Goal: Communication & Community: Answer question/provide support

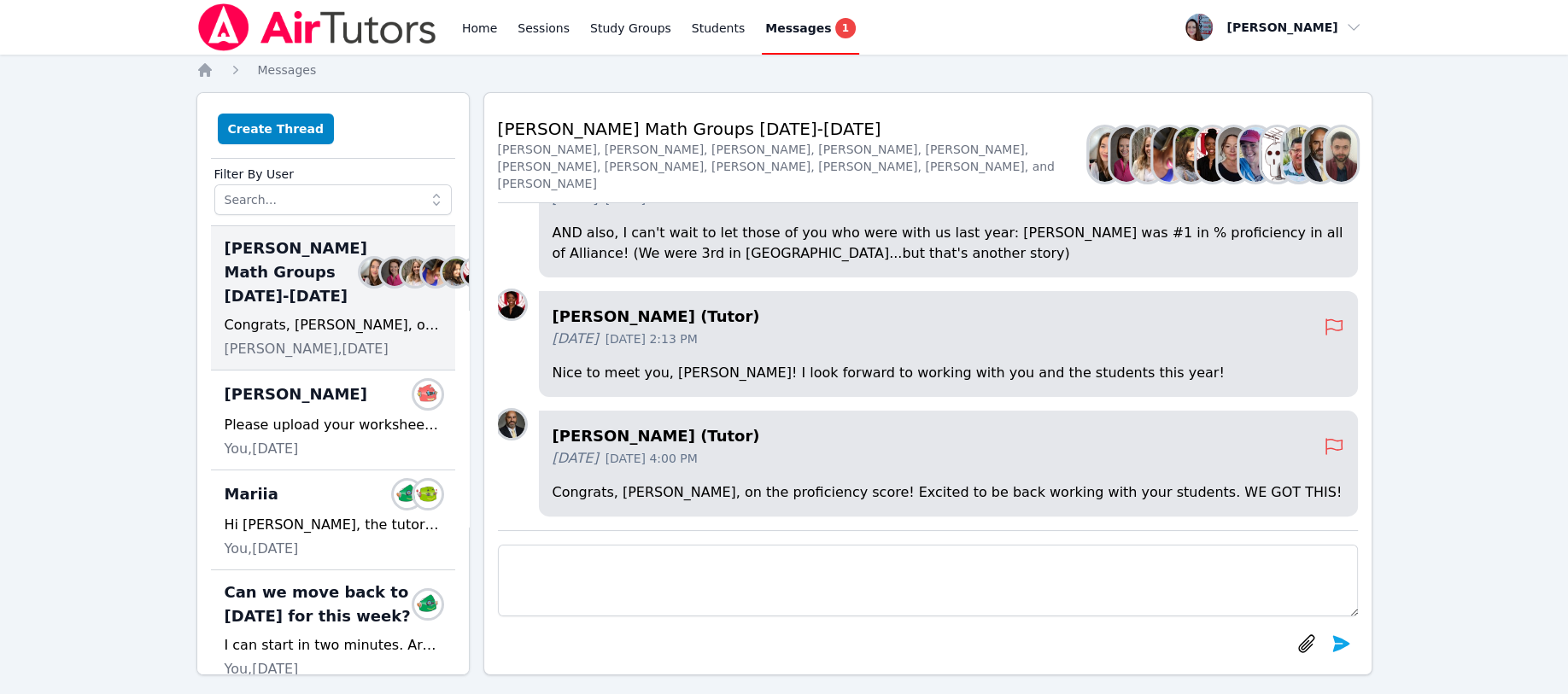
click at [207, 73] on icon "Breadcrumb" at bounding box center [205, 70] width 14 height 14
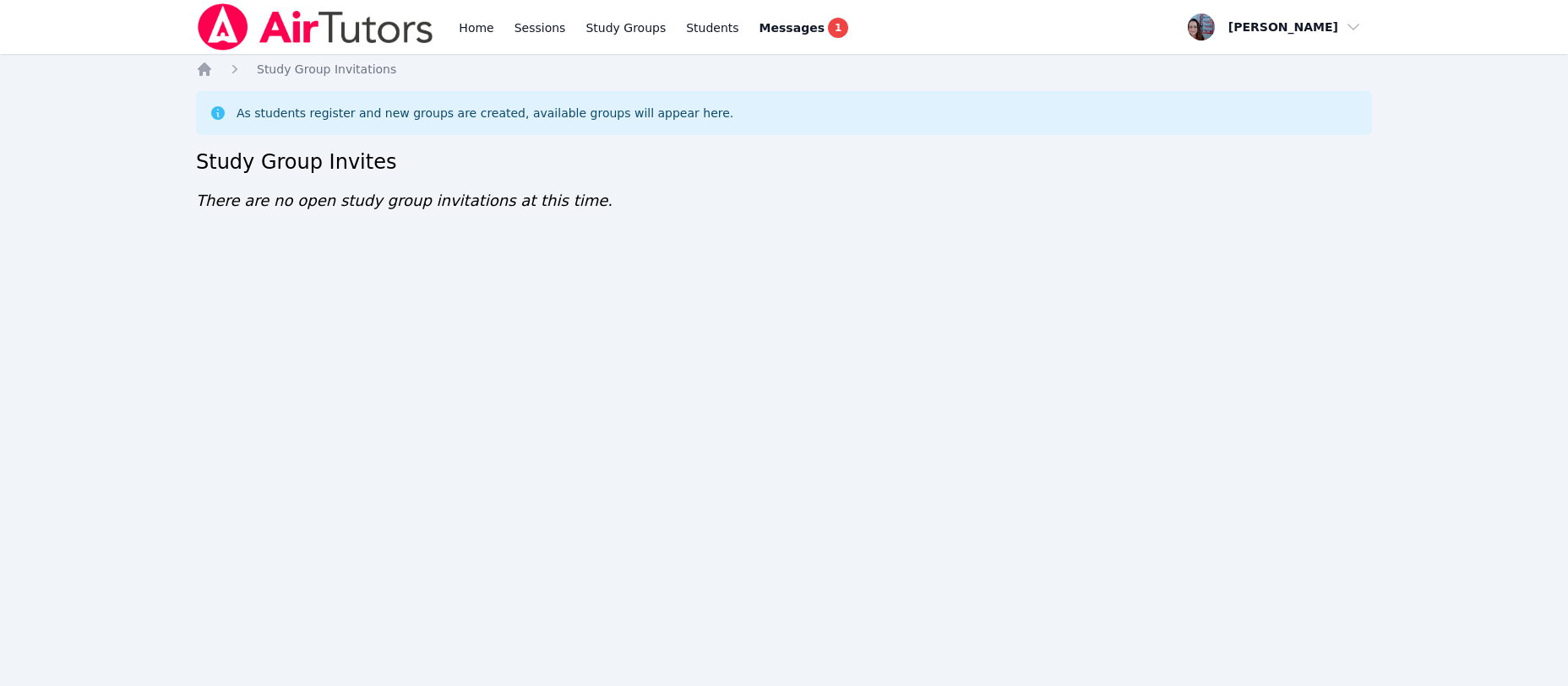
click at [199, 64] on icon "Breadcrumb" at bounding box center [204, 70] width 17 height 17
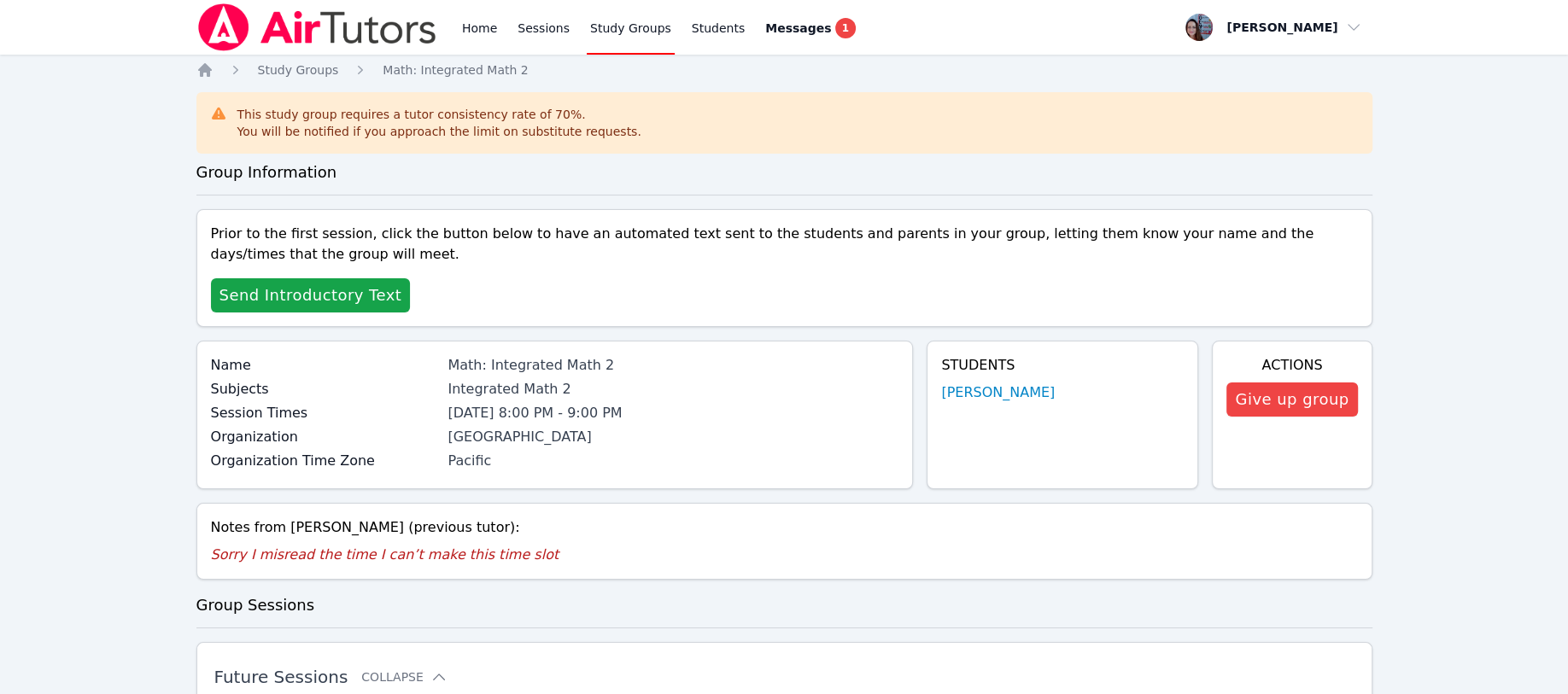
click at [765, 20] on span "Messages" at bounding box center [798, 28] width 66 height 17
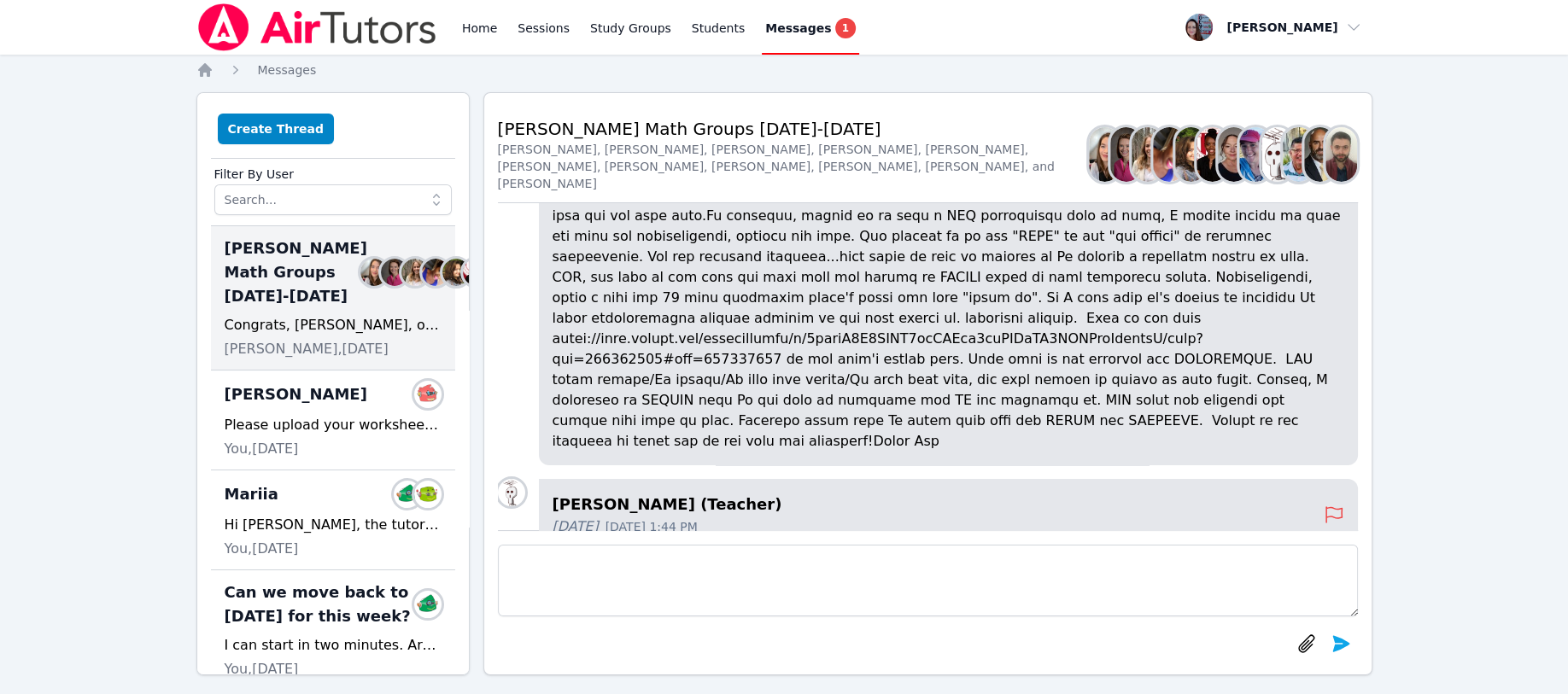
scroll to position [-441, 0]
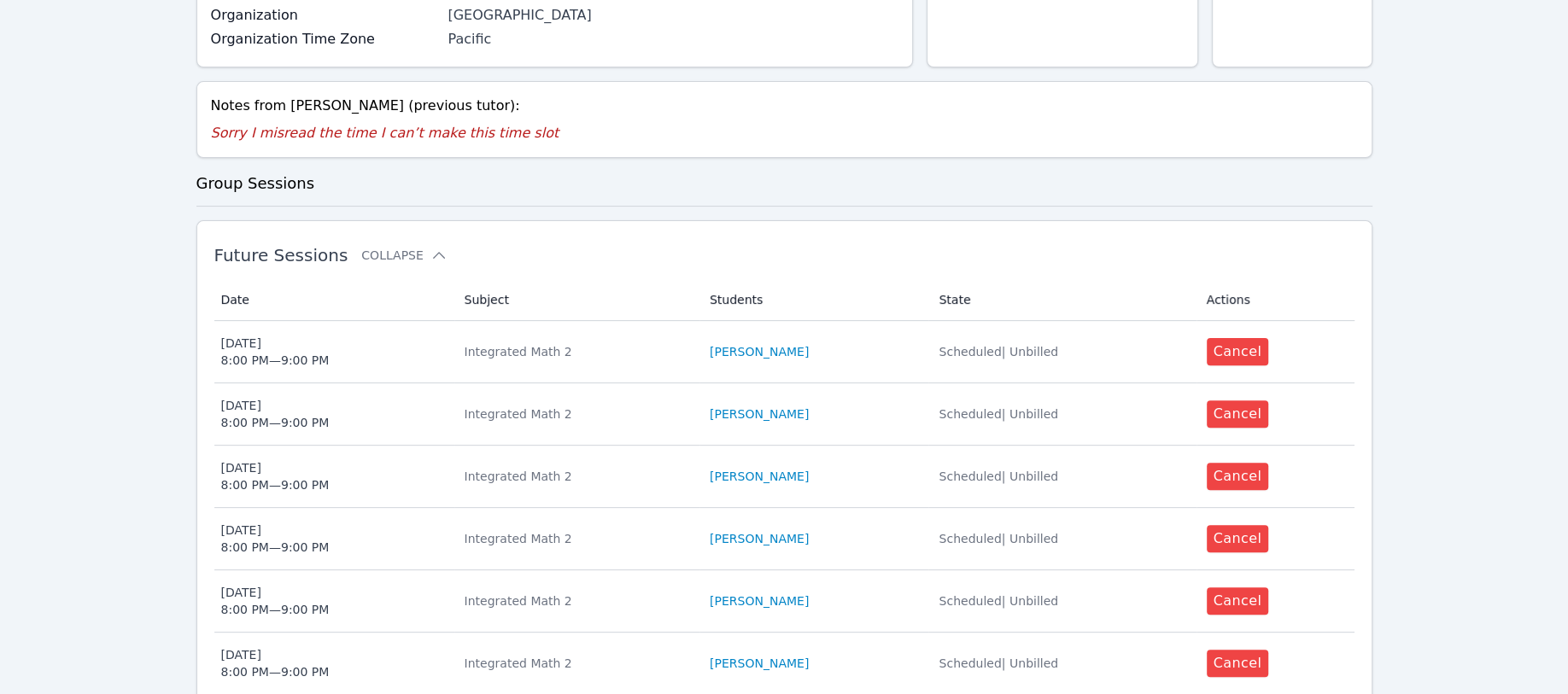
scroll to position [456, 0]
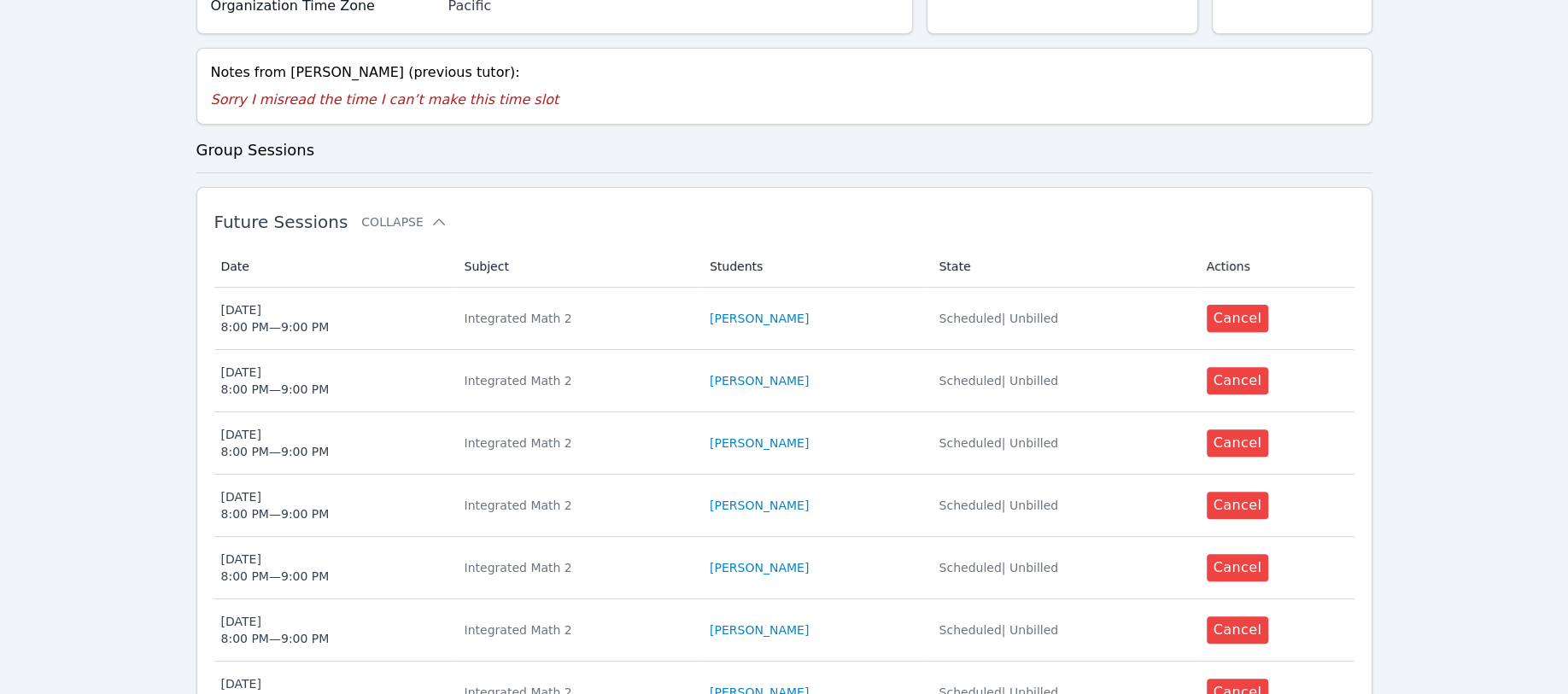
click at [402, 224] on button "Collapse" at bounding box center [404, 222] width 86 height 17
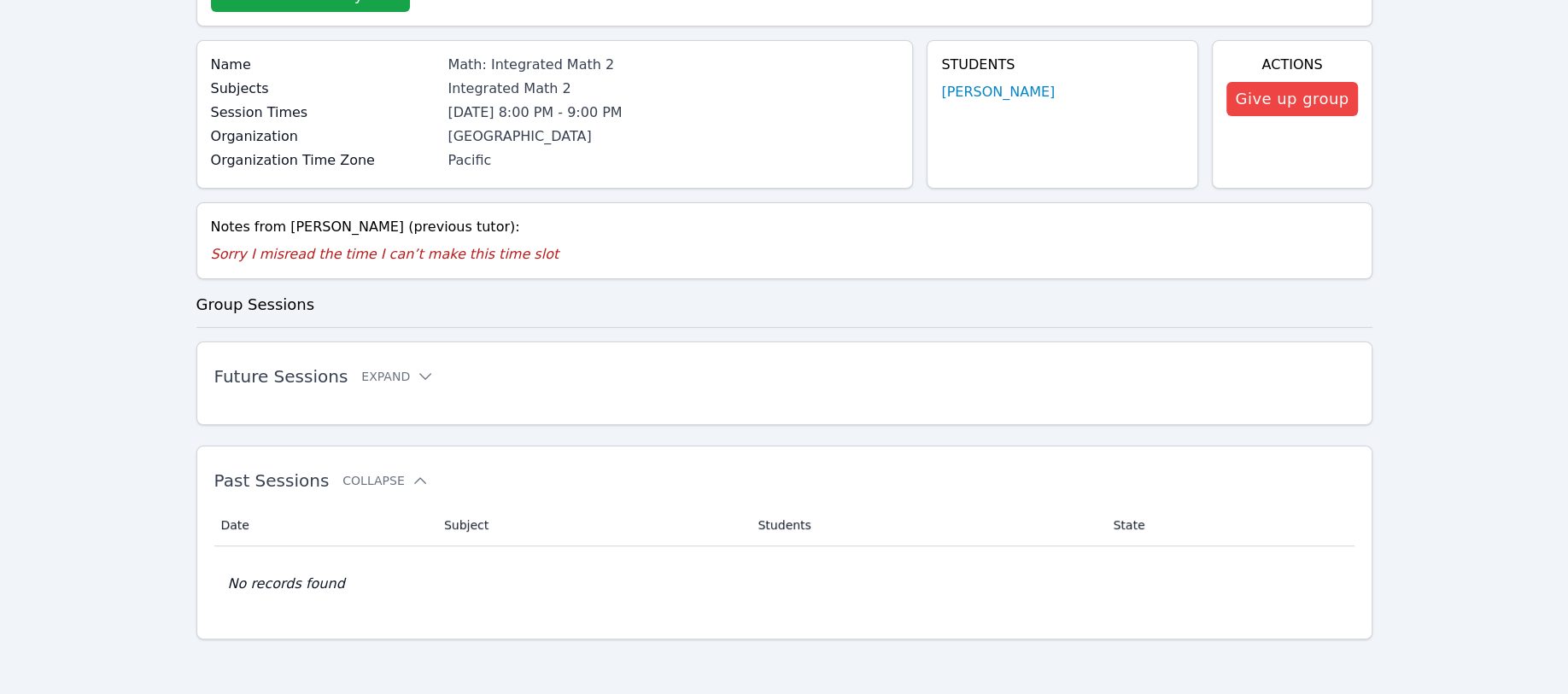
scroll to position [299, 0]
click at [361, 474] on button "Collapse" at bounding box center [385, 481] width 86 height 17
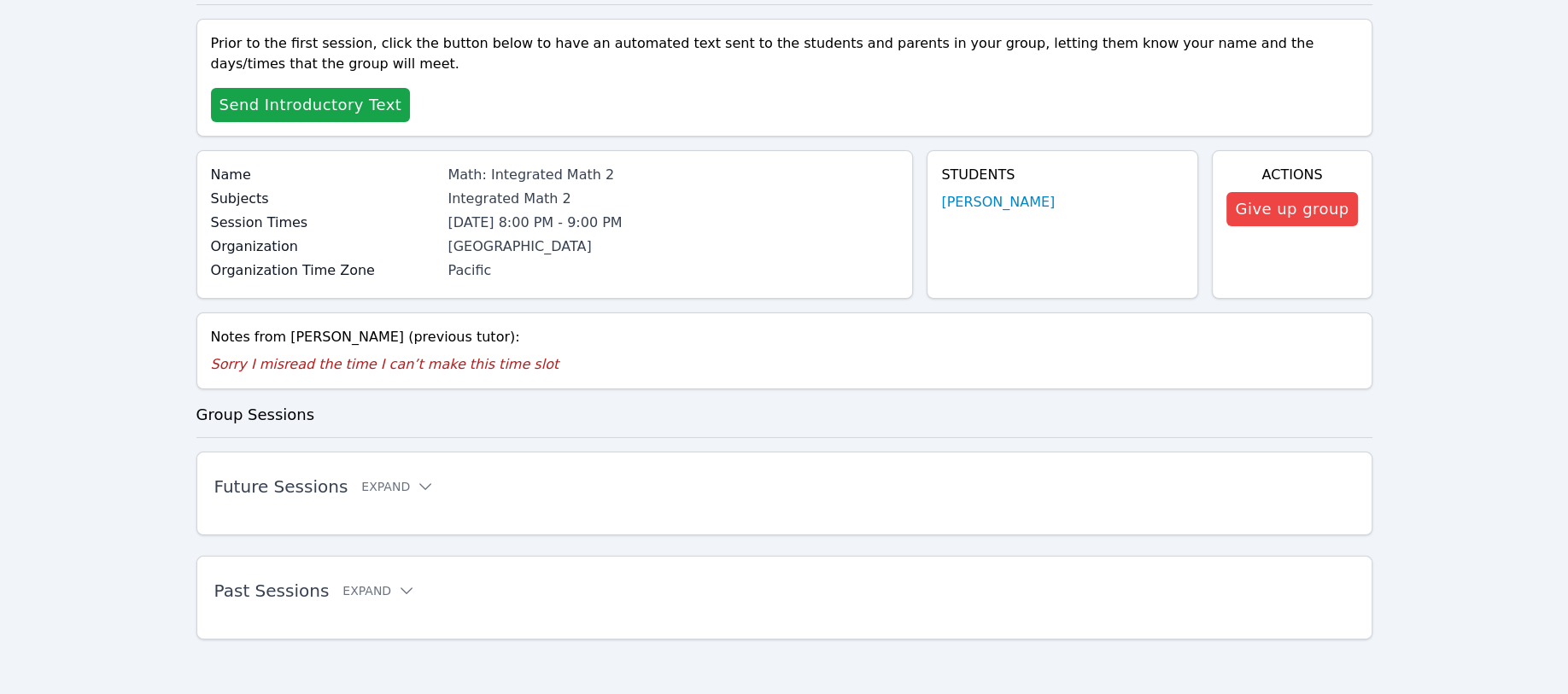
scroll to position [190, 0]
click at [361, 486] on button "Expand" at bounding box center [397, 487] width 73 height 17
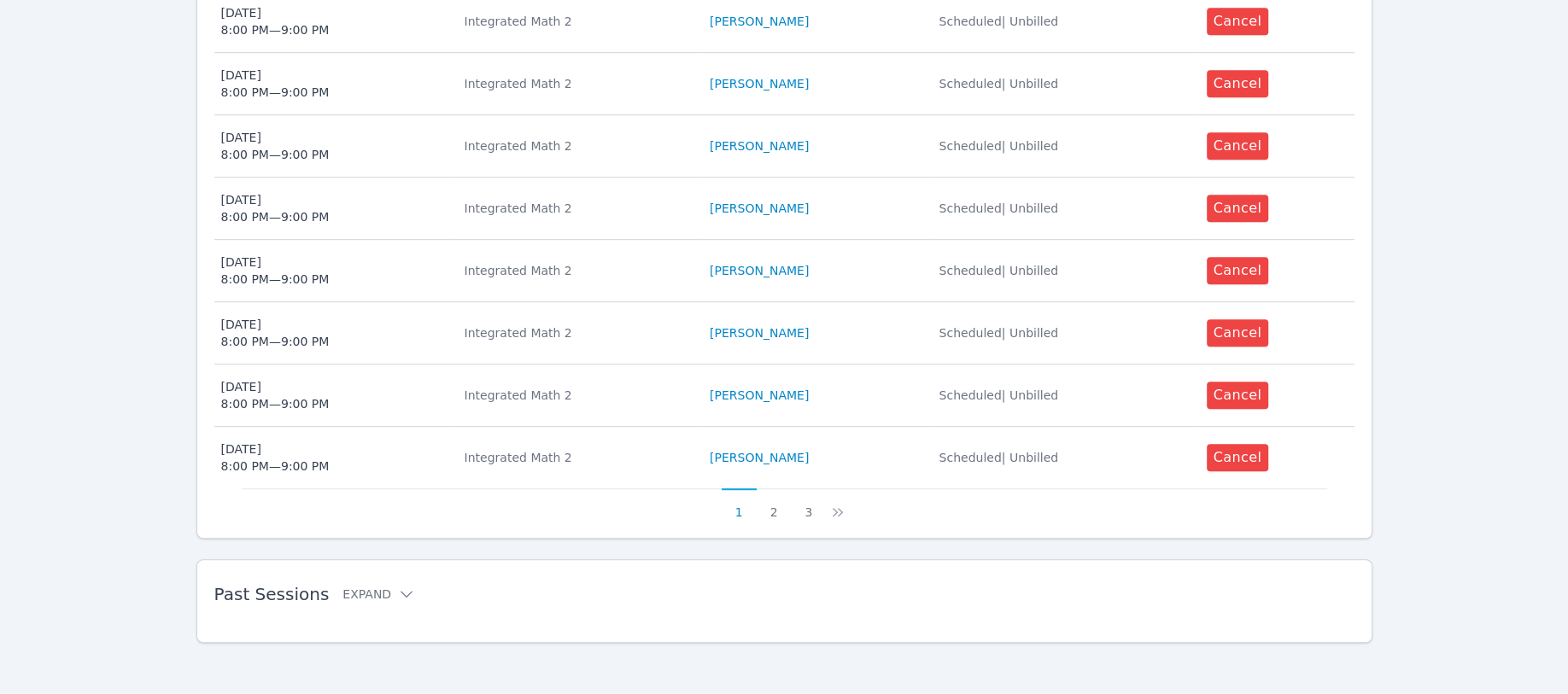
scroll to position [878, 0]
click at [811, 508] on button "3" at bounding box center [808, 503] width 35 height 33
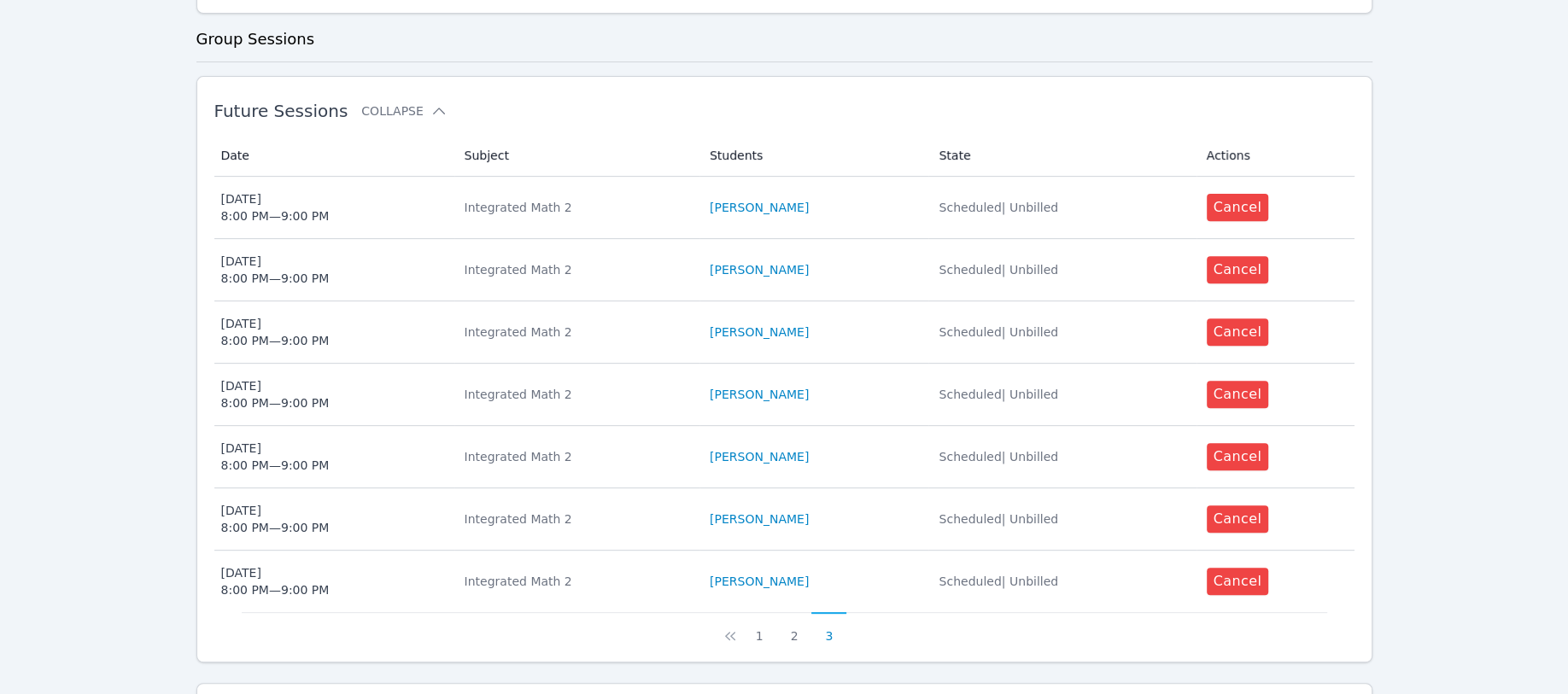
scroll to position [692, 0]
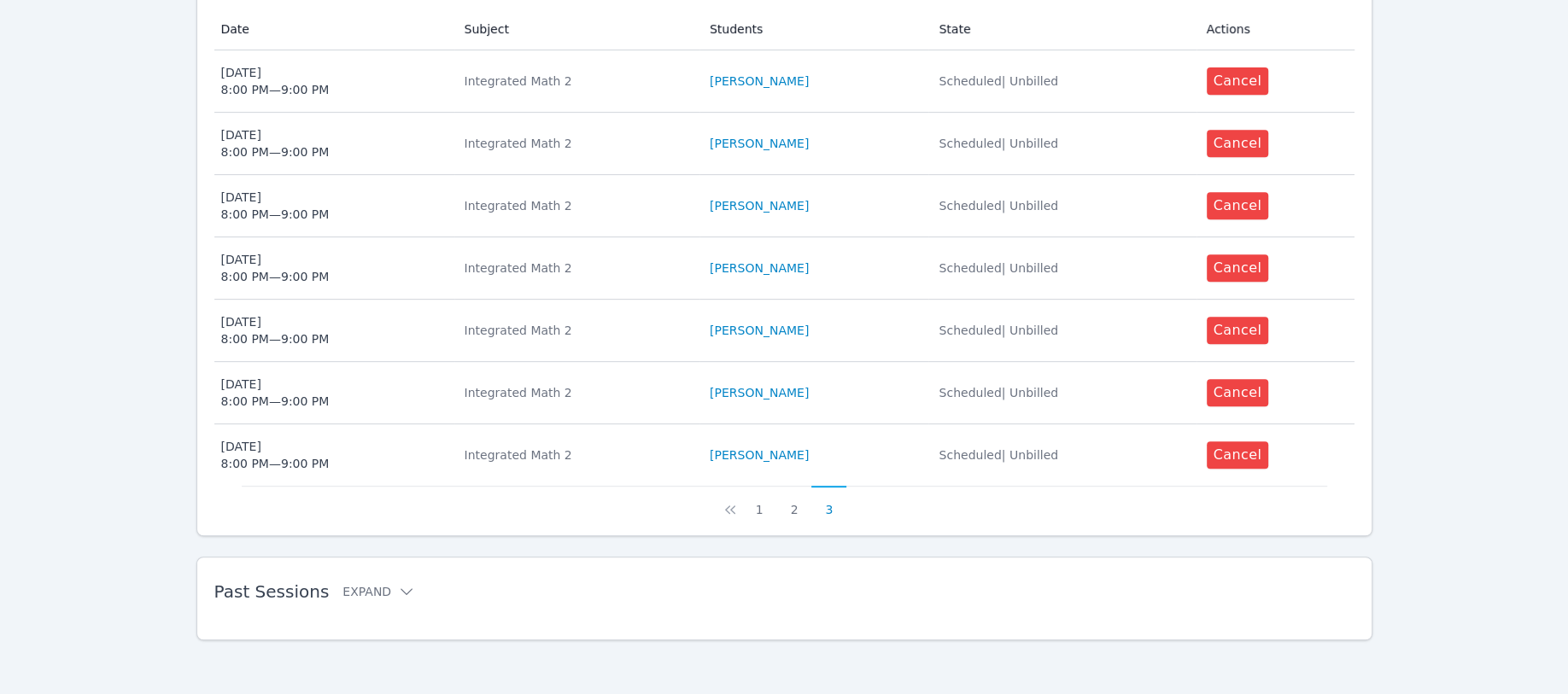
click at [796, 505] on button "2" at bounding box center [794, 502] width 35 height 33
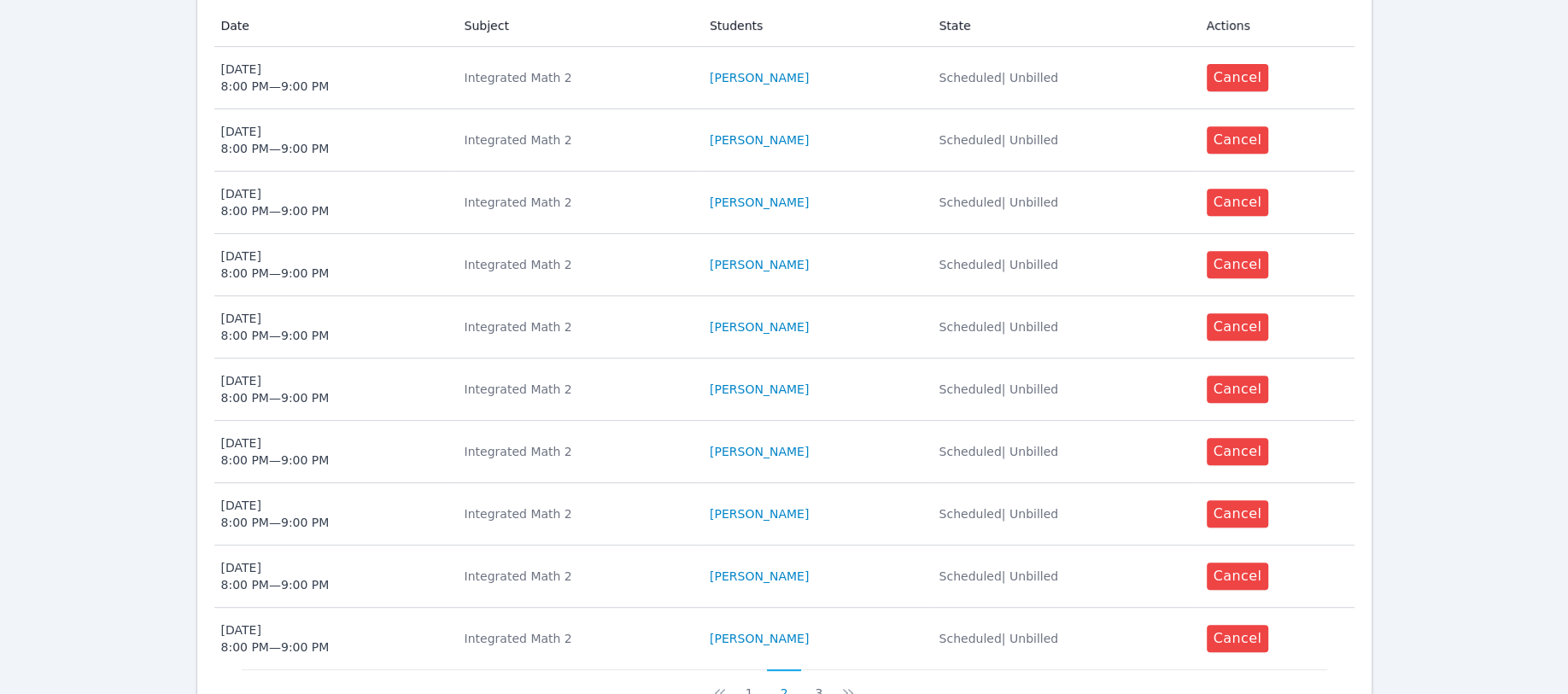
scroll to position [765, 0]
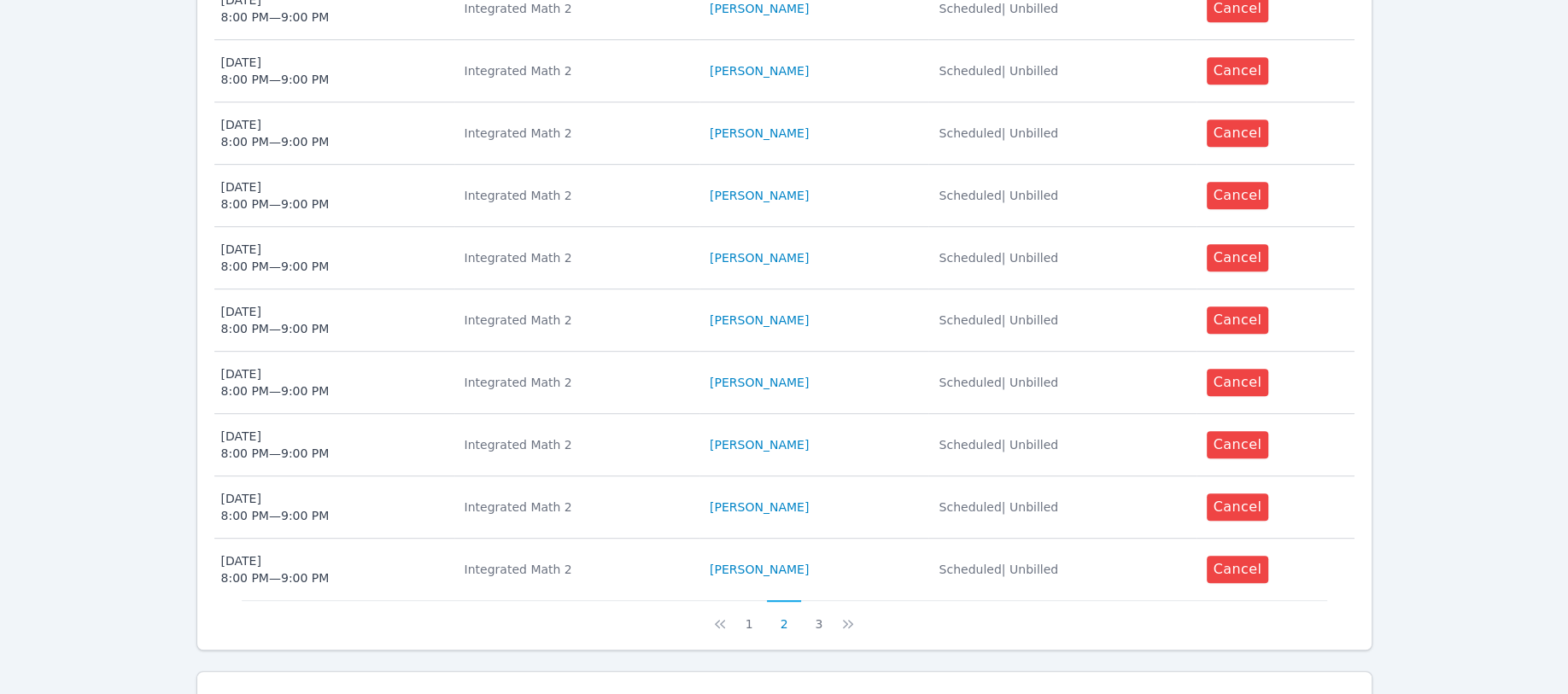
click at [751, 625] on button "1" at bounding box center [749, 617] width 35 height 33
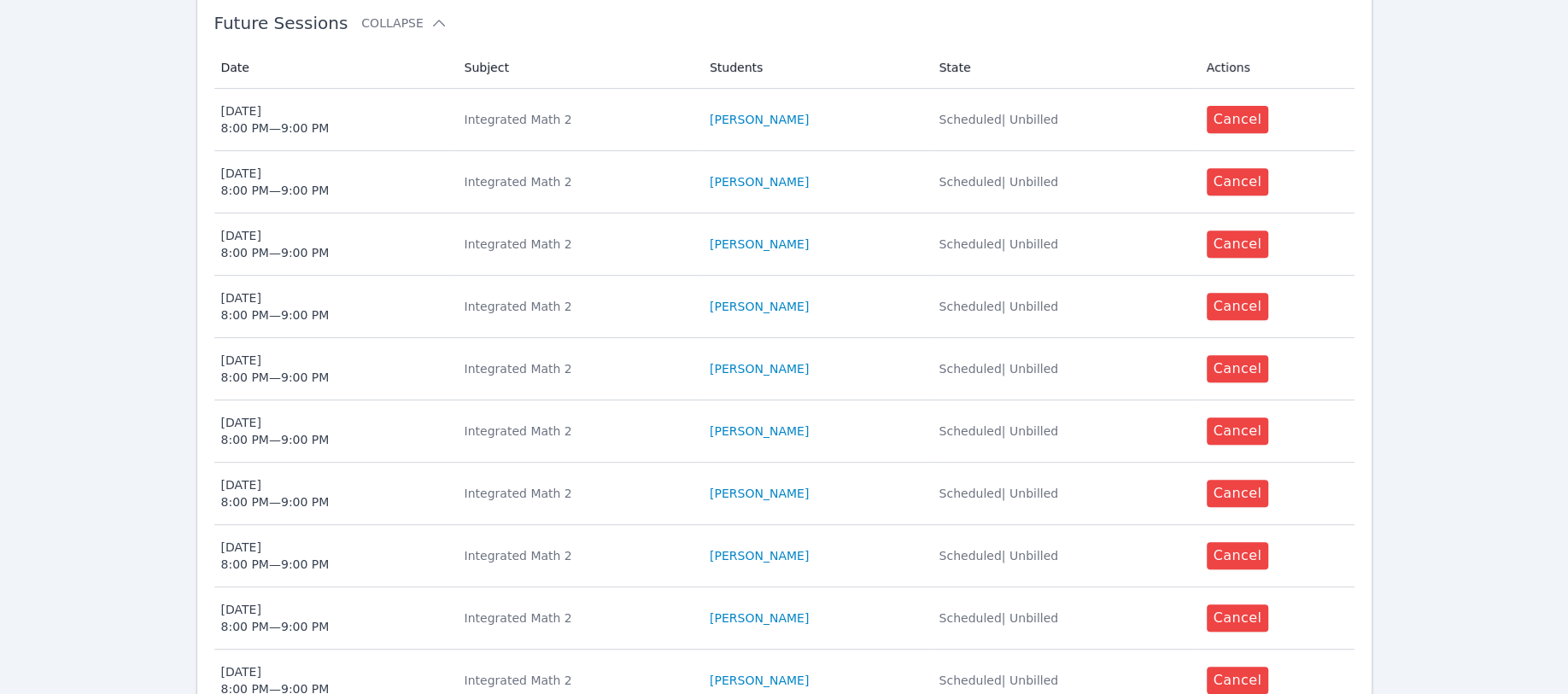
scroll to position [878, 0]
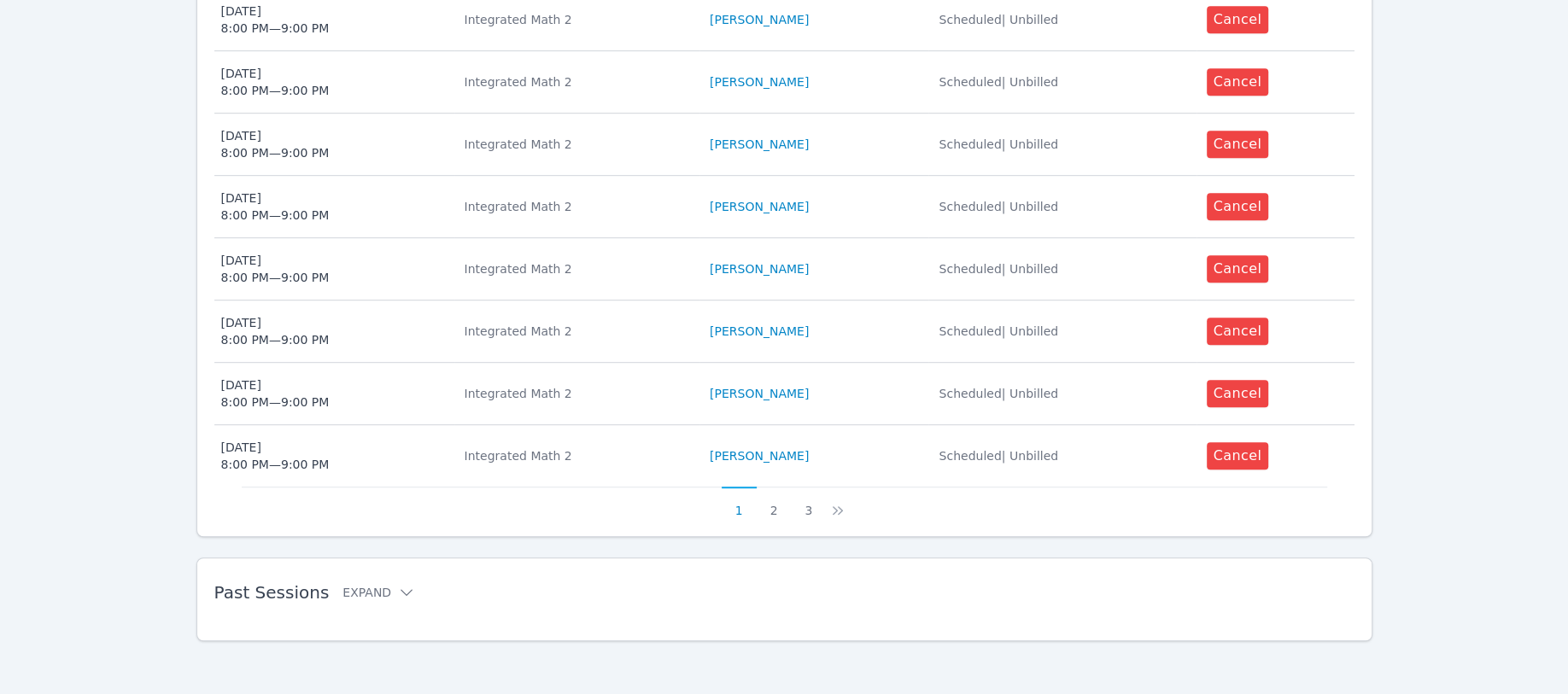
click at [835, 504] on icon at bounding box center [838, 510] width 17 height 17
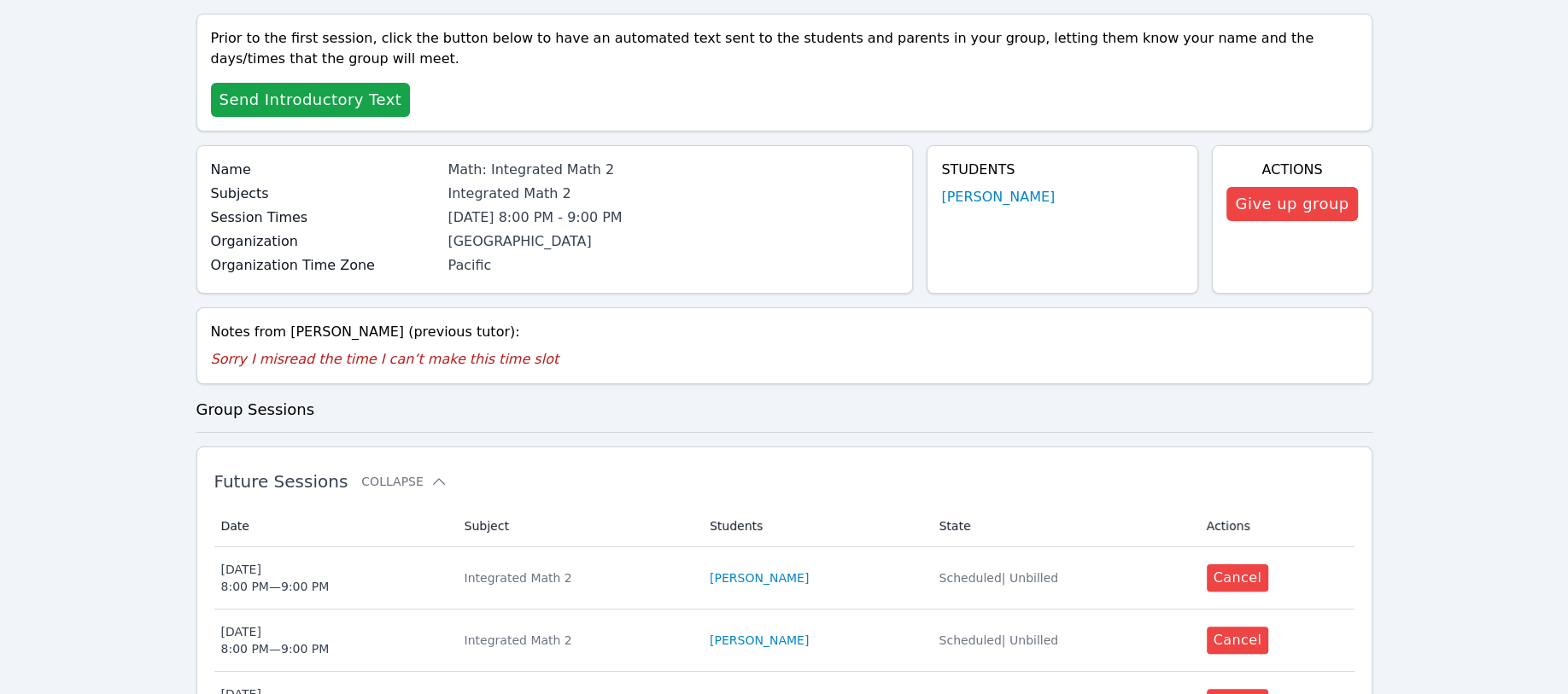
scroll to position [0, 0]
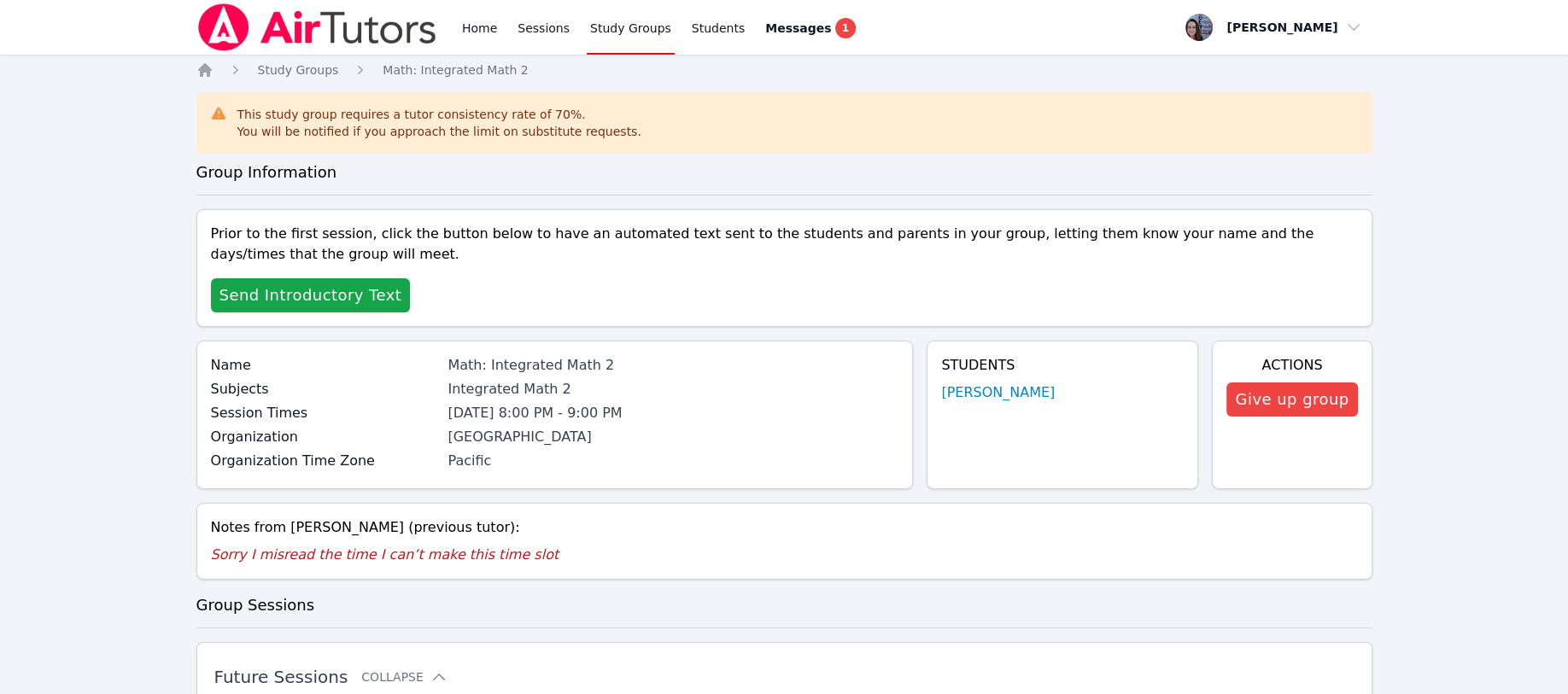
click at [532, 26] on link "Sessions" at bounding box center [543, 27] width 59 height 55
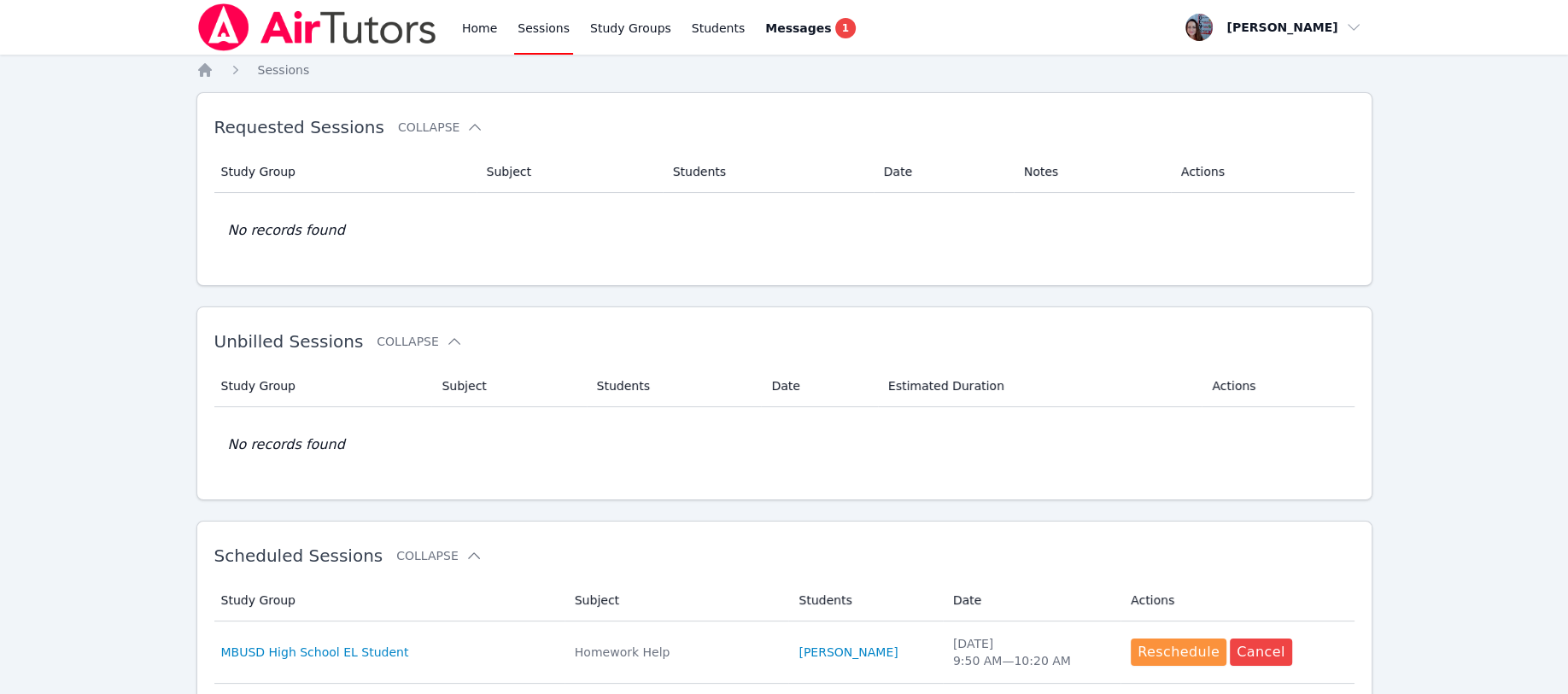
click at [618, 31] on link "Study Groups" at bounding box center [630, 27] width 88 height 55
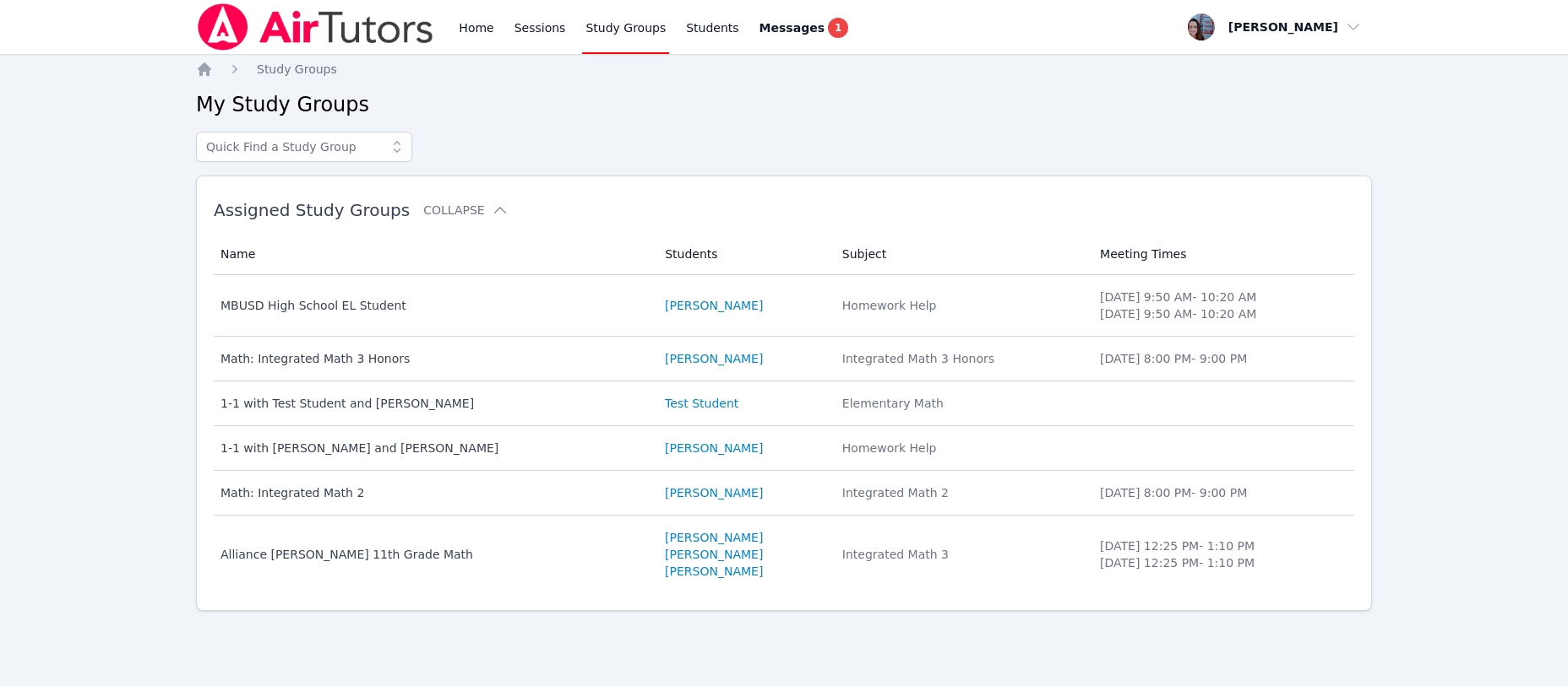
click at [664, 496] on link "[PERSON_NAME]" at bounding box center [713, 493] width 98 height 17
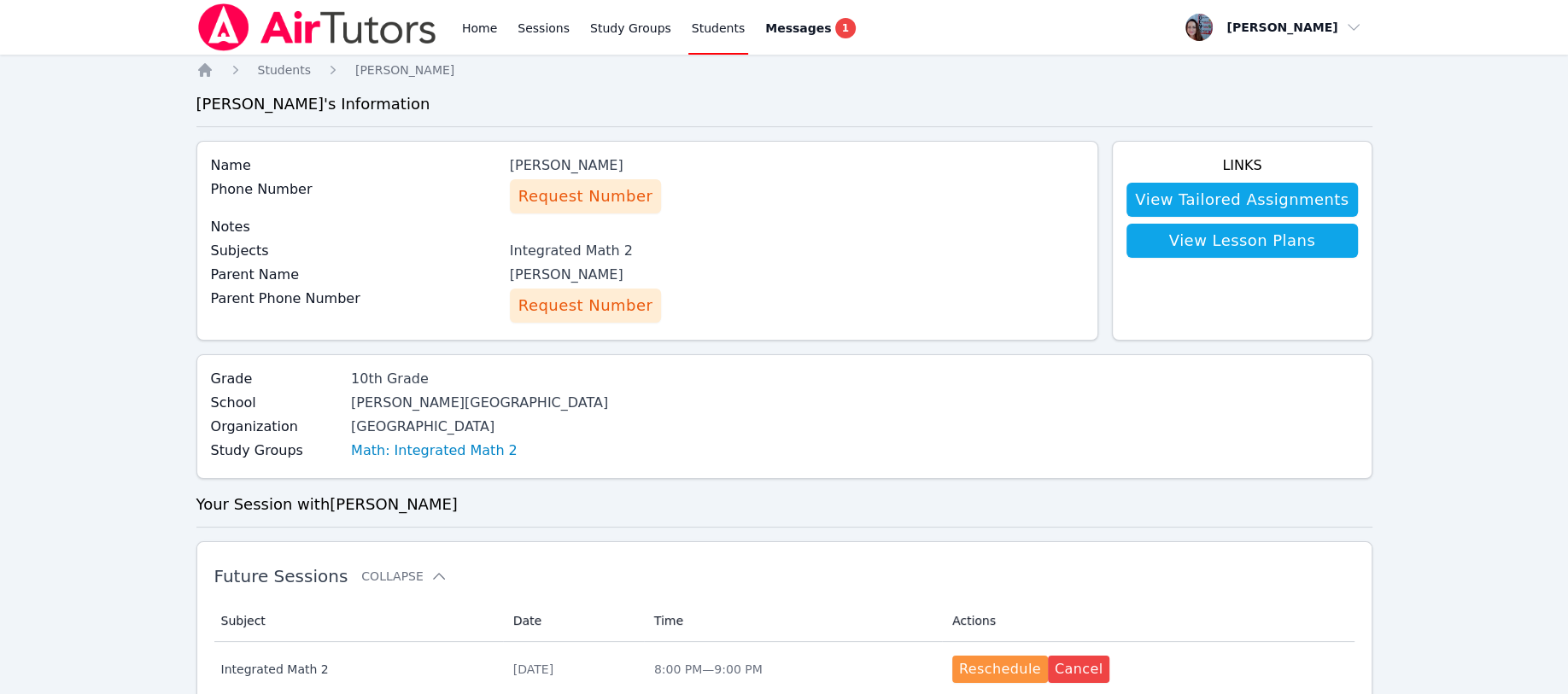
click at [478, 28] on link "Home" at bounding box center [479, 27] width 42 height 55
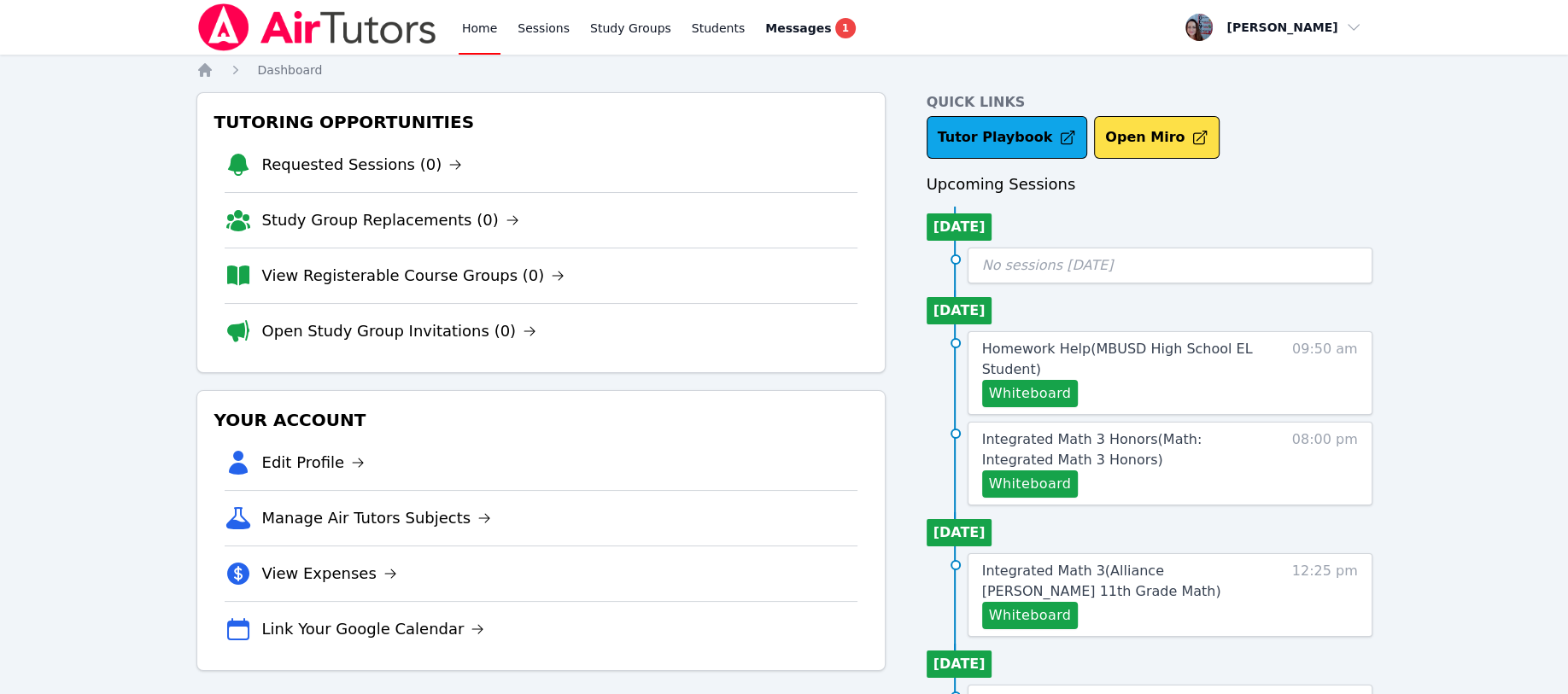
click at [777, 25] on span "Messages" at bounding box center [798, 28] width 66 height 17
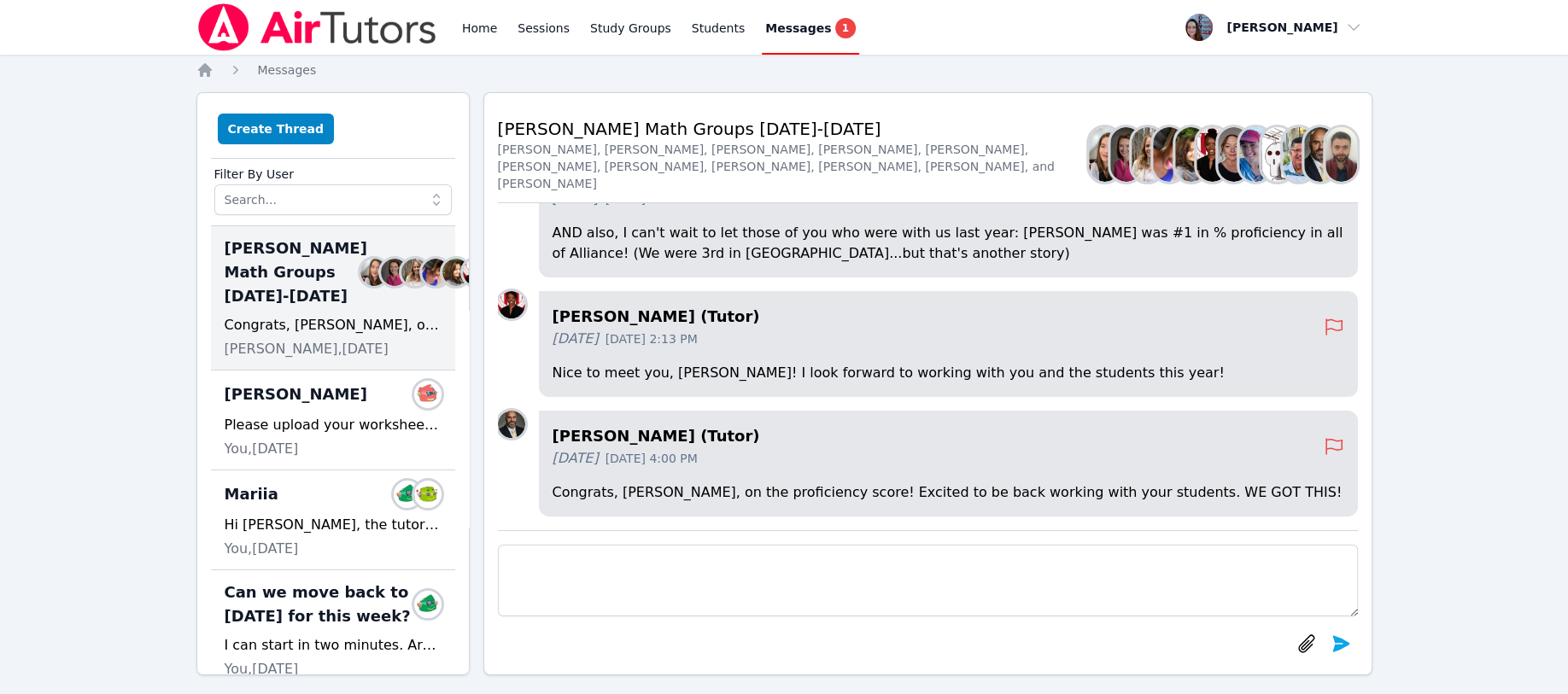
click at [282, 460] on span "You, [DATE]" at bounding box center [262, 450] width 75 height 21
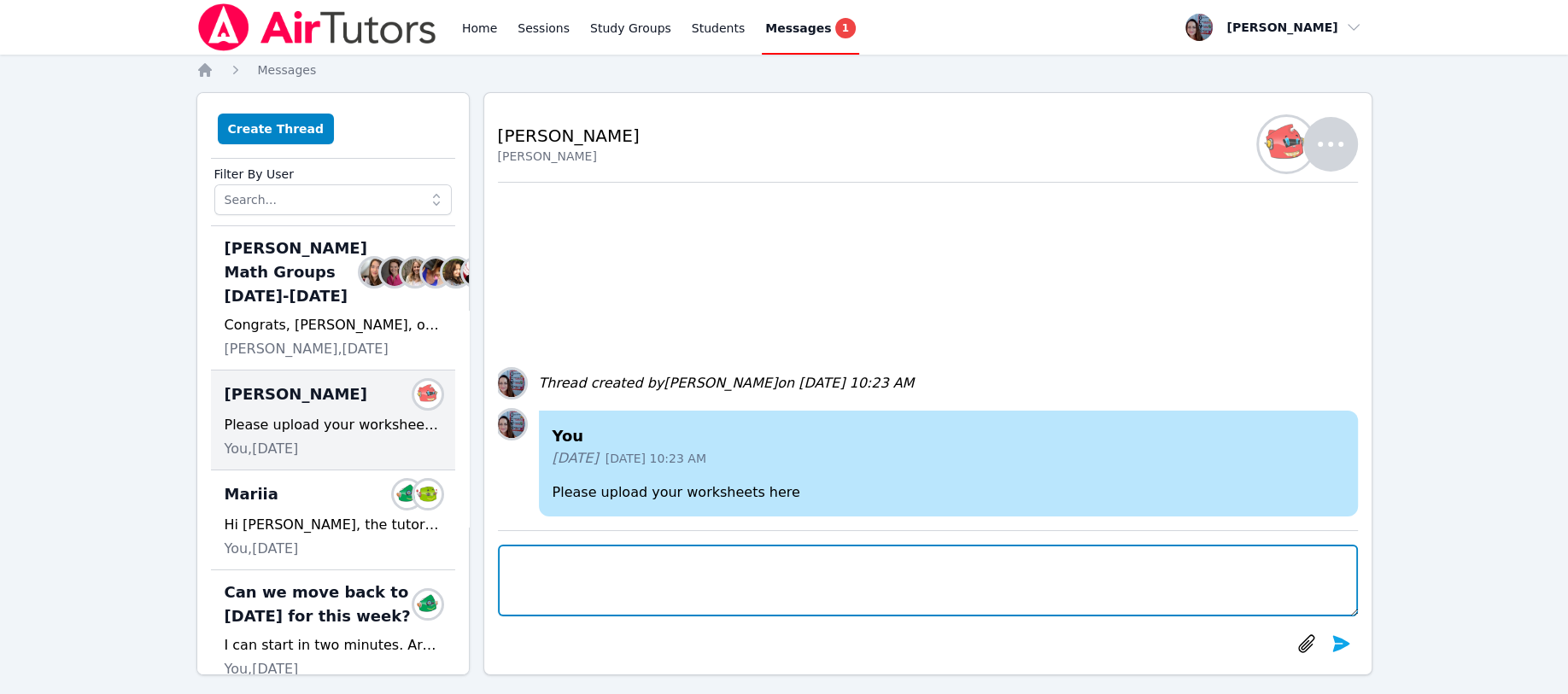
click at [526, 566] on textarea at bounding box center [927, 581] width 859 height 72
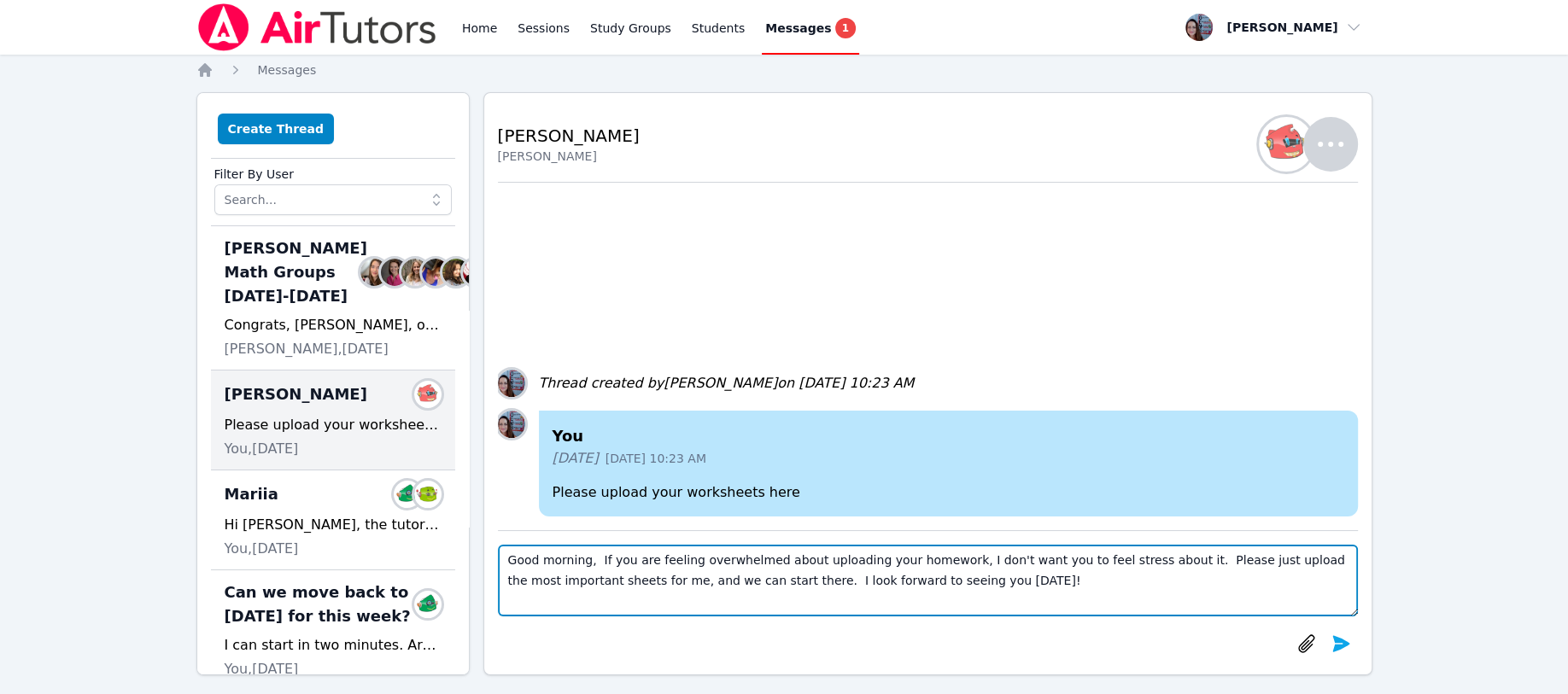
type textarea "Good morning, If you are feeling overwhelmed about uploading your homework, I d…"
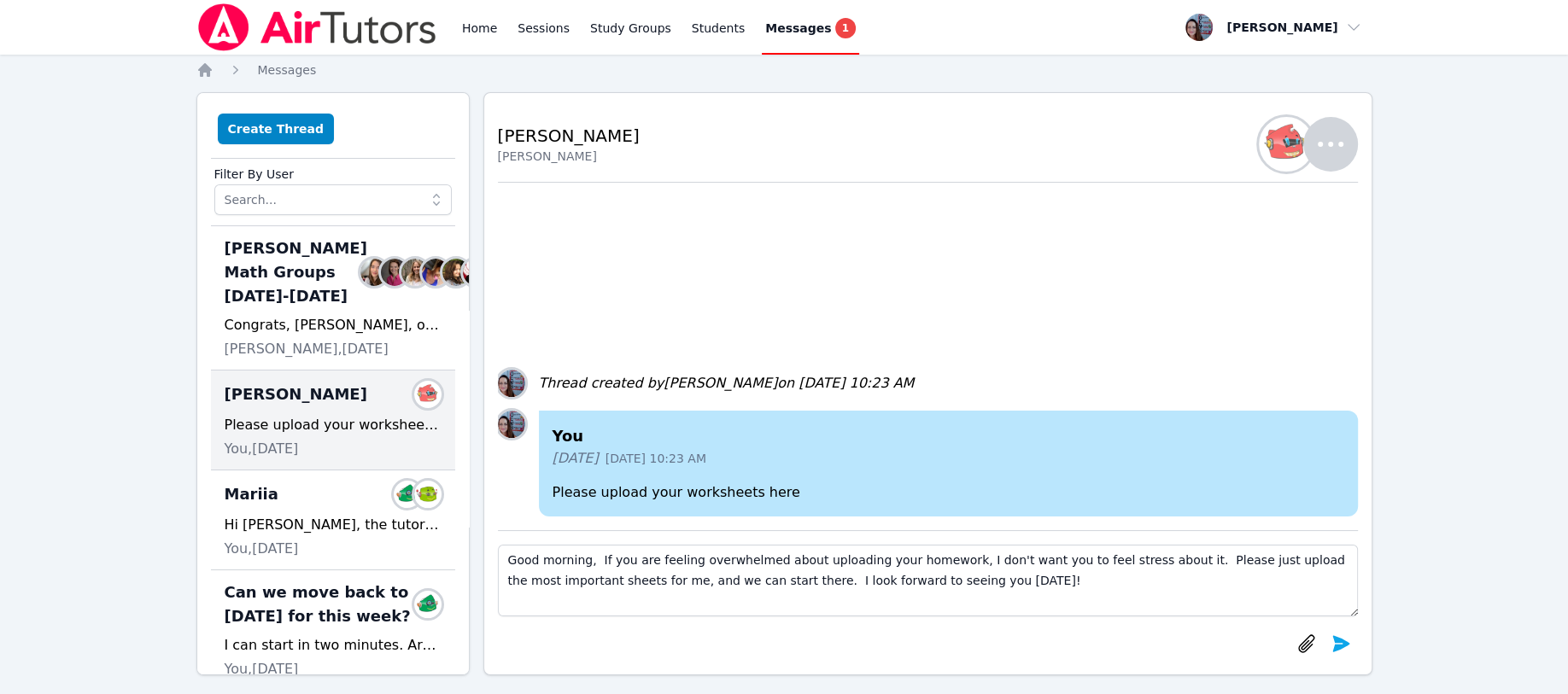
click at [1332, 634] on icon "submit" at bounding box center [1341, 644] width 21 height 21
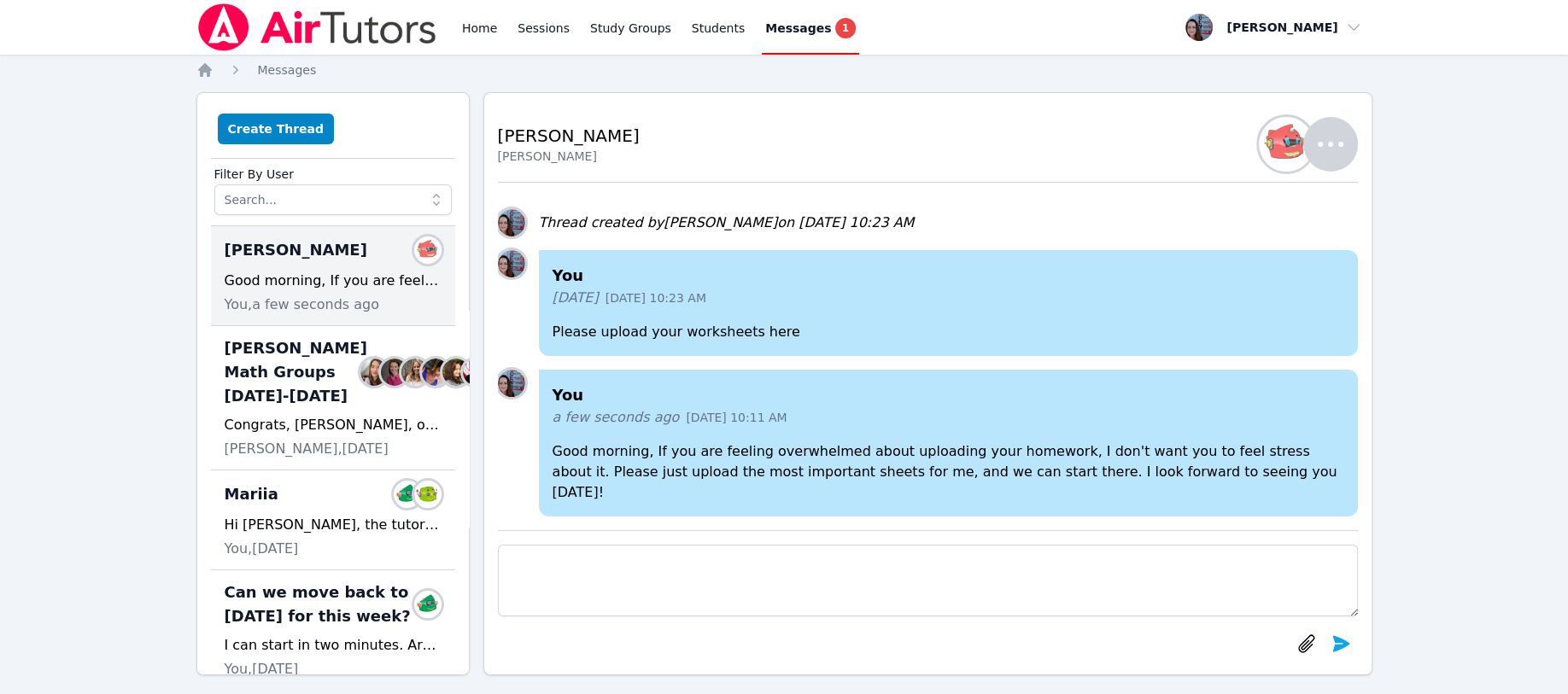
click at [208, 62] on icon "Breadcrumb" at bounding box center [205, 70] width 17 height 17
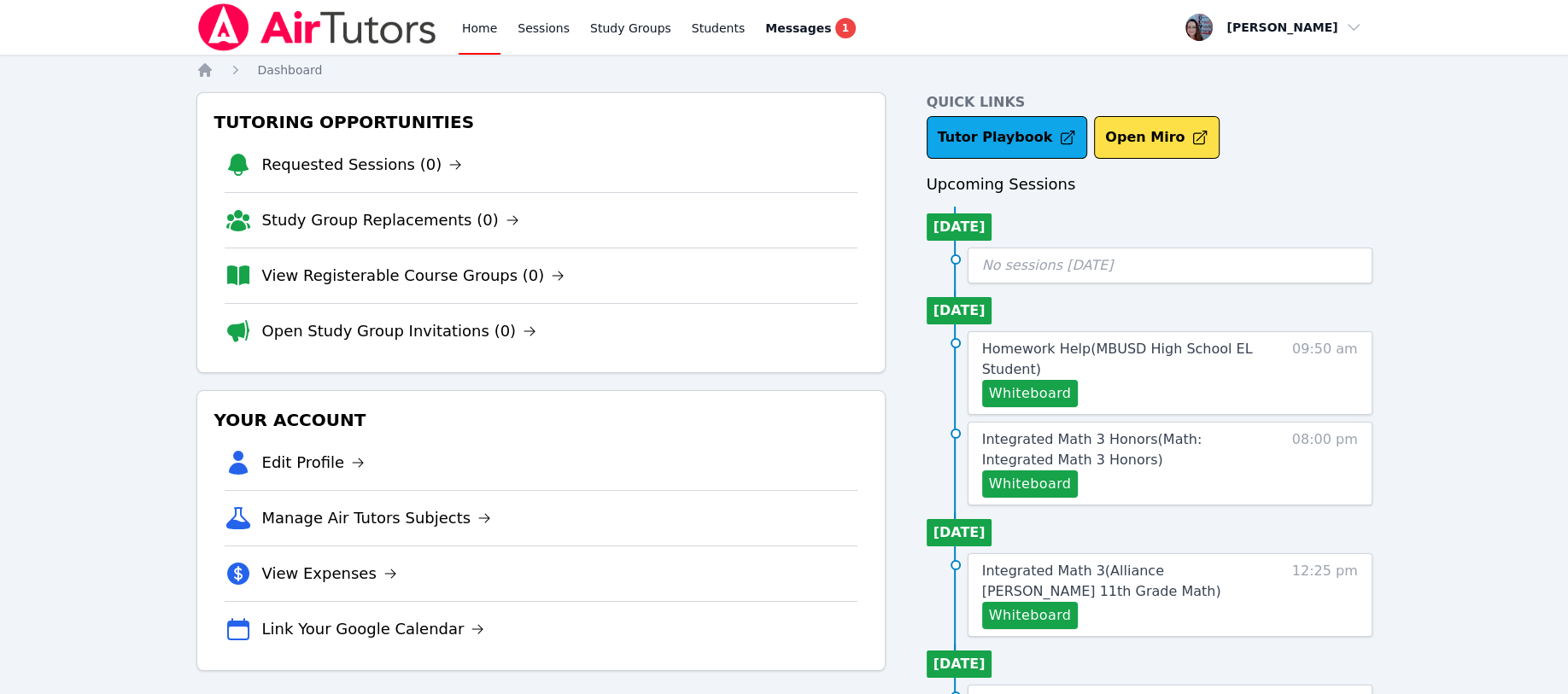
click at [341, 170] on link "Requested Sessions (0)" at bounding box center [363, 165] width 201 height 24
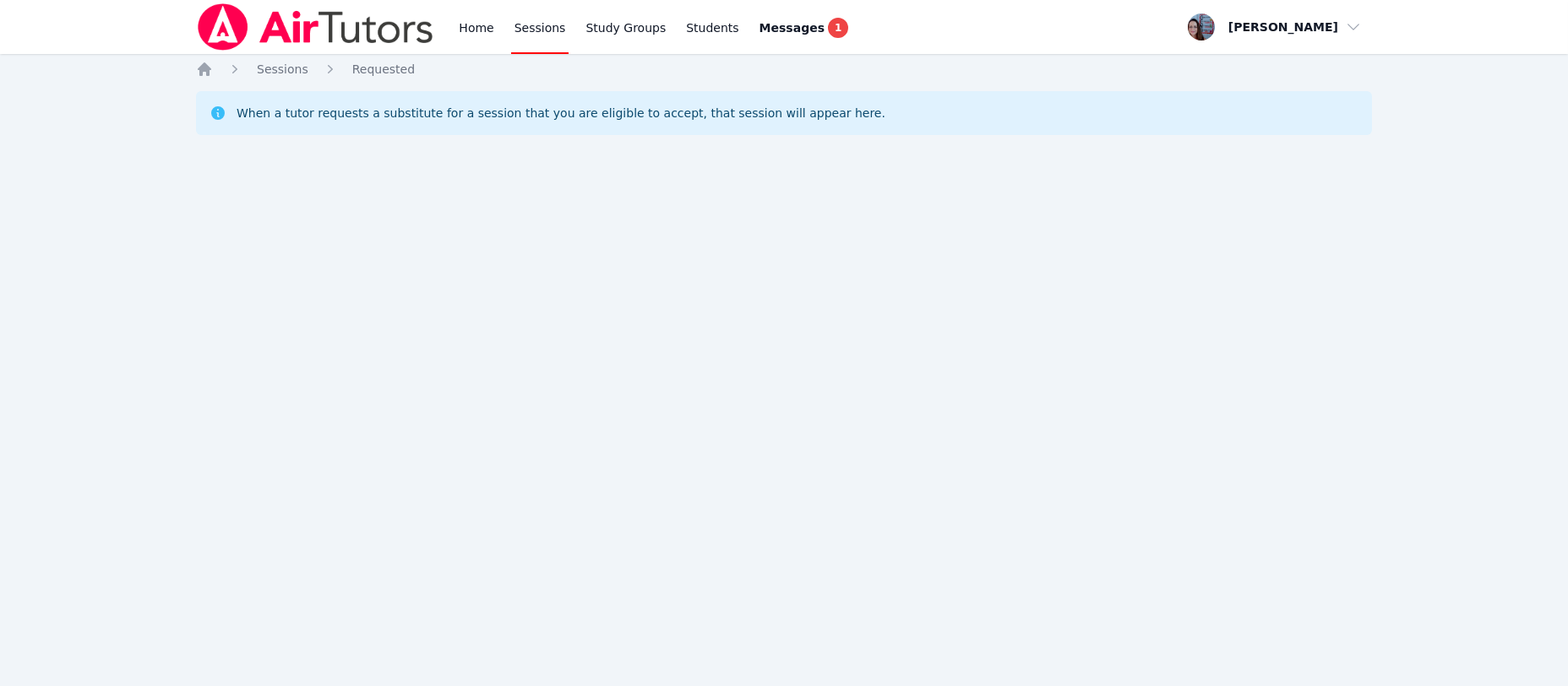
click at [210, 71] on icon "Breadcrumb" at bounding box center [204, 70] width 17 height 17
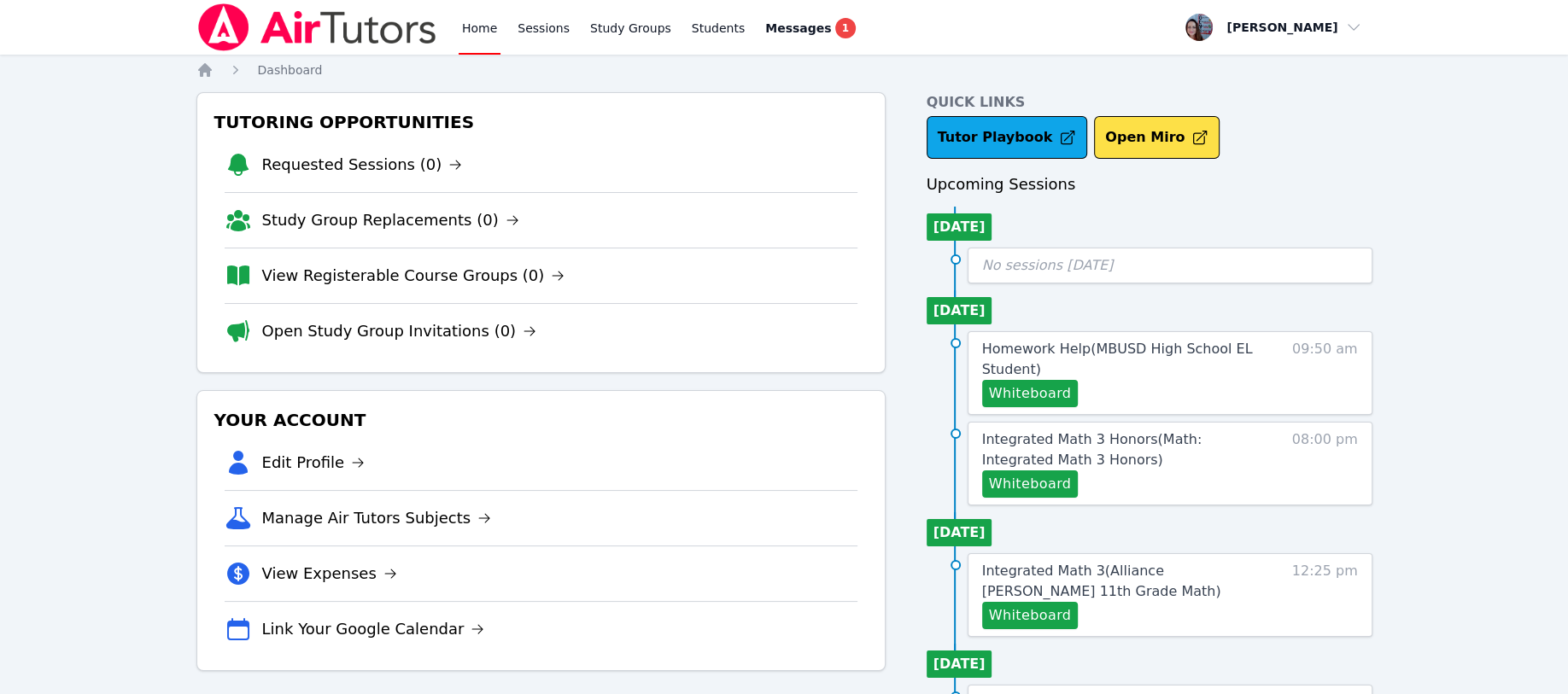
click at [599, 27] on link "Study Groups" at bounding box center [630, 27] width 88 height 55
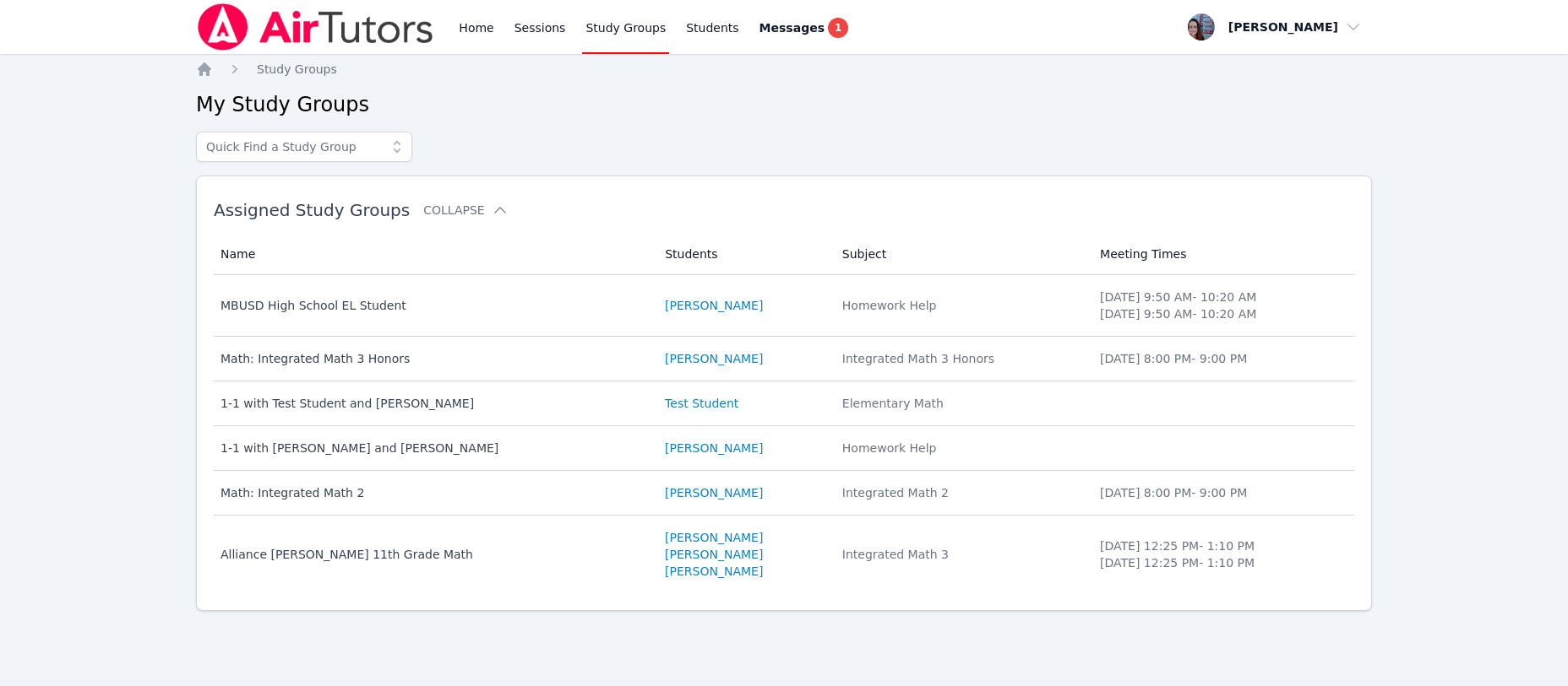
click at [664, 364] on link "[PERSON_NAME]" at bounding box center [713, 359] width 98 height 17
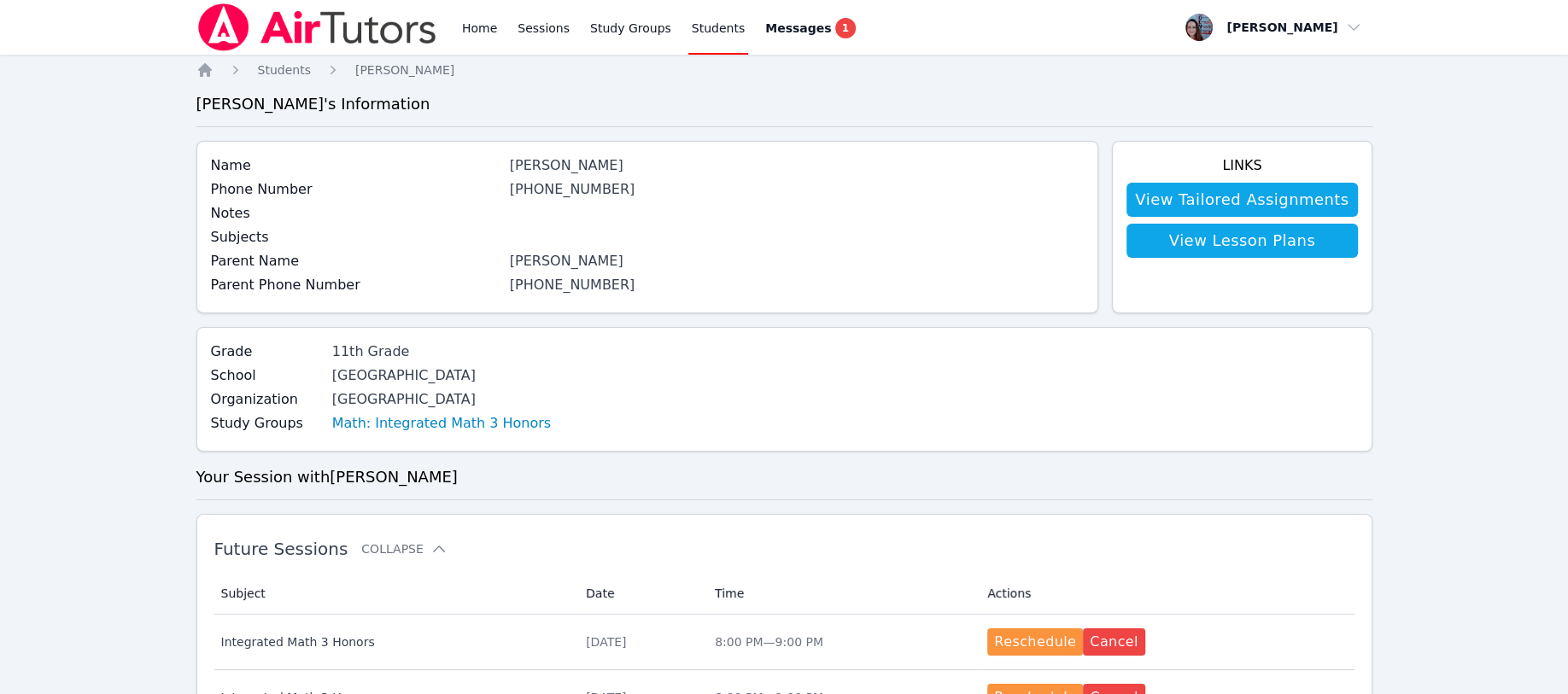
click at [467, 28] on link "Home" at bounding box center [479, 27] width 42 height 55
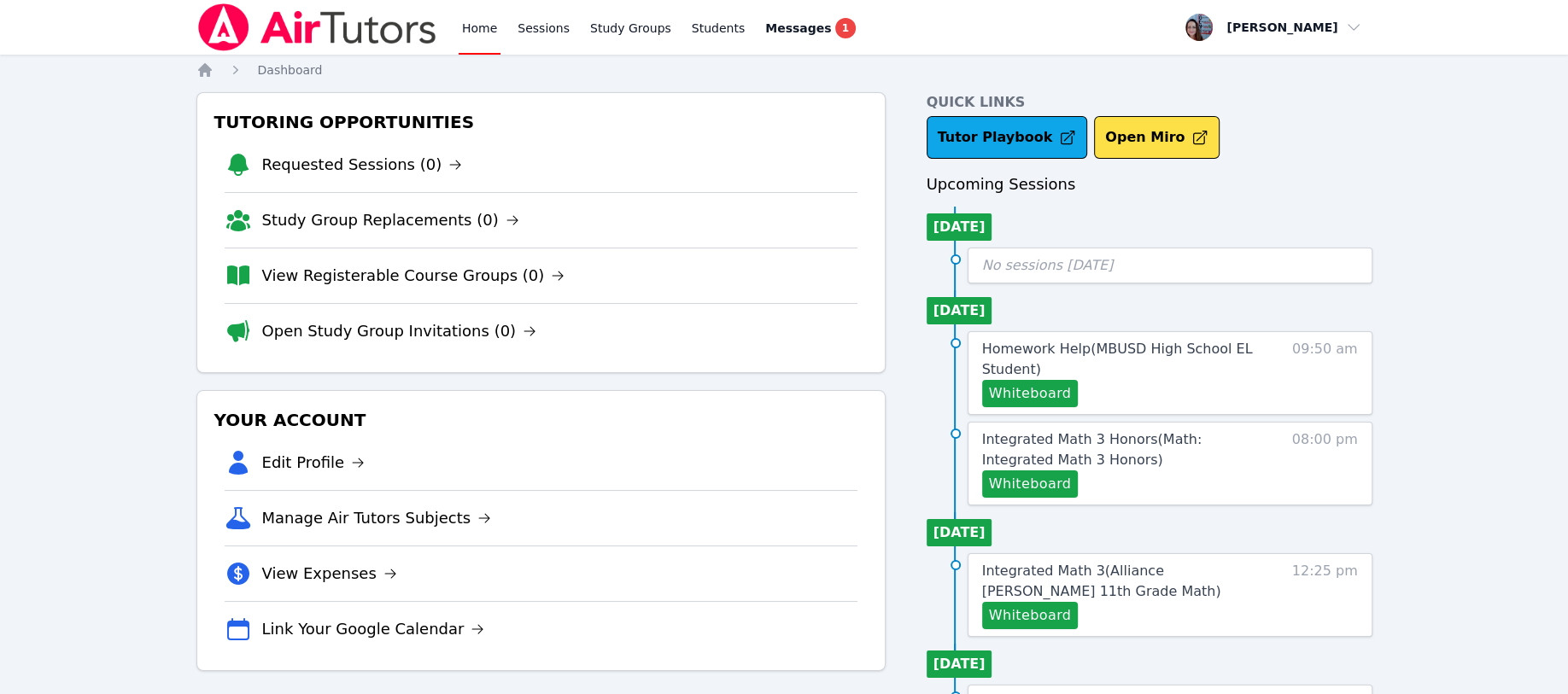
click at [588, 29] on link "Study Groups" at bounding box center [630, 27] width 88 height 55
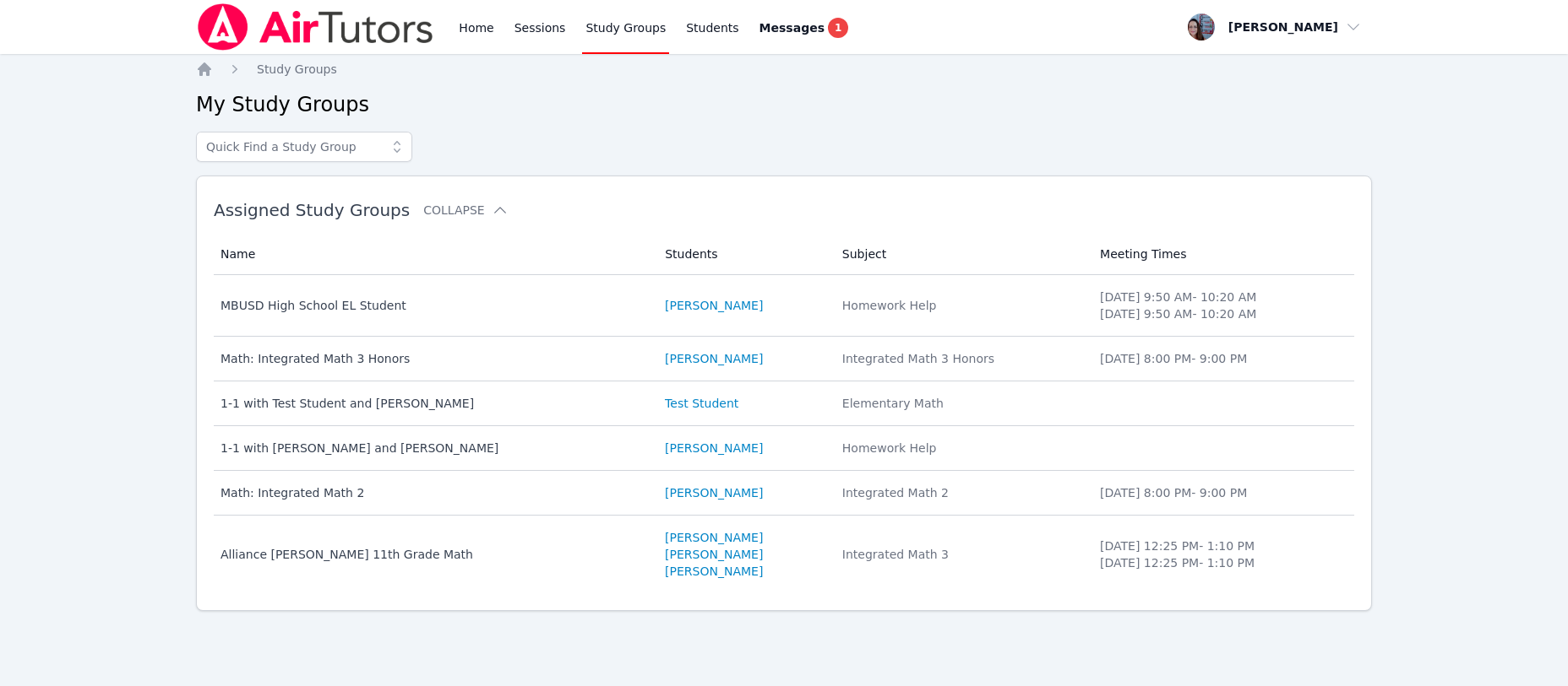
click at [525, 30] on link "Sessions" at bounding box center [540, 27] width 59 height 54
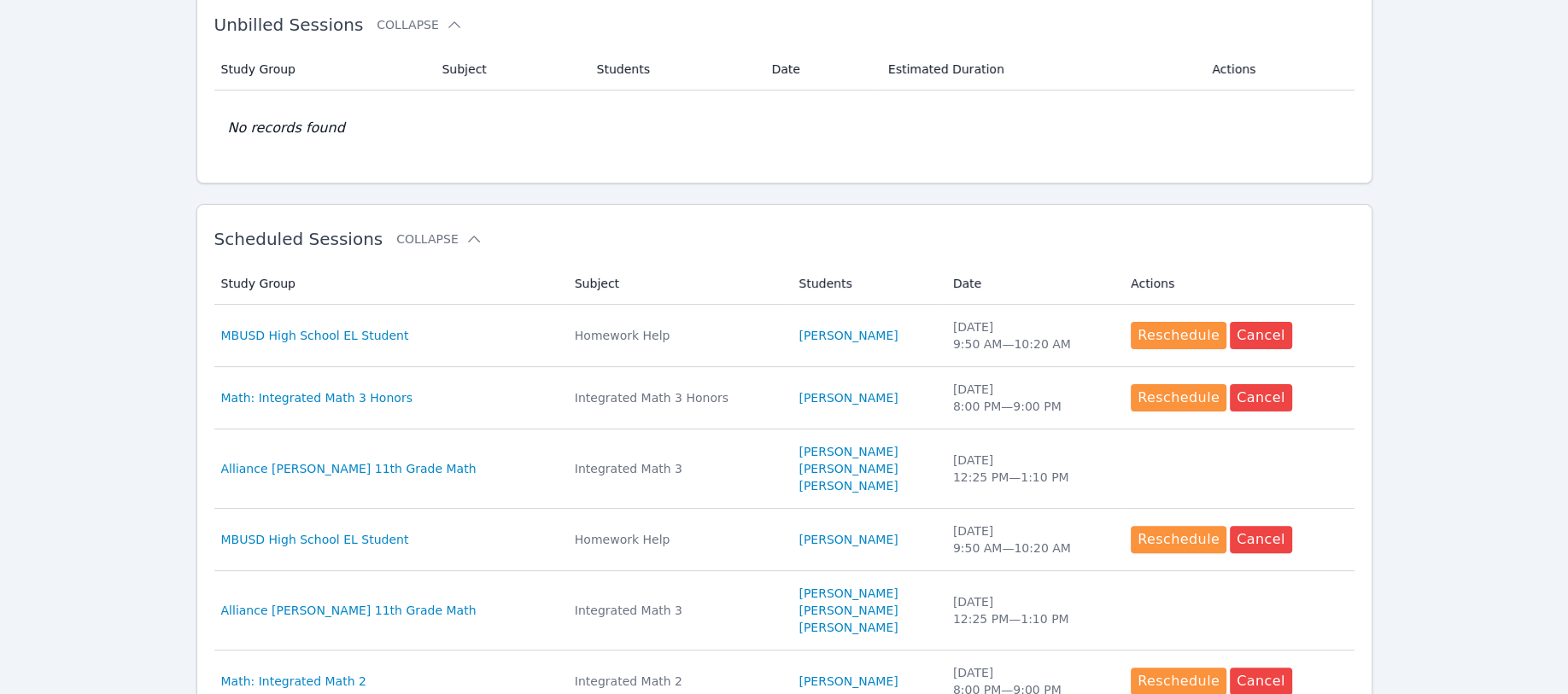
scroll to position [341, 0]
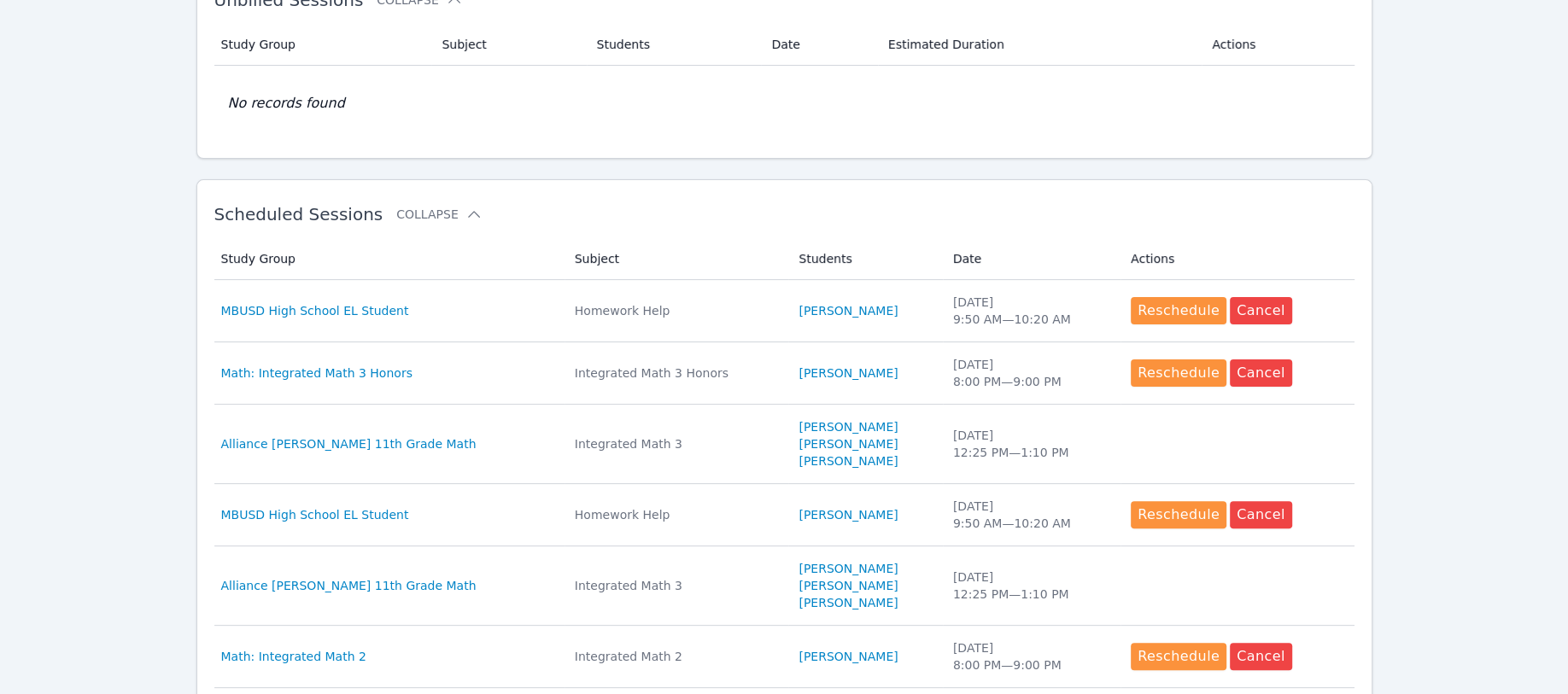
click at [496, 273] on th "Study Group" at bounding box center [389, 259] width 350 height 42
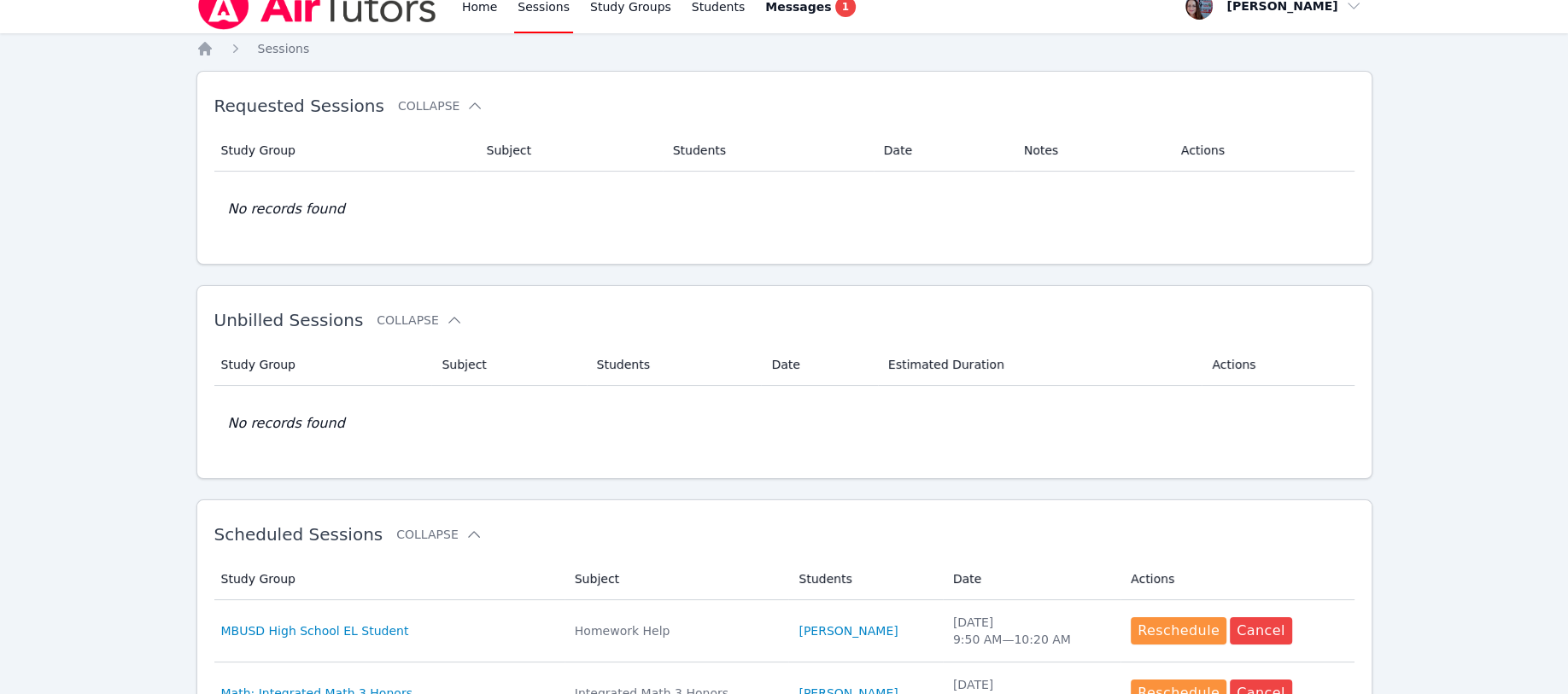
scroll to position [0, 0]
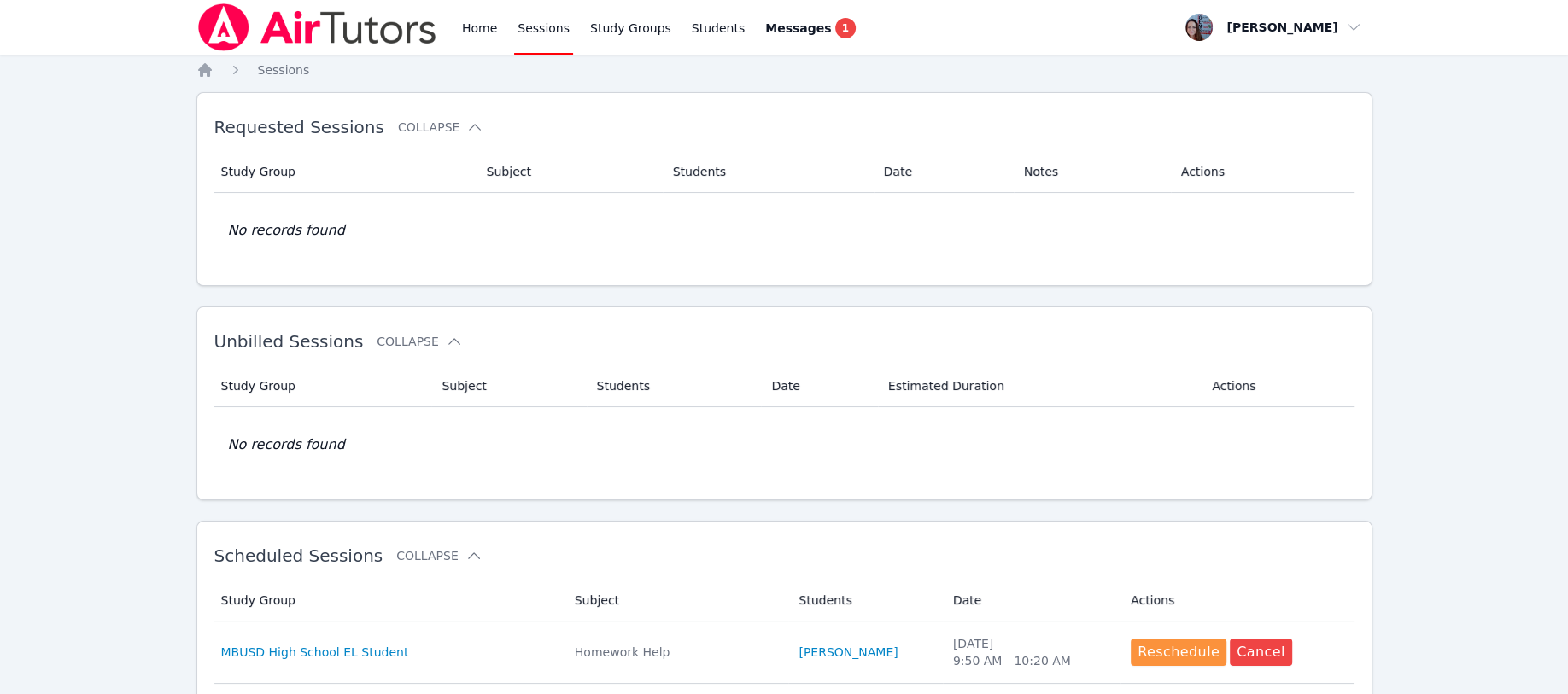
click at [622, 27] on link "Study Groups" at bounding box center [630, 27] width 88 height 55
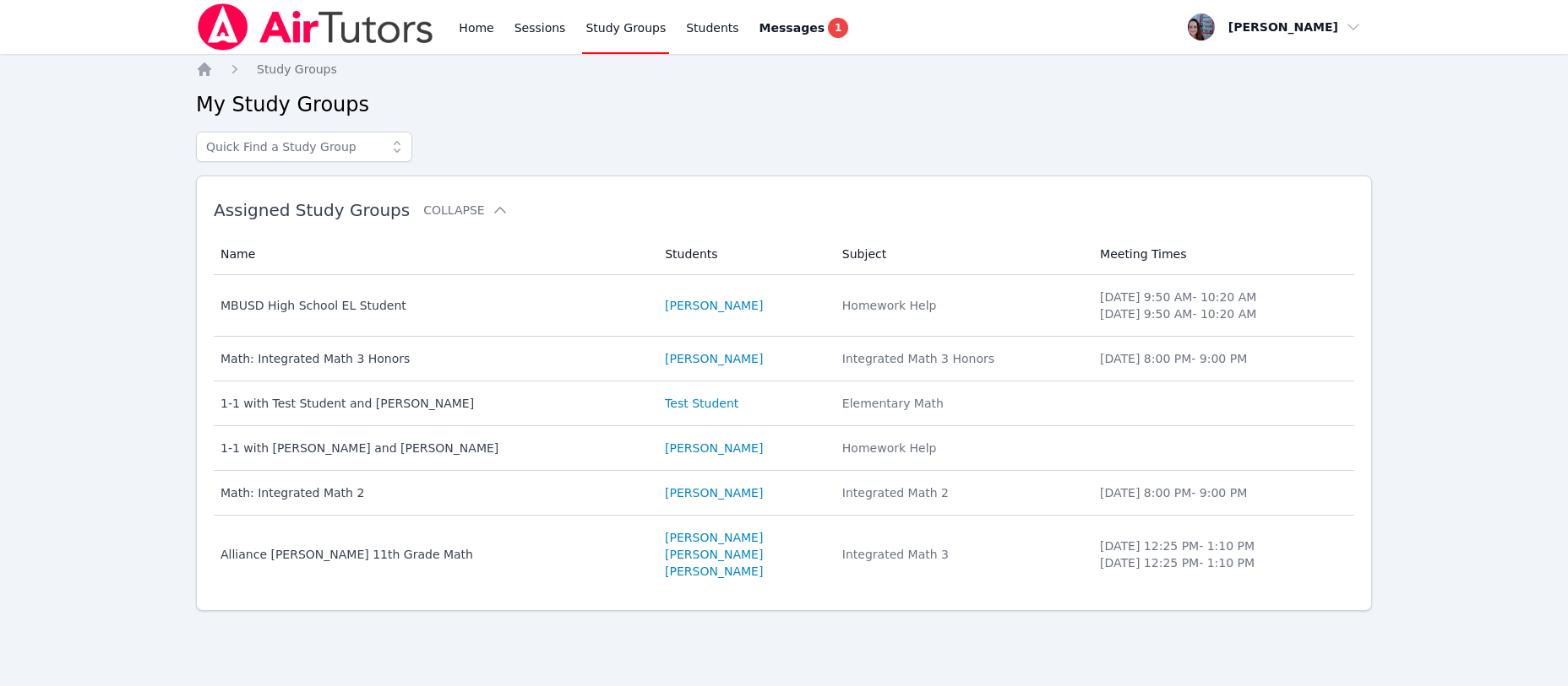
click at [654, 501] on td "Students vanessa palacios" at bounding box center [742, 493] width 177 height 45
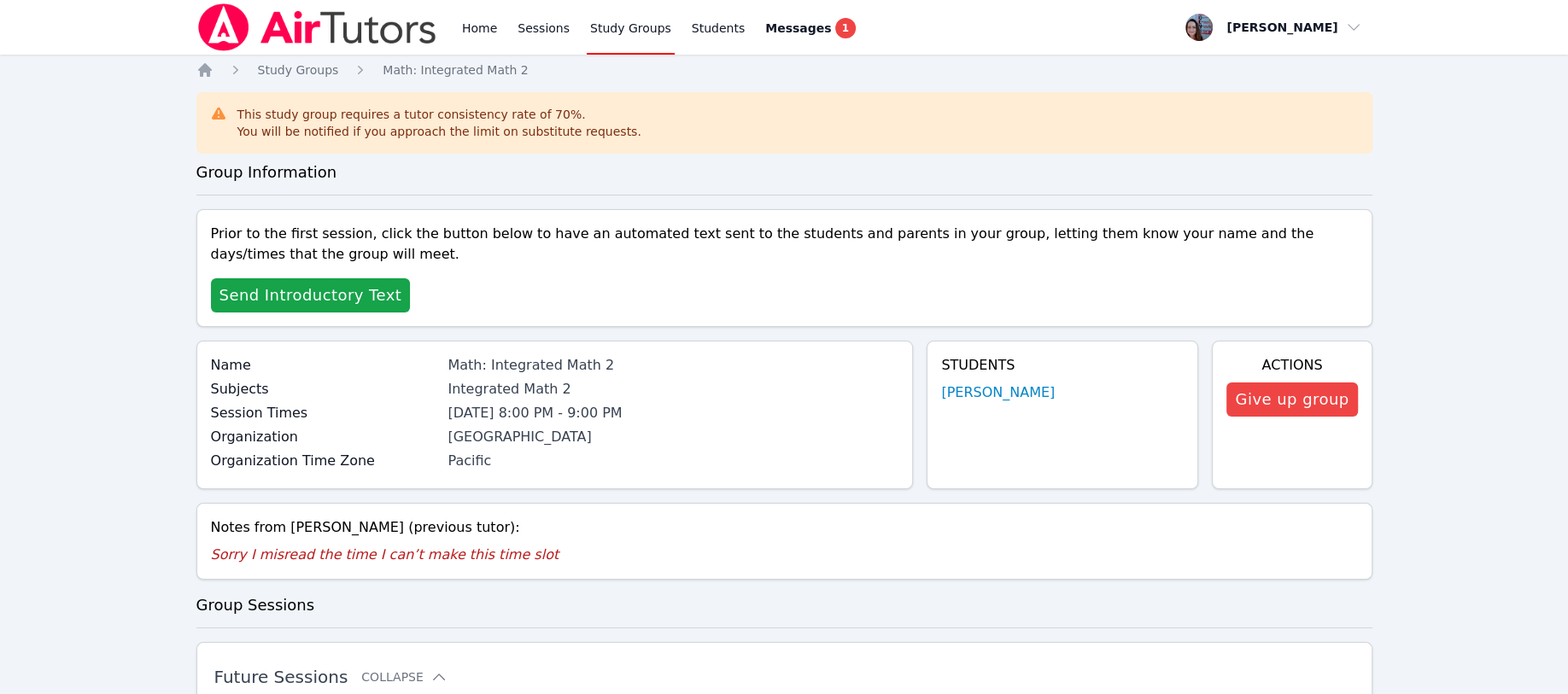
click at [522, 21] on link "Sessions" at bounding box center [543, 27] width 59 height 55
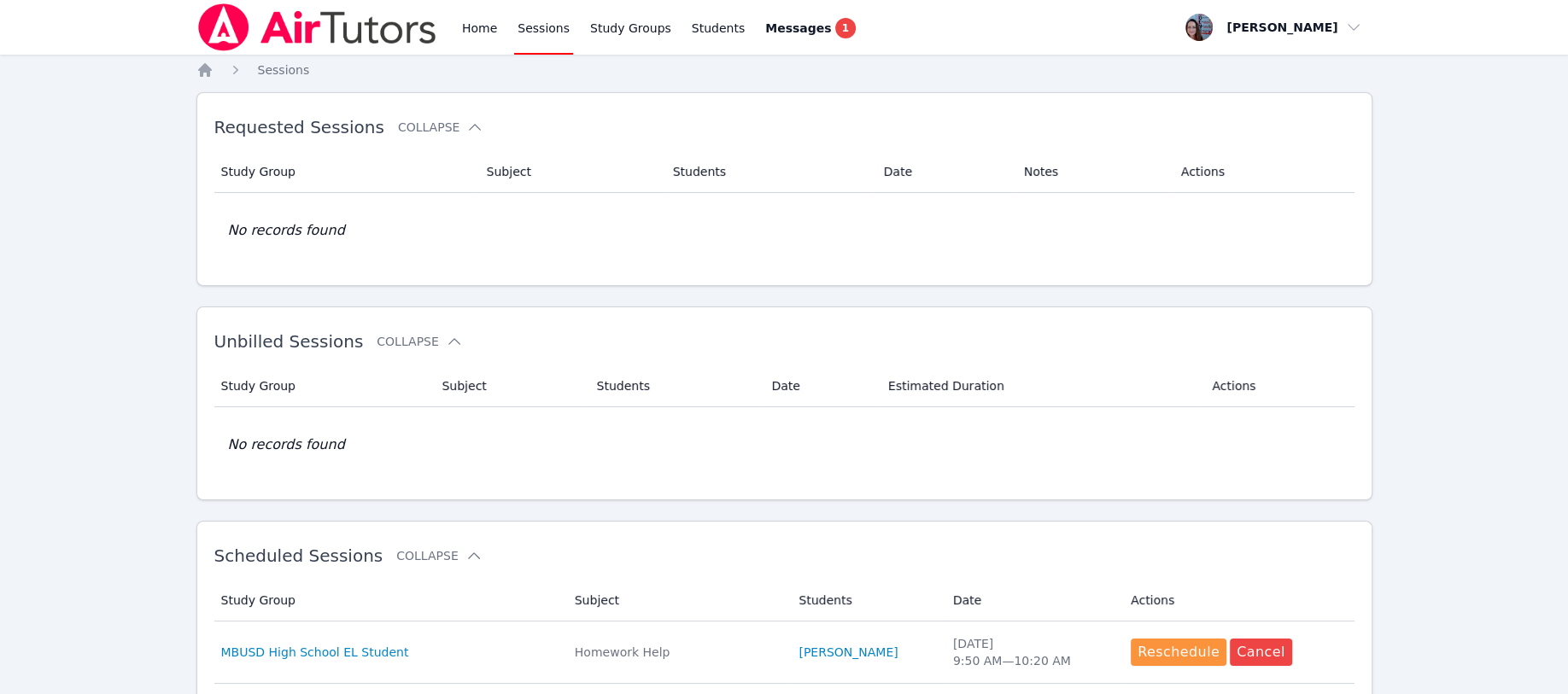
click at [765, 32] on span "Messages" at bounding box center [798, 28] width 66 height 17
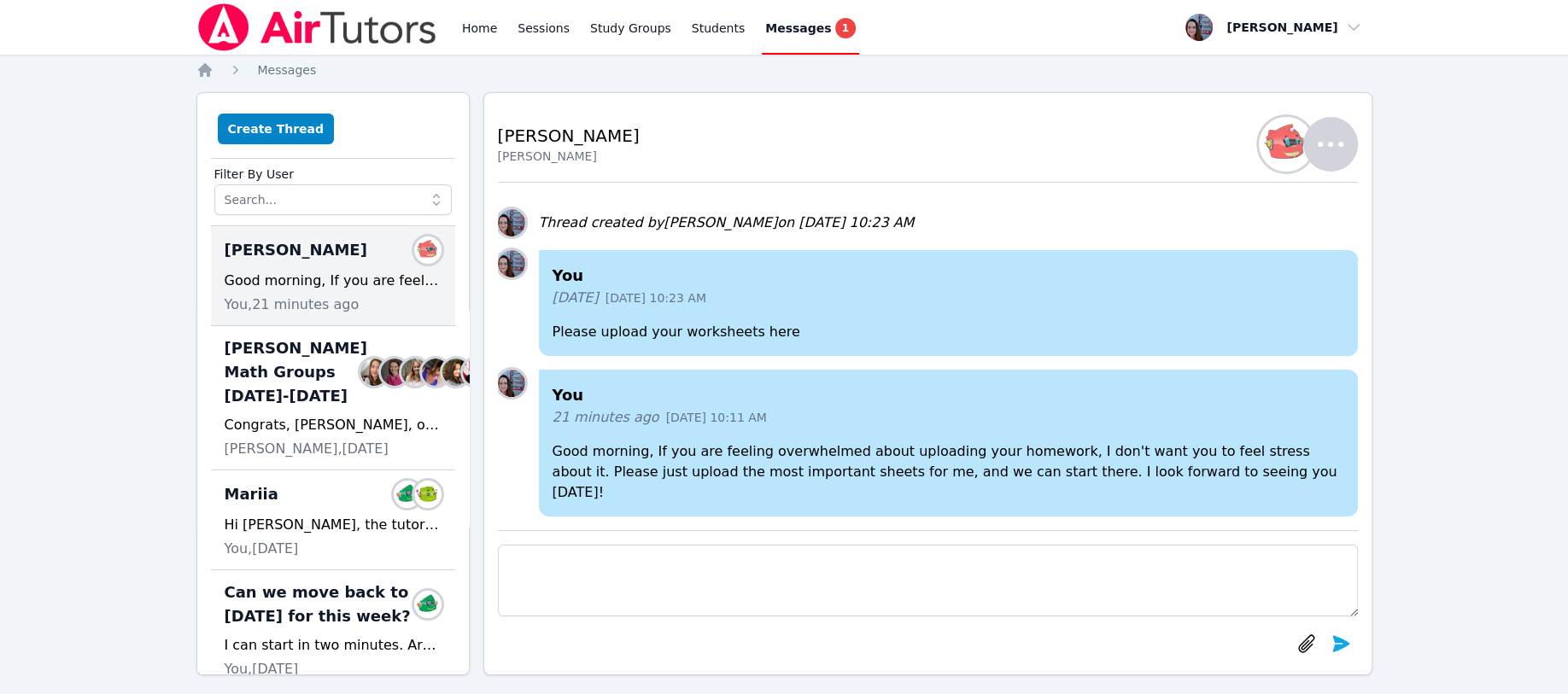
click at [277, 128] on button "Create Thread" at bounding box center [276, 129] width 117 height 31
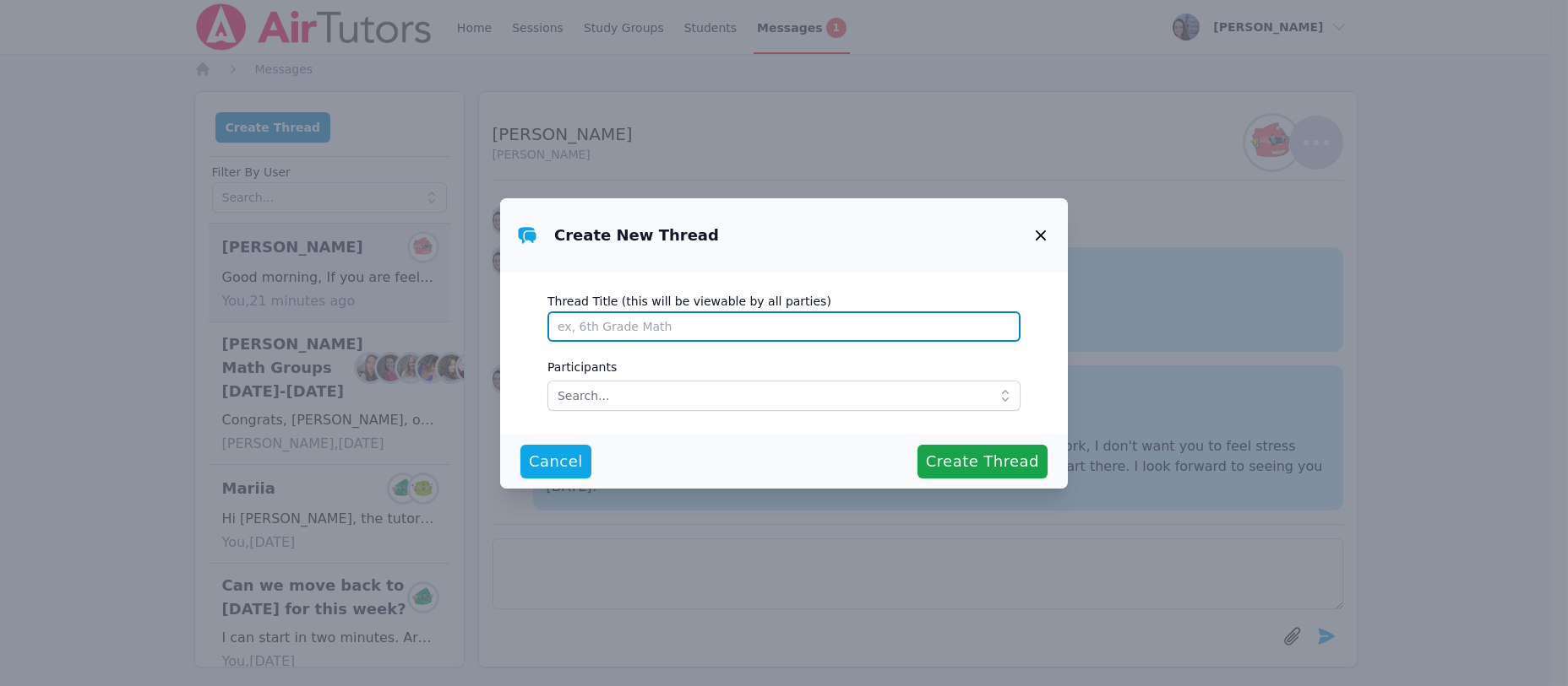
click at [598, 330] on input "Thread Title (this will be viewable by all parties)" at bounding box center [783, 326] width 473 height 31
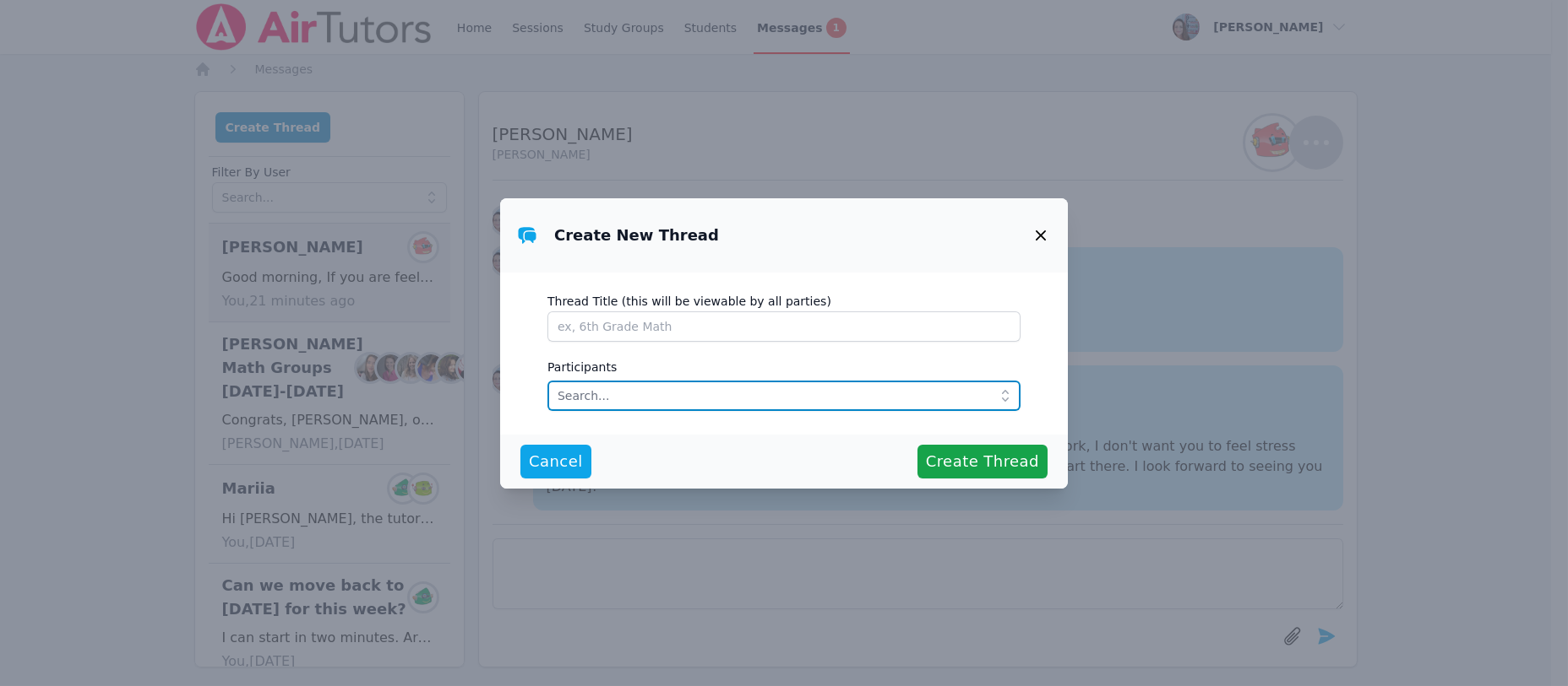
click at [598, 386] on input "text" at bounding box center [783, 396] width 473 height 31
type input "van"
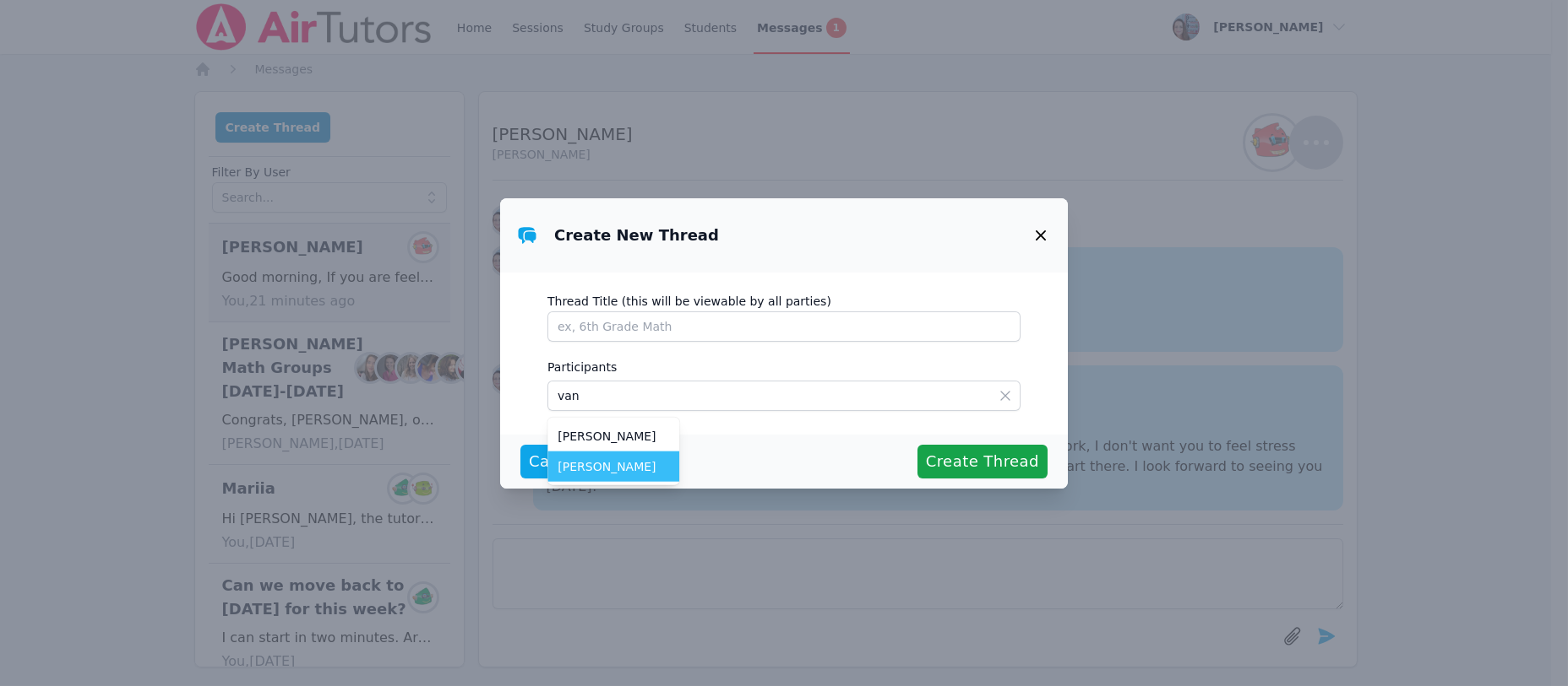
click at [599, 468] on span "[PERSON_NAME]" at bounding box center [613, 467] width 111 height 17
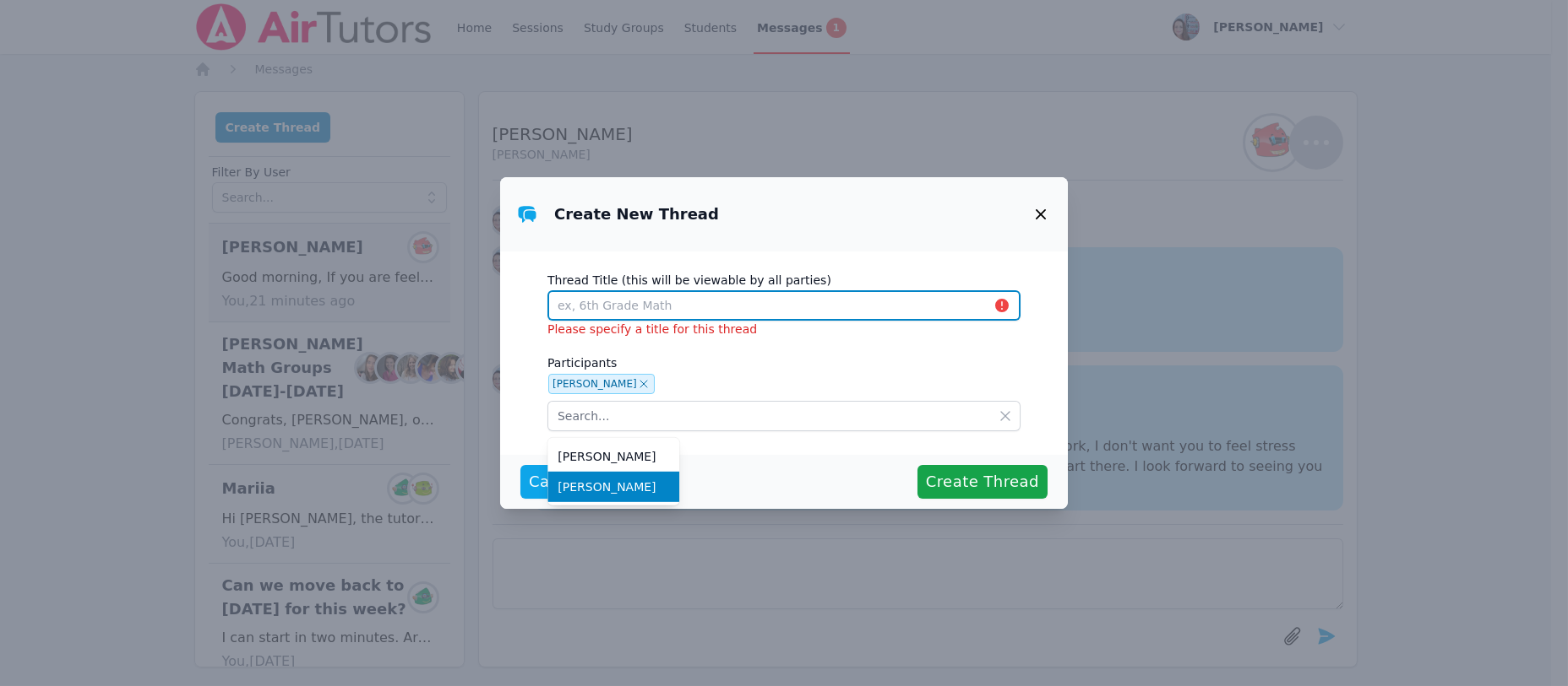
click at [579, 312] on input "Thread Title (this will be viewable by all parties)" at bounding box center [783, 305] width 473 height 31
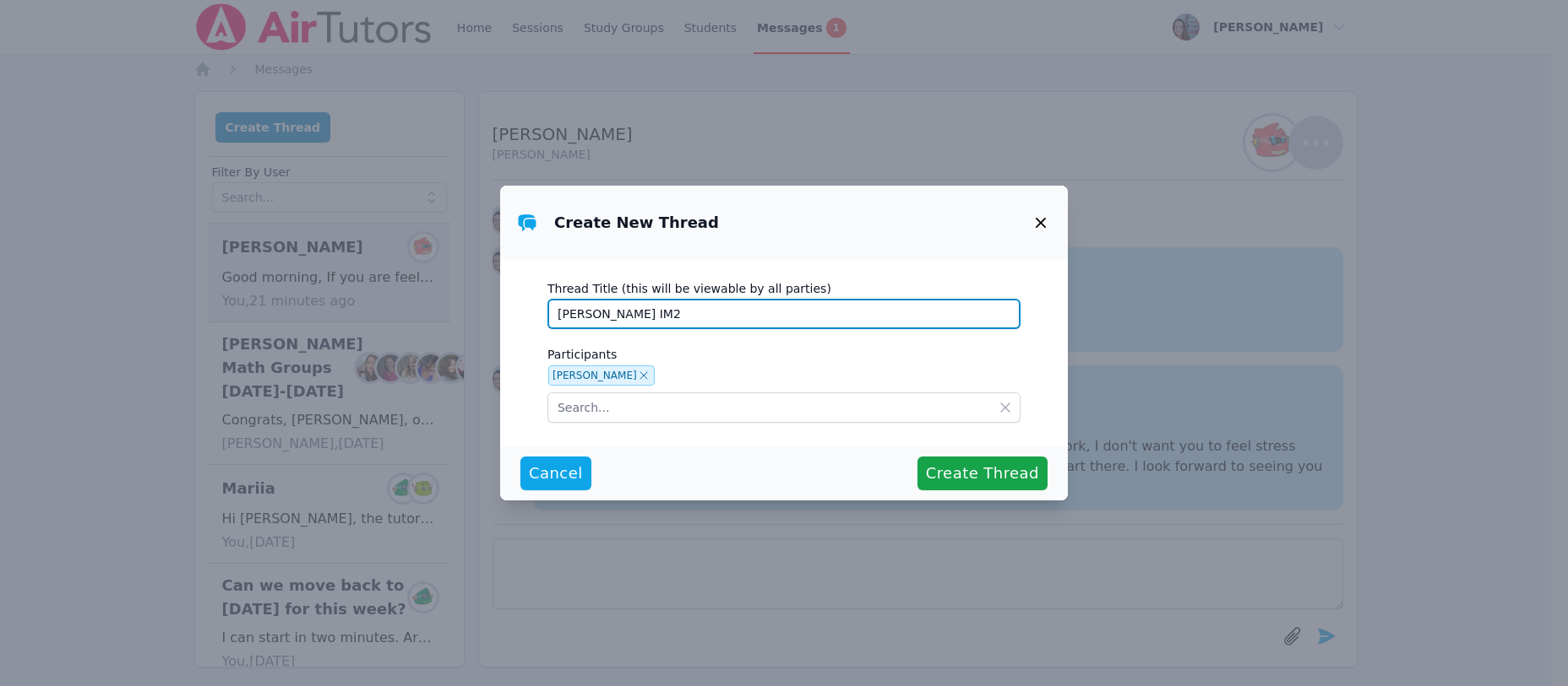
type input "Vanessa IM2"
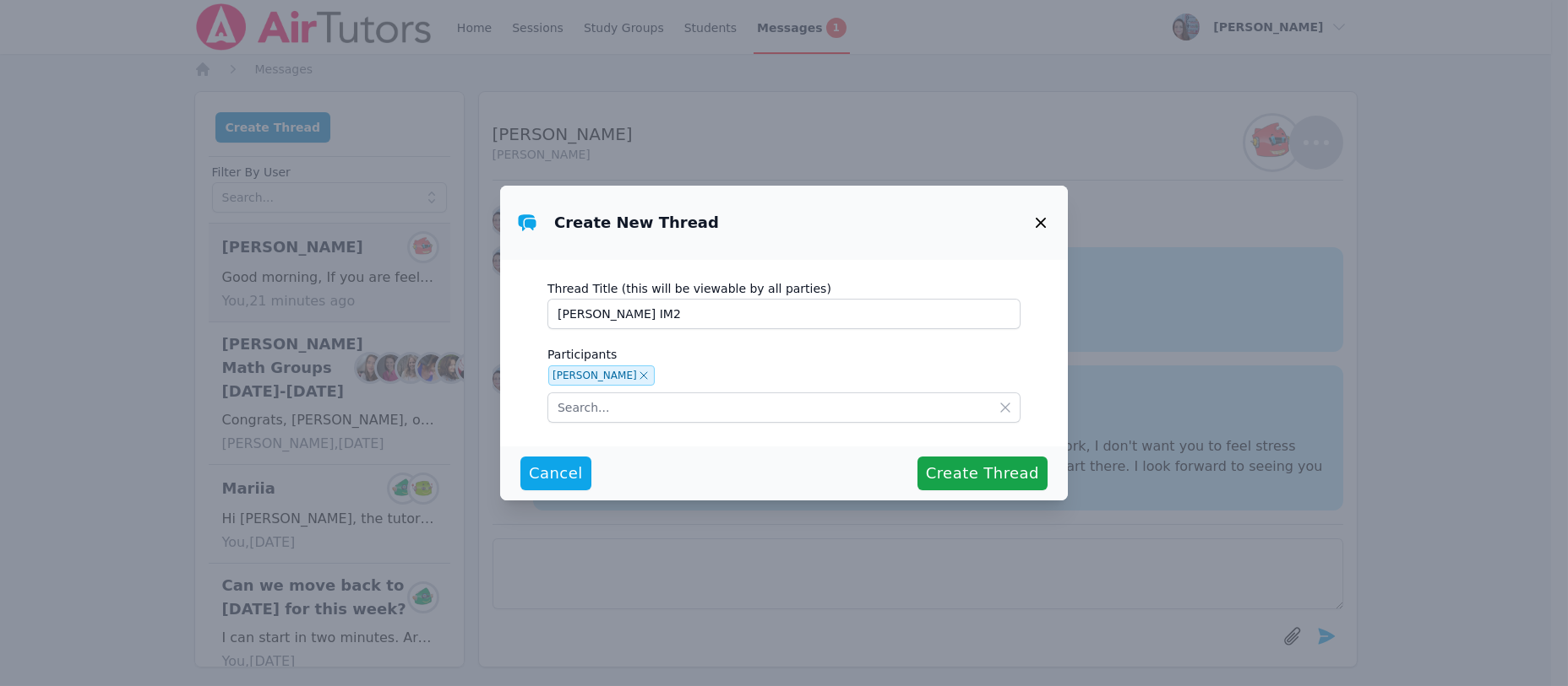
click at [960, 472] on span "Create Thread" at bounding box center [982, 474] width 113 height 24
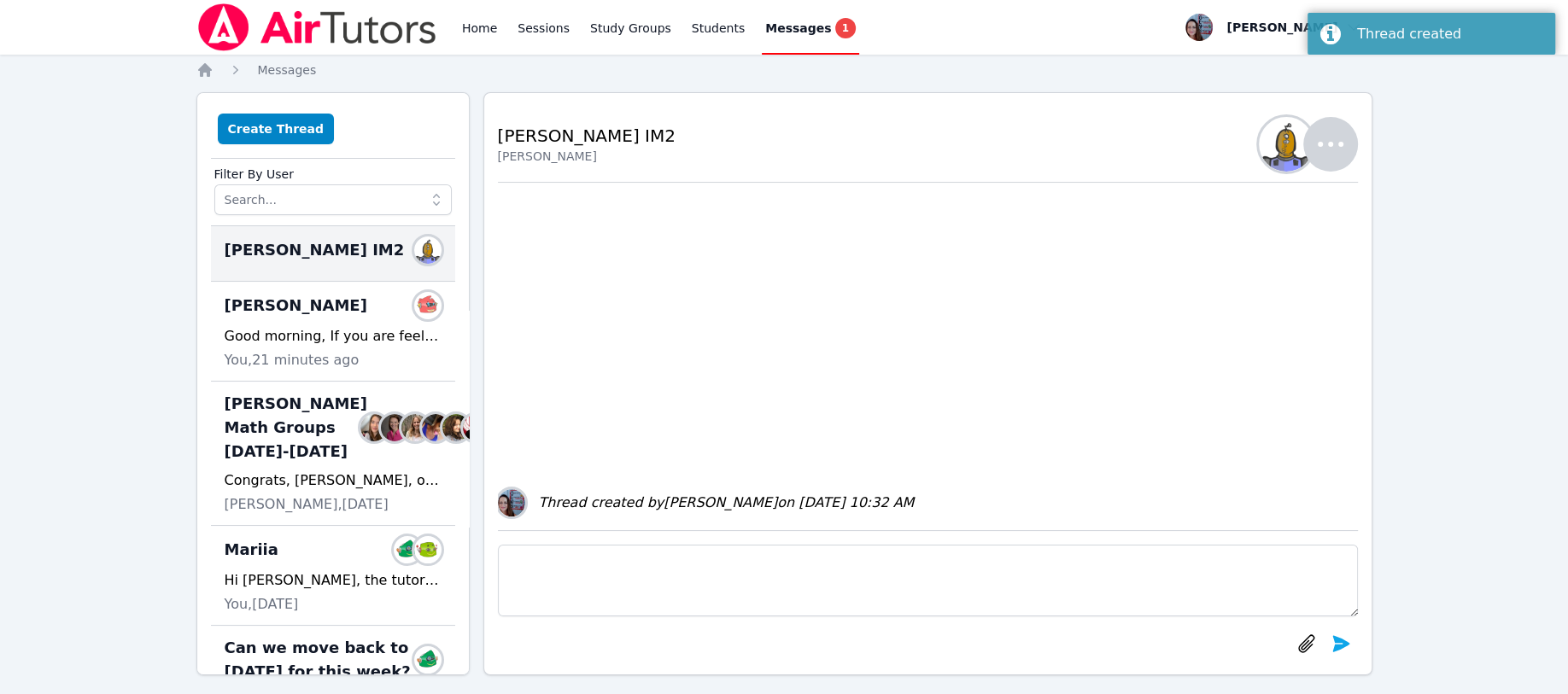
type textarea "H"
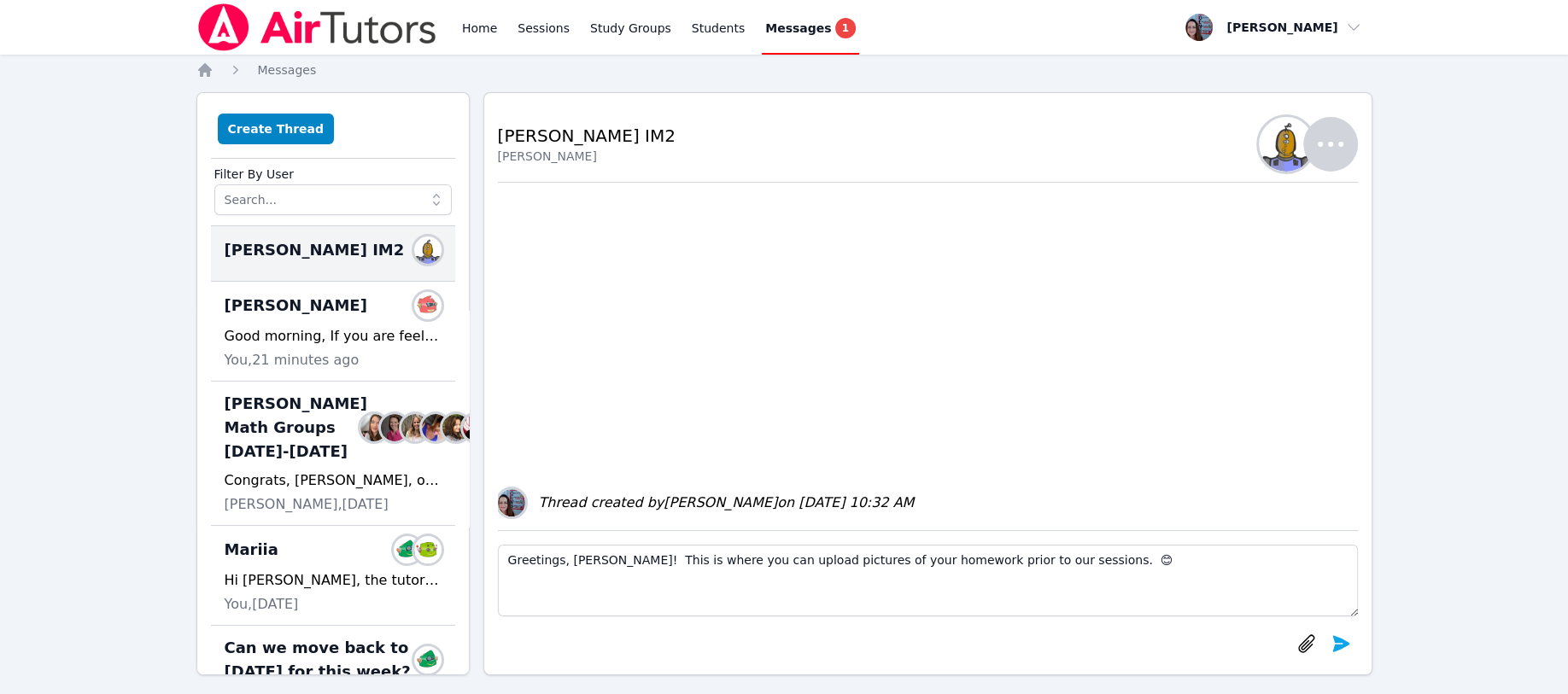
type textarea "Greetings, Vanessa! This is where you can upload pictures of your homework prio…"
click at [1339, 639] on icon "submit" at bounding box center [1341, 643] width 17 height 16
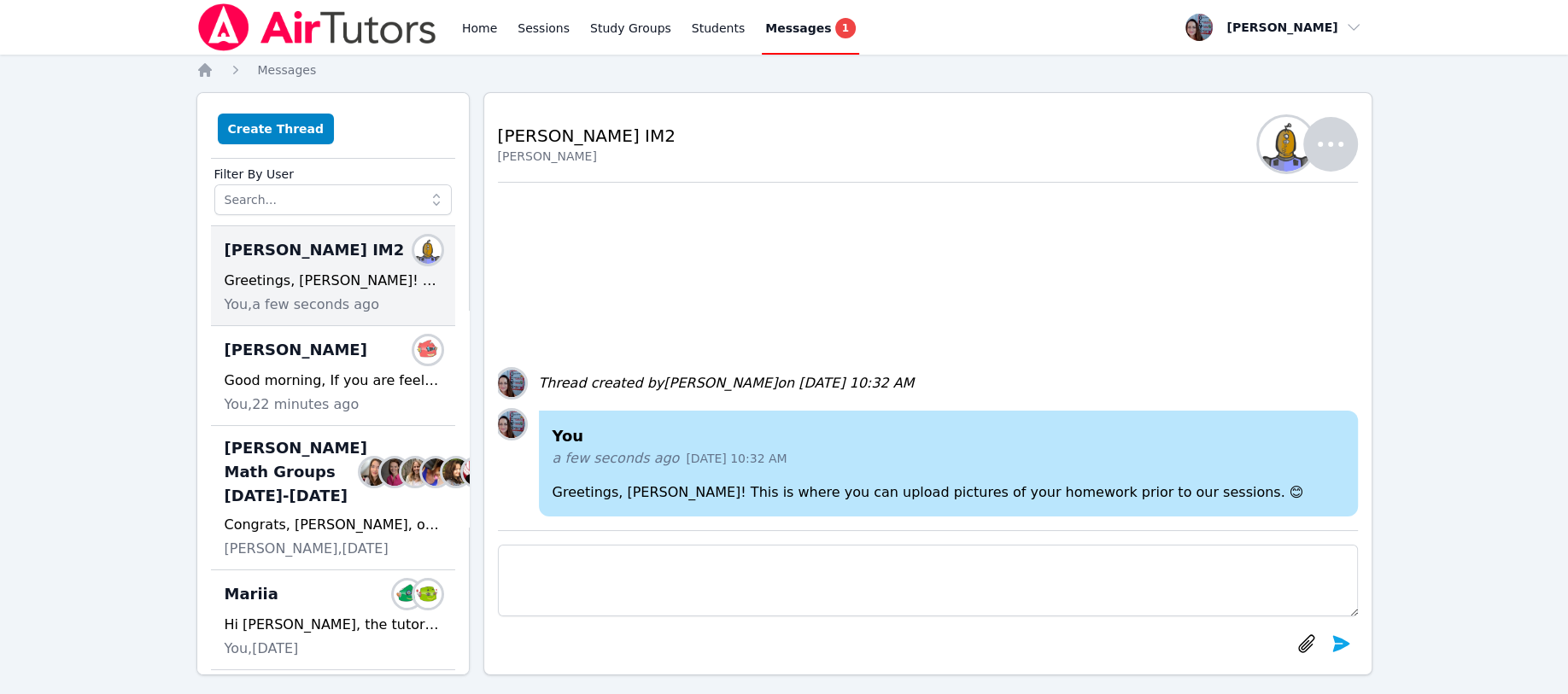
click at [266, 130] on button "Create Thread" at bounding box center [276, 129] width 117 height 31
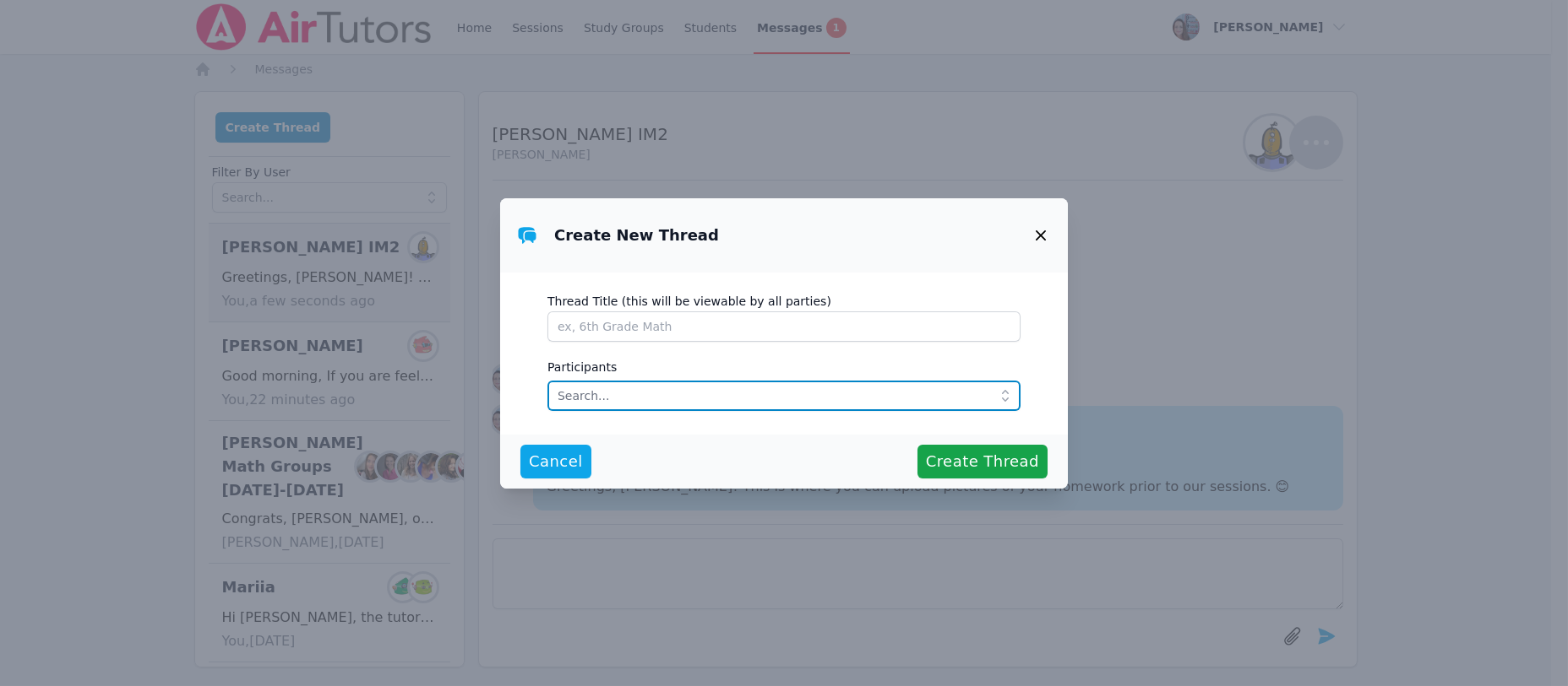
click at [583, 399] on input "text" at bounding box center [783, 396] width 473 height 31
type input "jason"
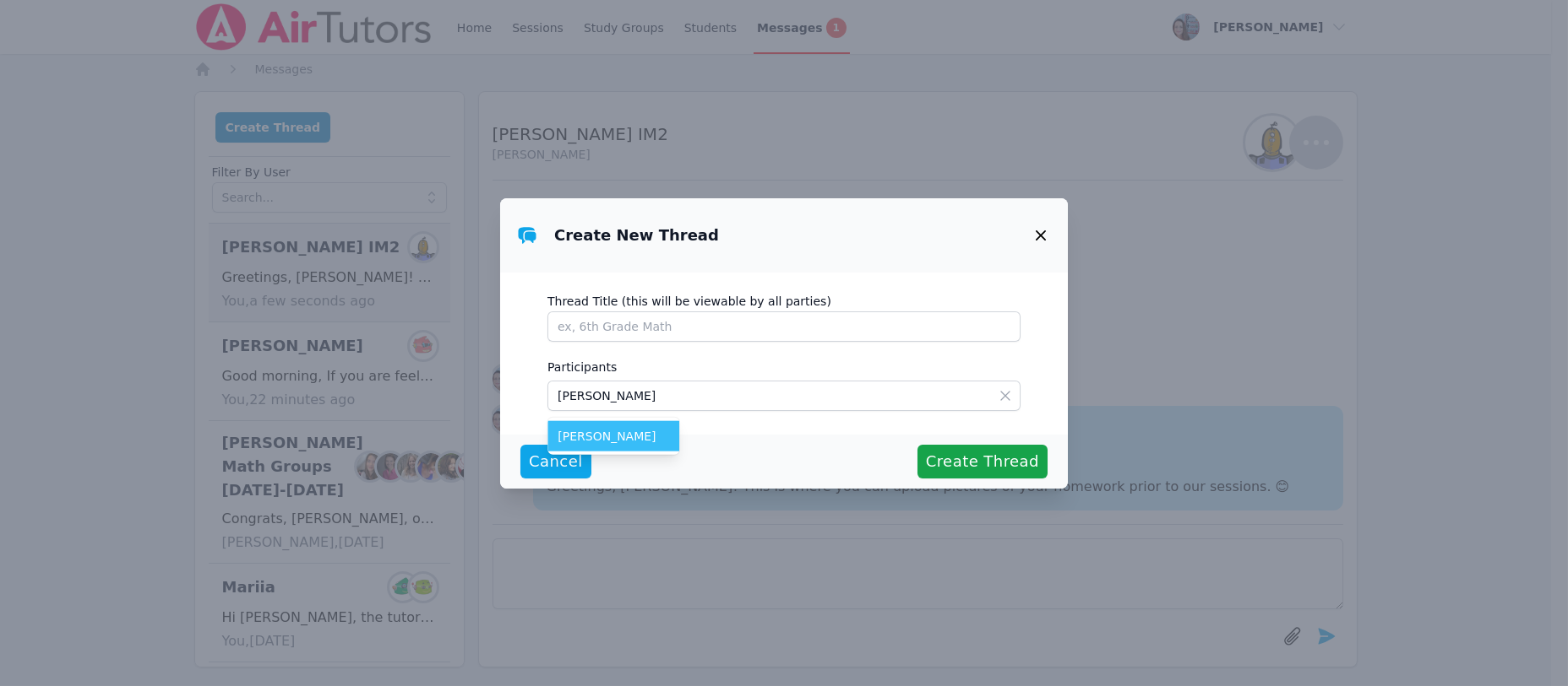
click at [589, 430] on span "Jason Escobar" at bounding box center [613, 437] width 111 height 17
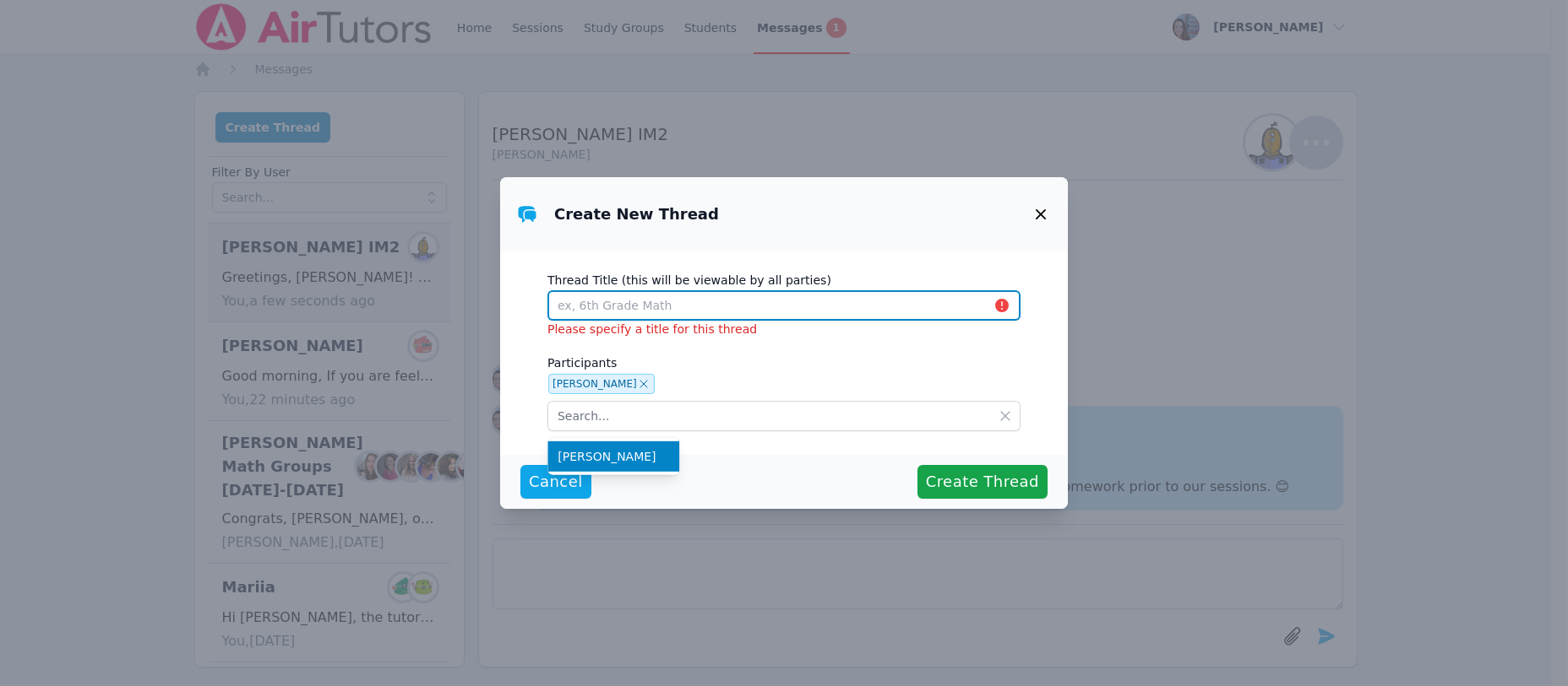
click at [564, 304] on input "Thread Title (this will be viewable by all parties)" at bounding box center [783, 305] width 473 height 31
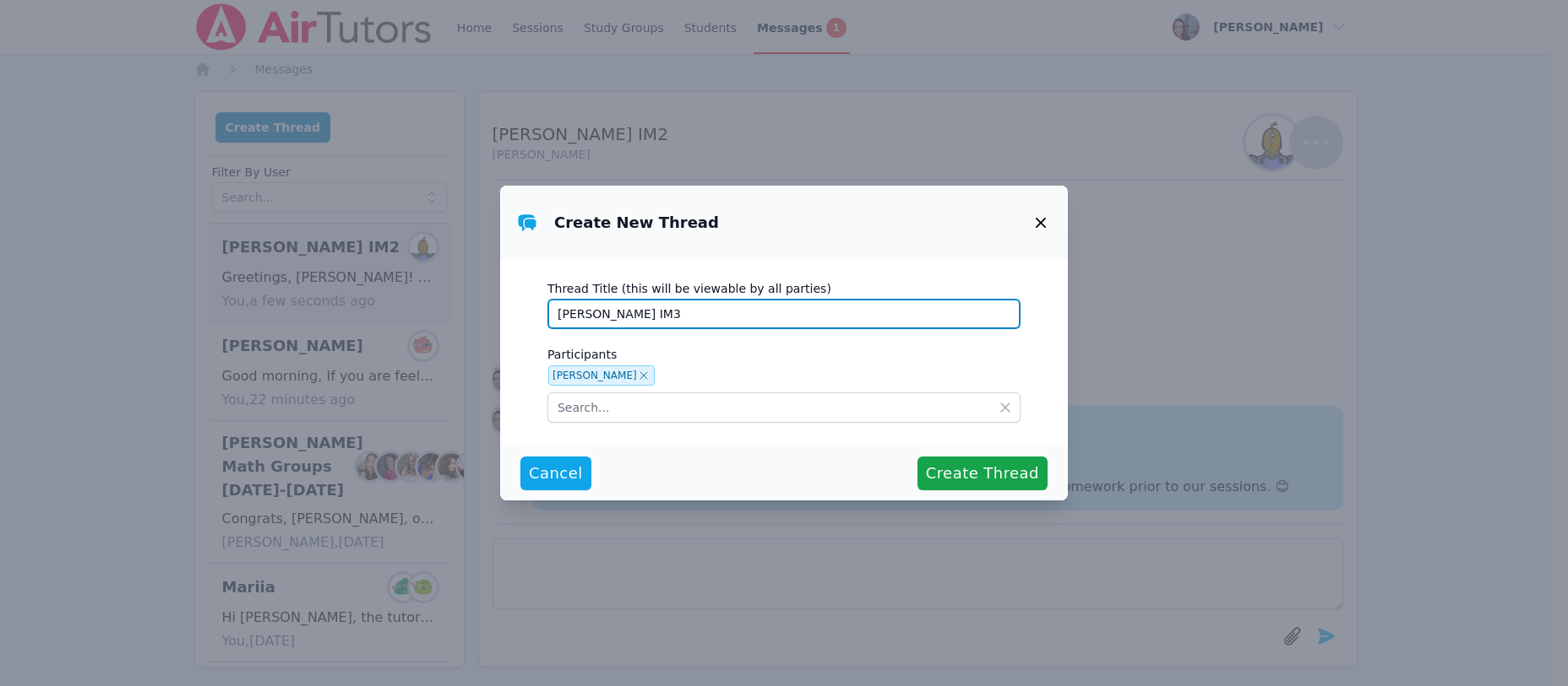
type input "Jason IM3"
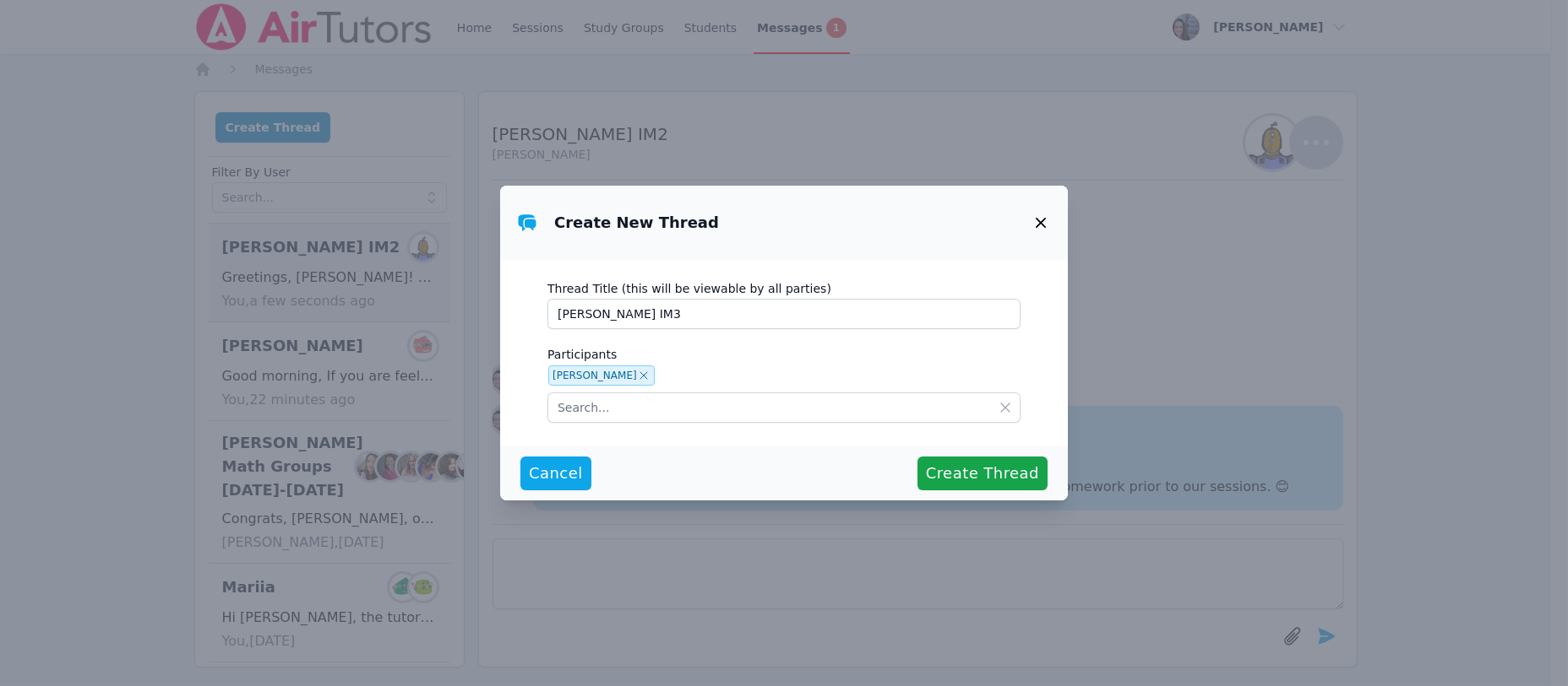
click at [964, 471] on span "Create Thread" at bounding box center [982, 474] width 113 height 24
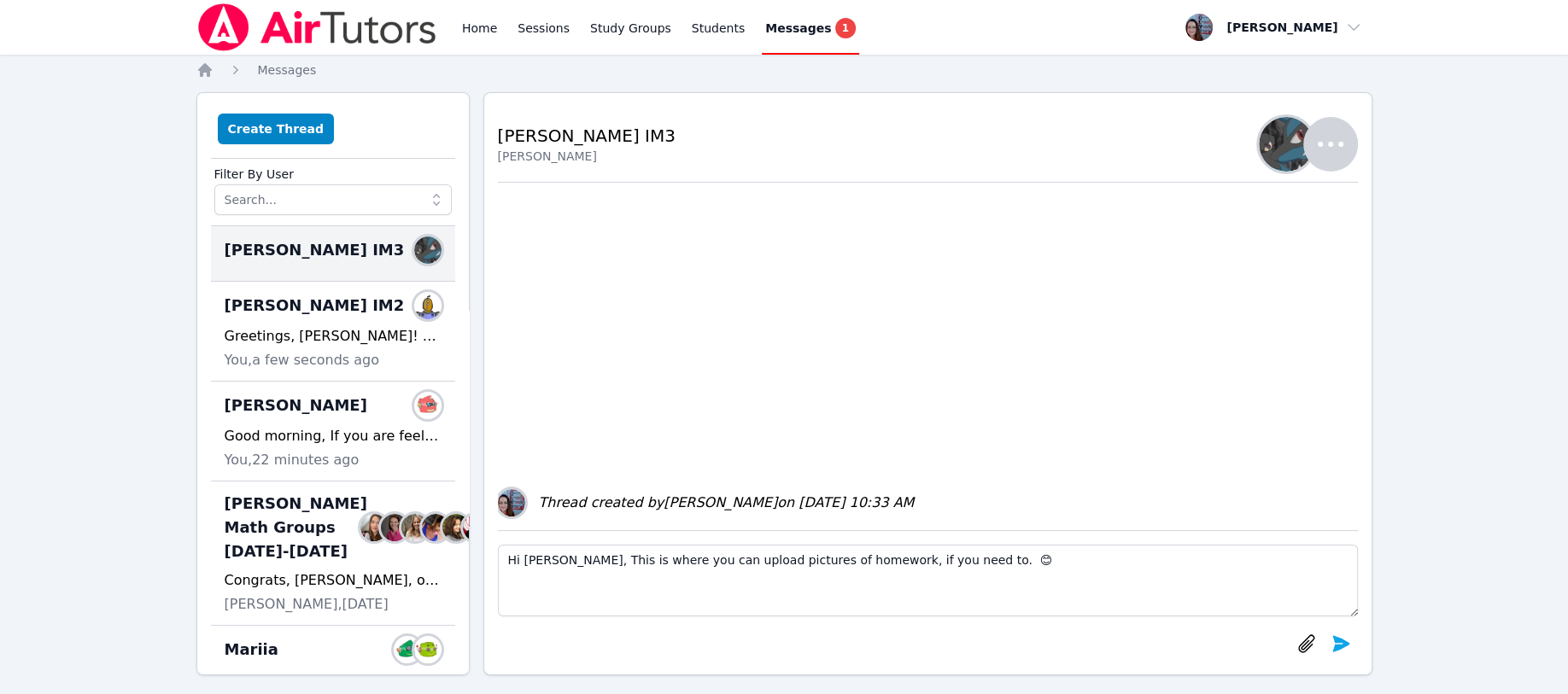
type textarea "Hi Jason, This is where you can upload pictures of homework, if you need to. 😊"
click at [1332, 643] on icon "submit" at bounding box center [1341, 644] width 21 height 21
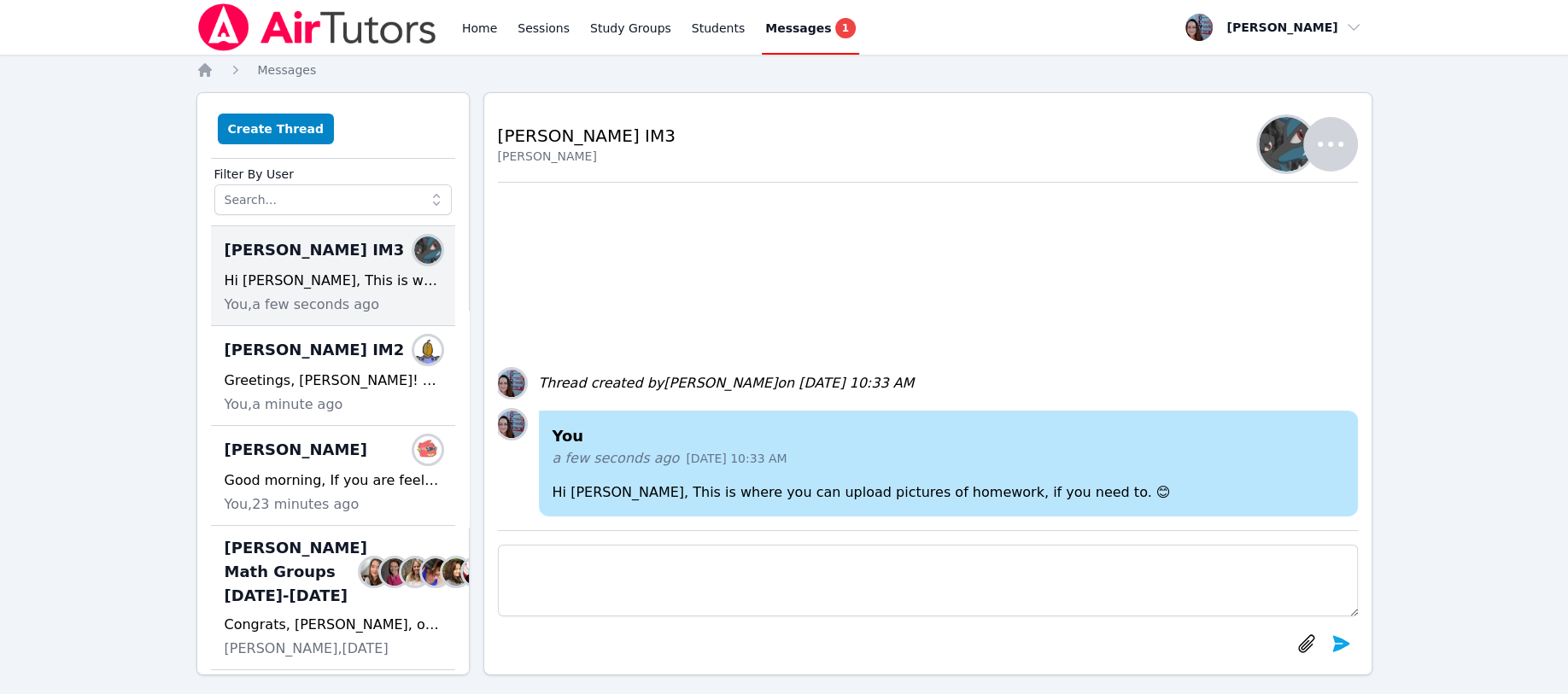
click at [273, 459] on div "Alanda Members" at bounding box center [333, 450] width 217 height 27
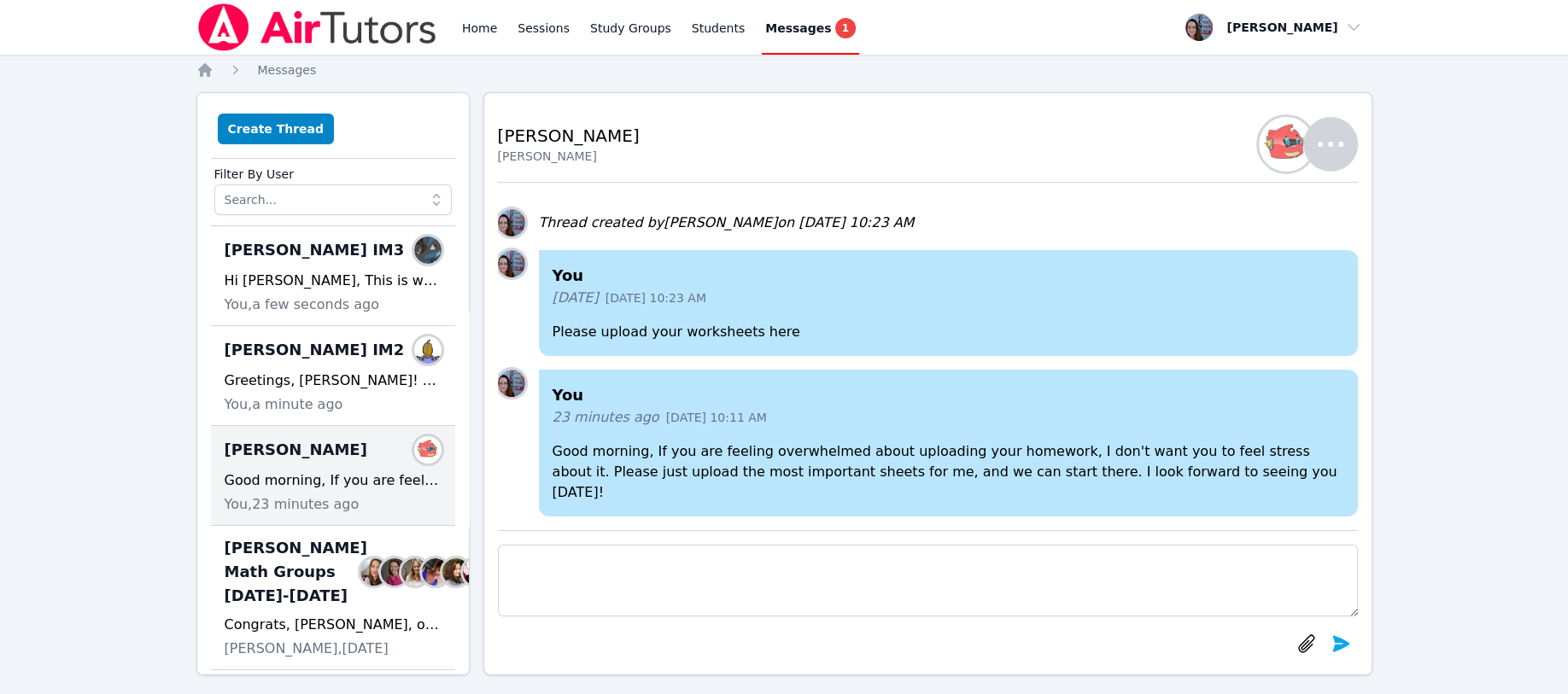
click at [557, 137] on h2 "Alanda" at bounding box center [568, 136] width 142 height 24
click at [1342, 140] on icon "button" at bounding box center [1330, 144] width 41 height 41
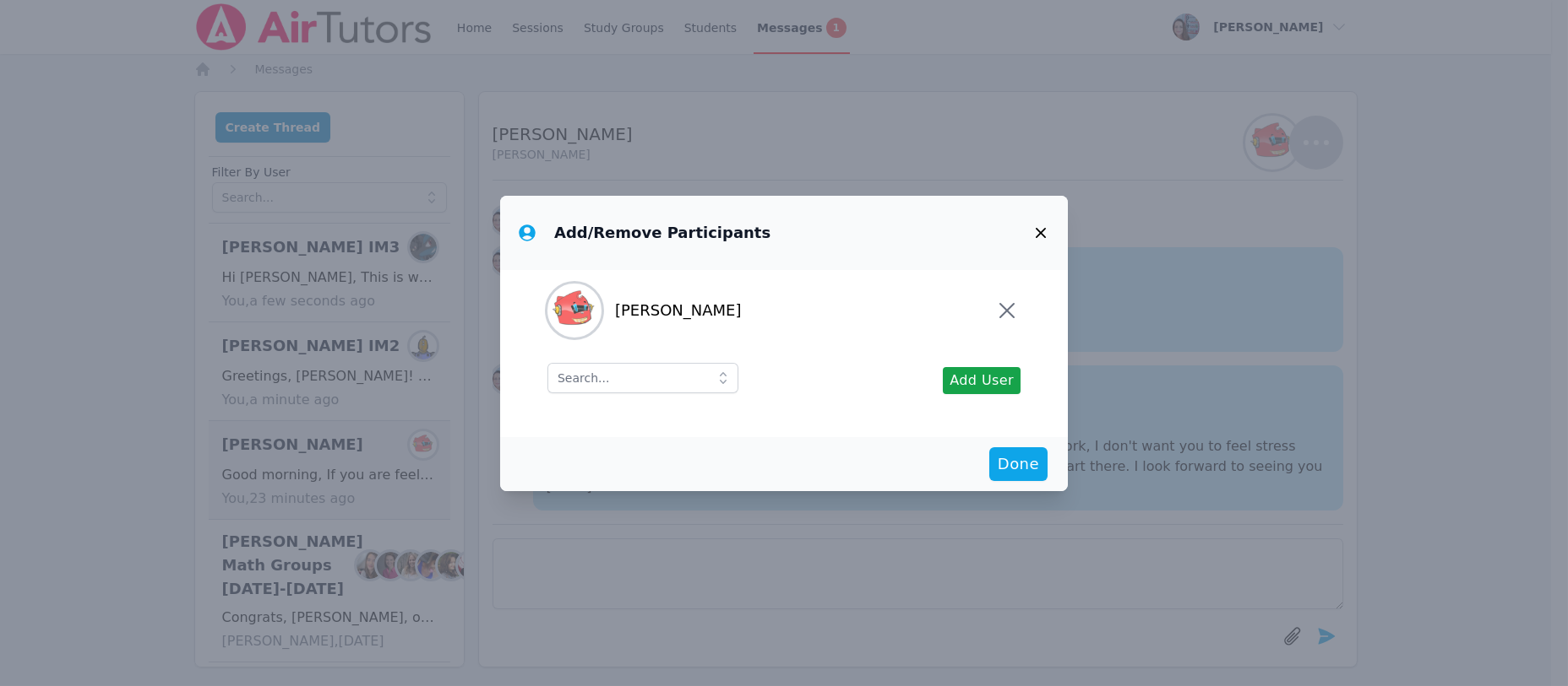
click at [710, 310] on span "Alanda Alonso" at bounding box center [678, 310] width 126 height 24
drag, startPoint x: 717, startPoint y: 309, endPoint x: 727, endPoint y: 322, distance: 16.4
click at [717, 312] on li "Alanda Alonso" at bounding box center [783, 310] width 473 height 54
click at [1038, 232] on icon "button" at bounding box center [1040, 233] width 20 height 20
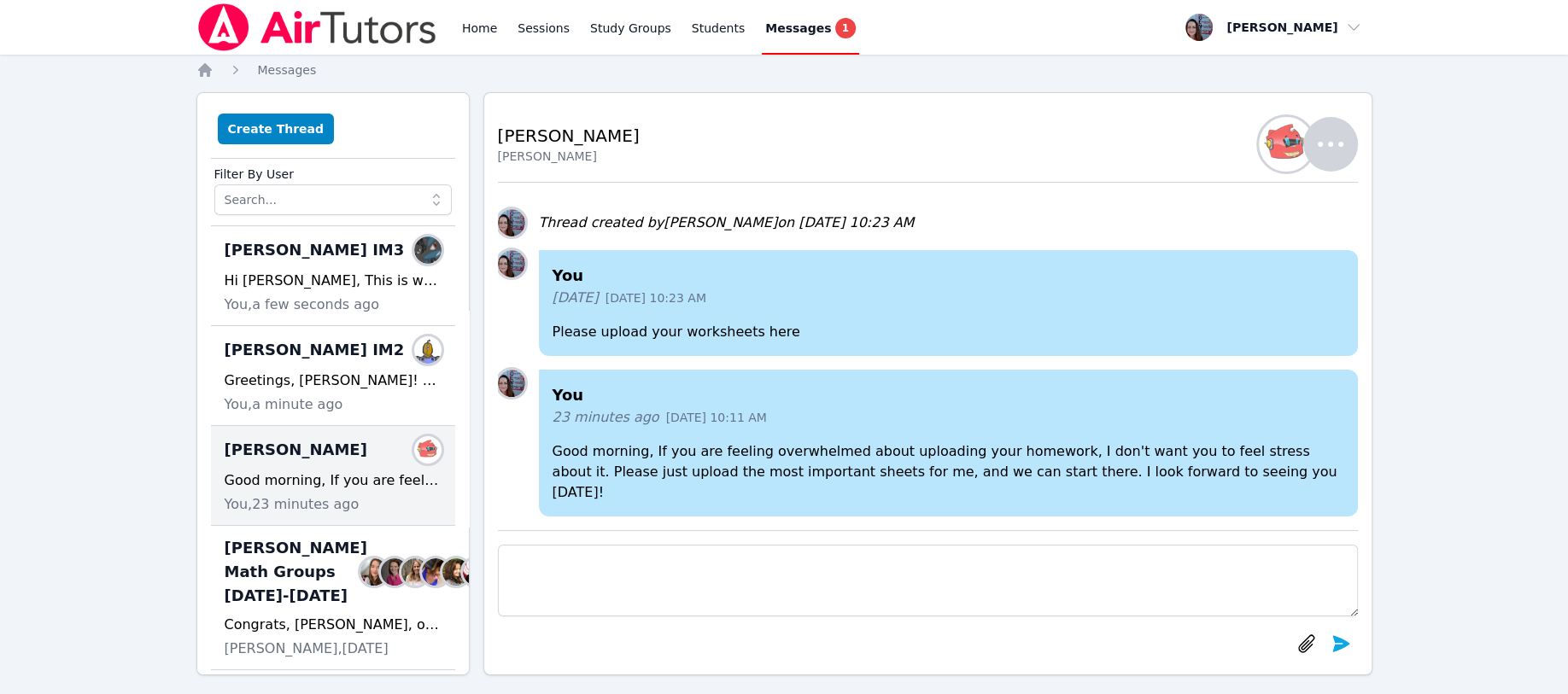
click at [414, 446] on img at bounding box center [428, 450] width 27 height 27
click at [1281, 142] on img "button" at bounding box center [1286, 144] width 55 height 55
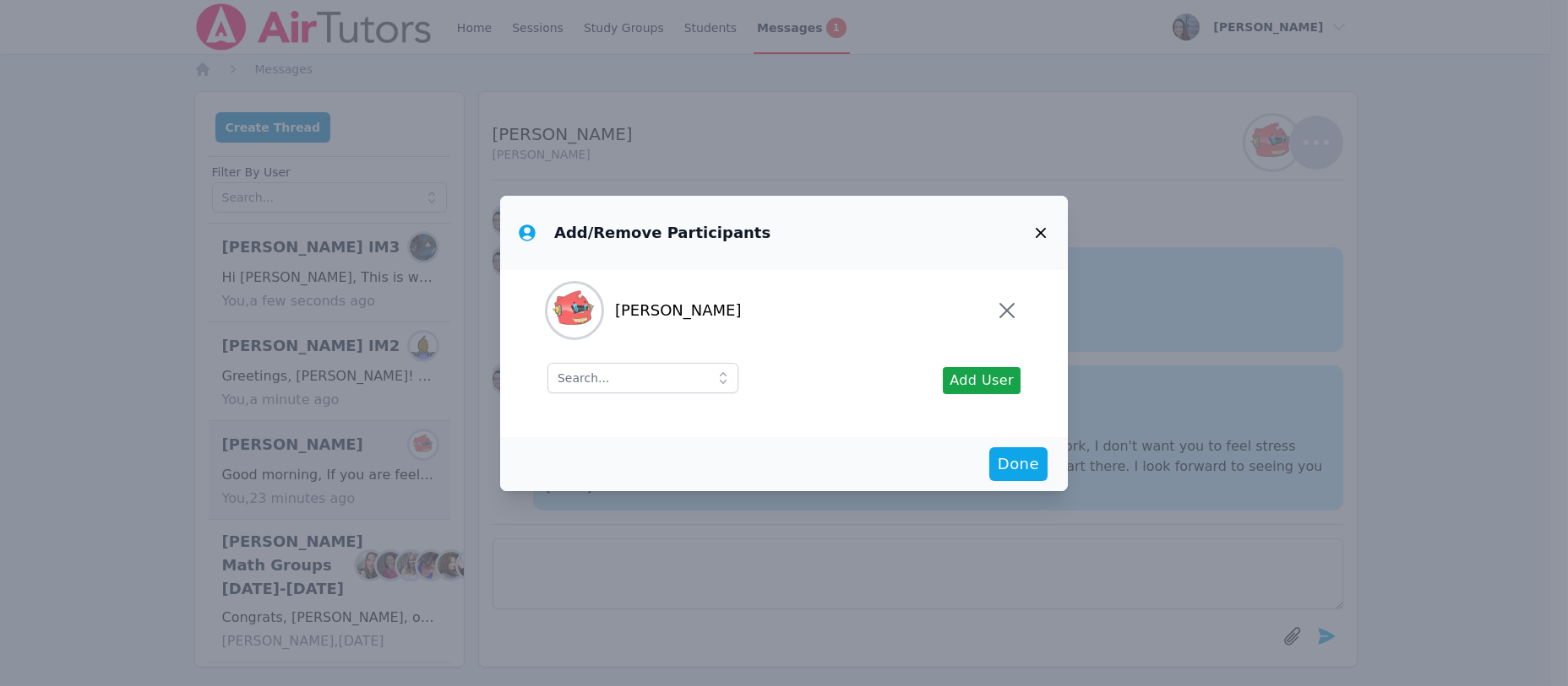
click at [1047, 226] on icon "button" at bounding box center [1040, 233] width 20 height 20
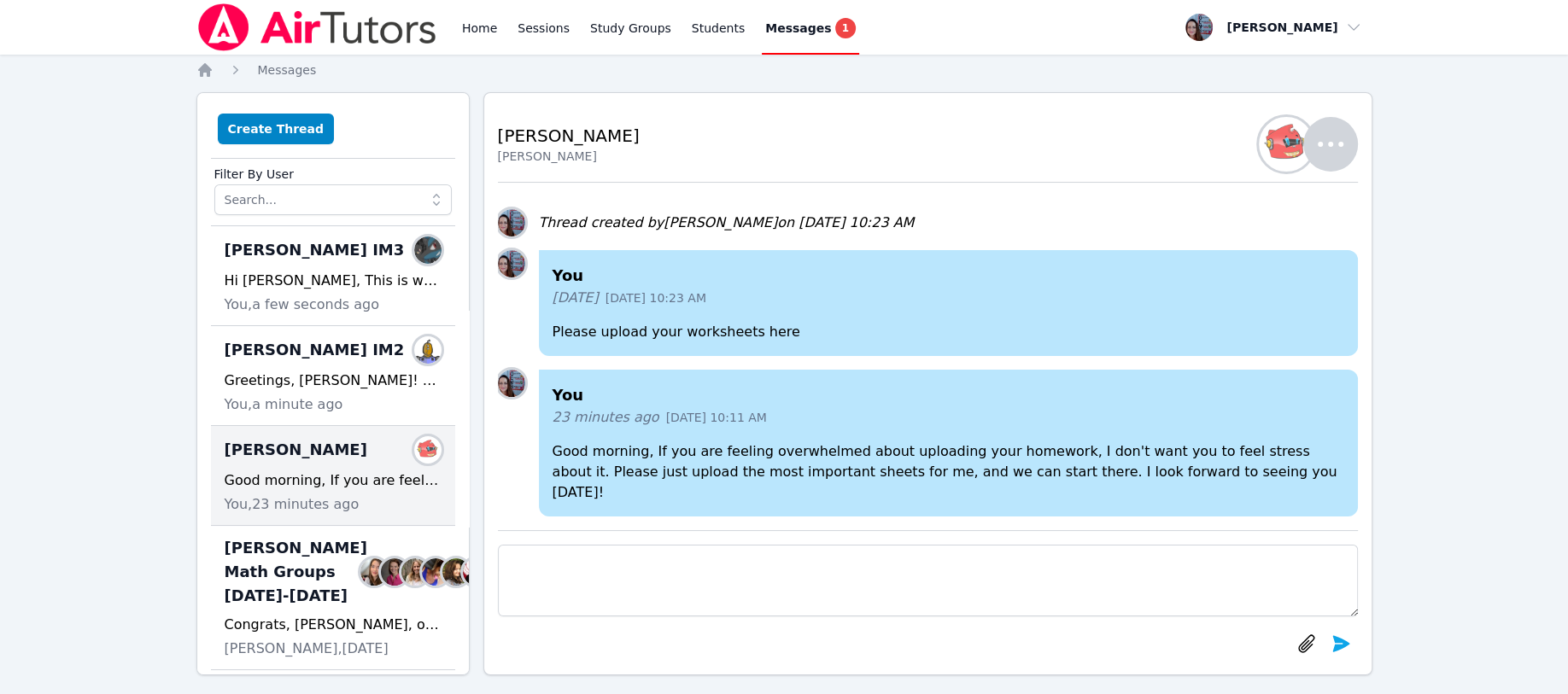
click at [1339, 124] on icon "button" at bounding box center [1330, 144] width 41 height 41
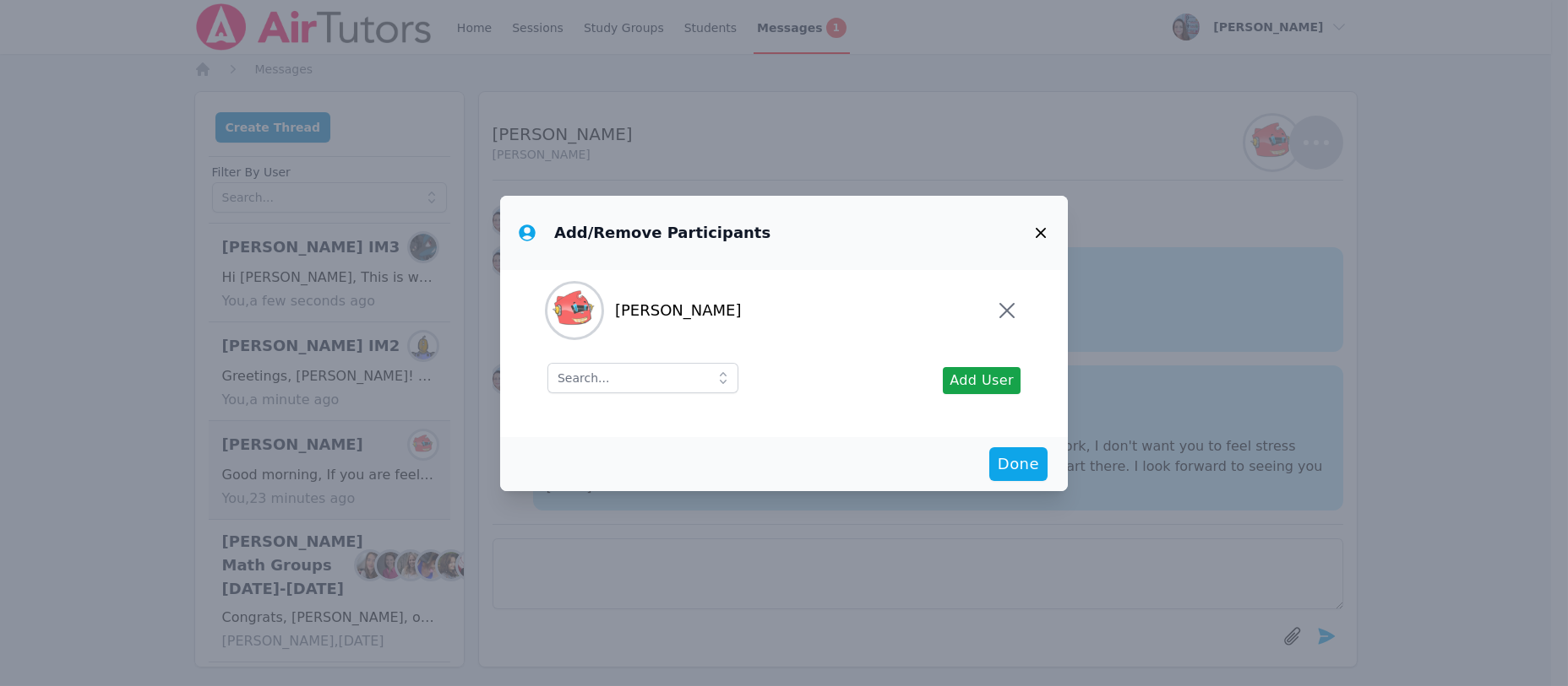
click at [1038, 231] on icon "button" at bounding box center [1040, 233] width 20 height 20
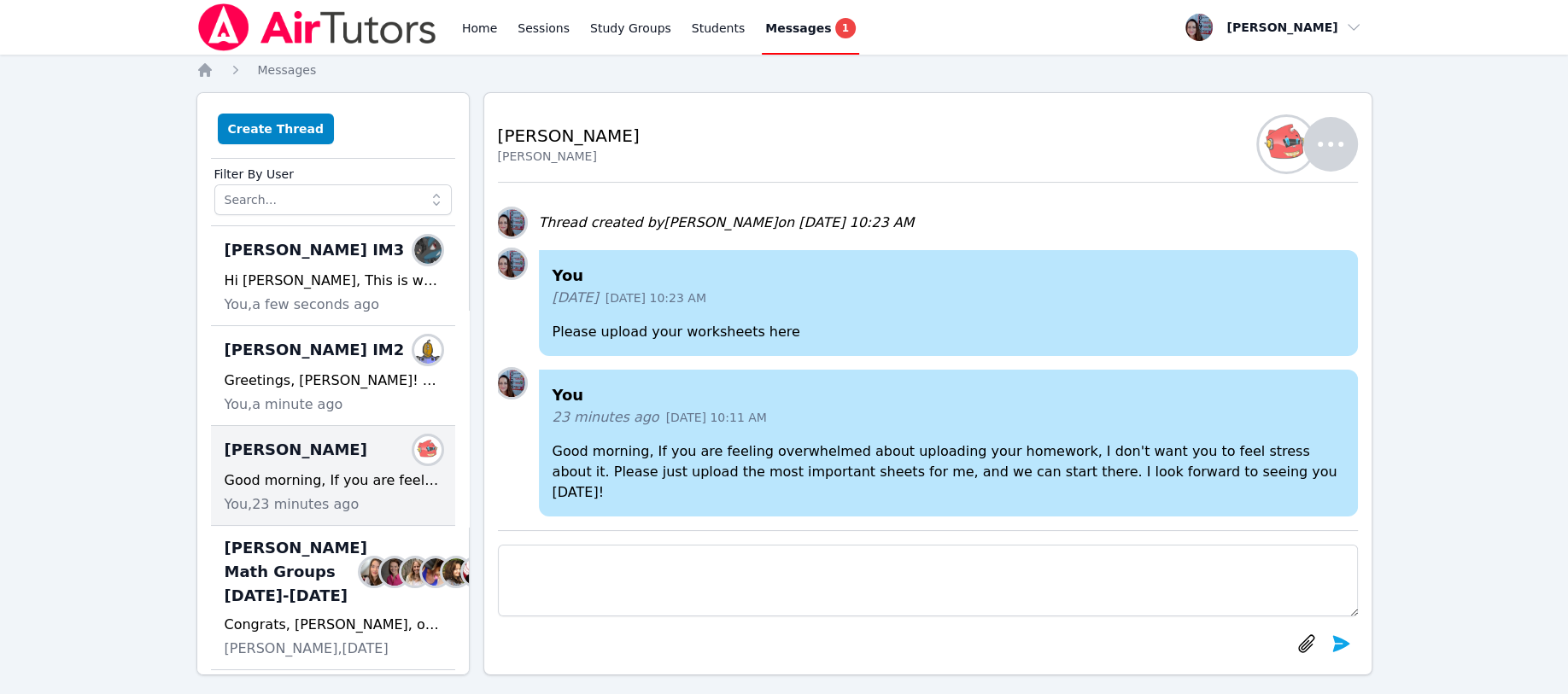
click at [477, 21] on link "Home" at bounding box center [479, 27] width 42 height 55
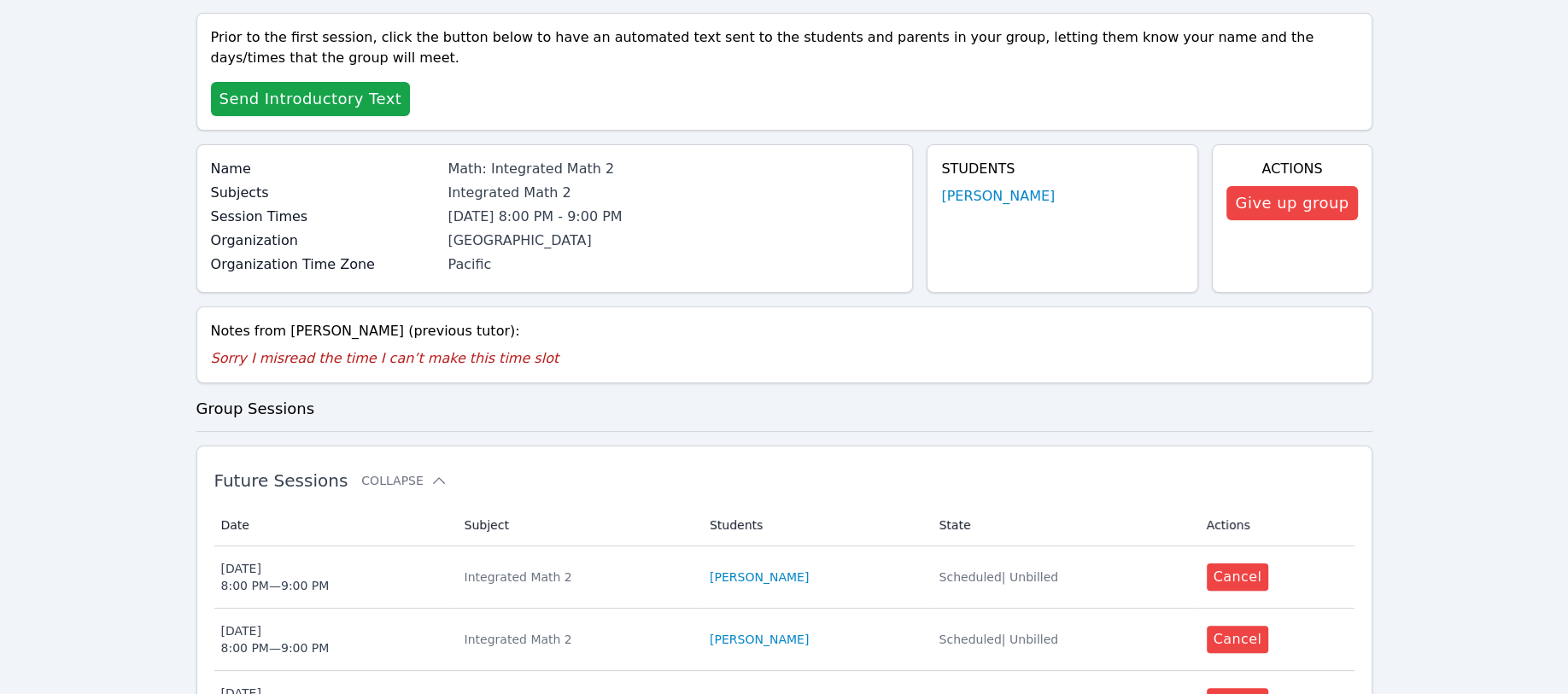
scroll to position [227, 0]
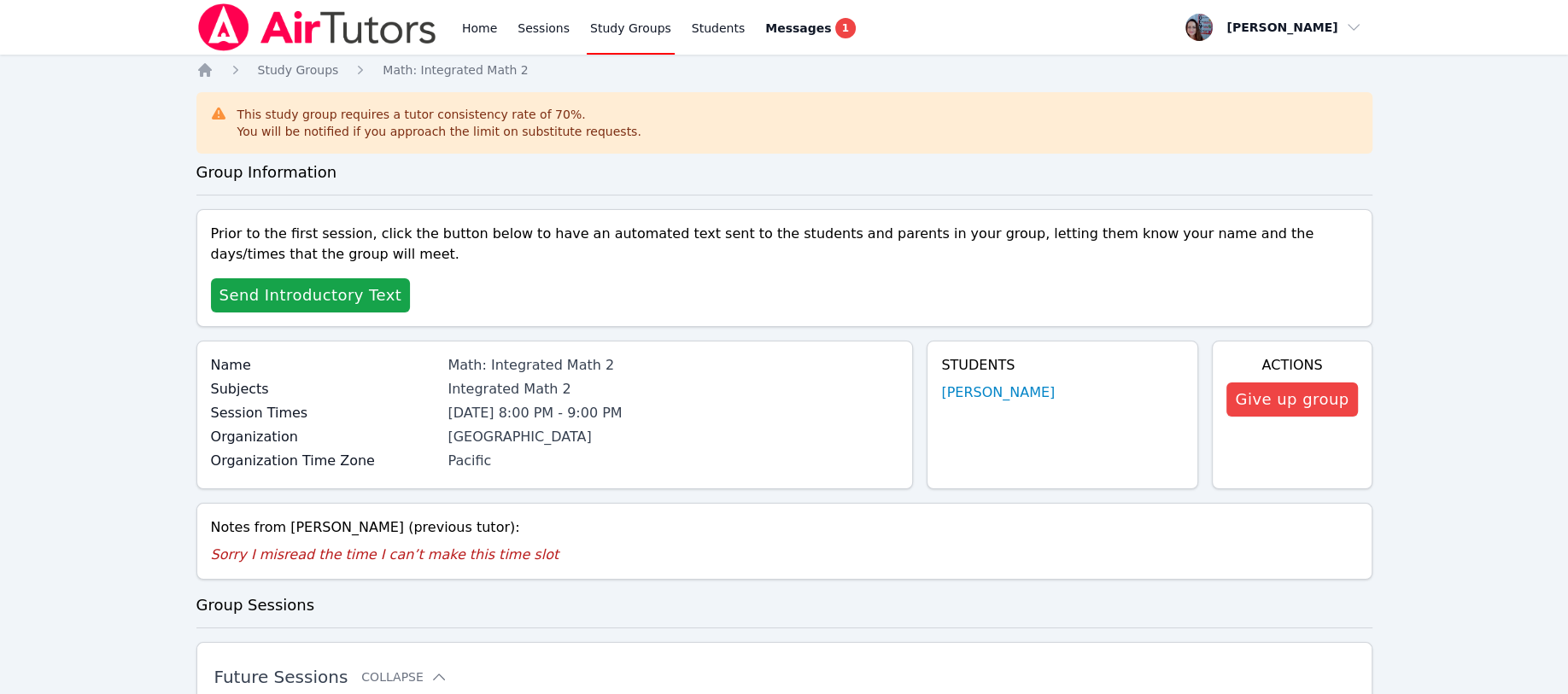
click at [295, 283] on span "Send Introductory Text" at bounding box center [311, 295] width 183 height 24
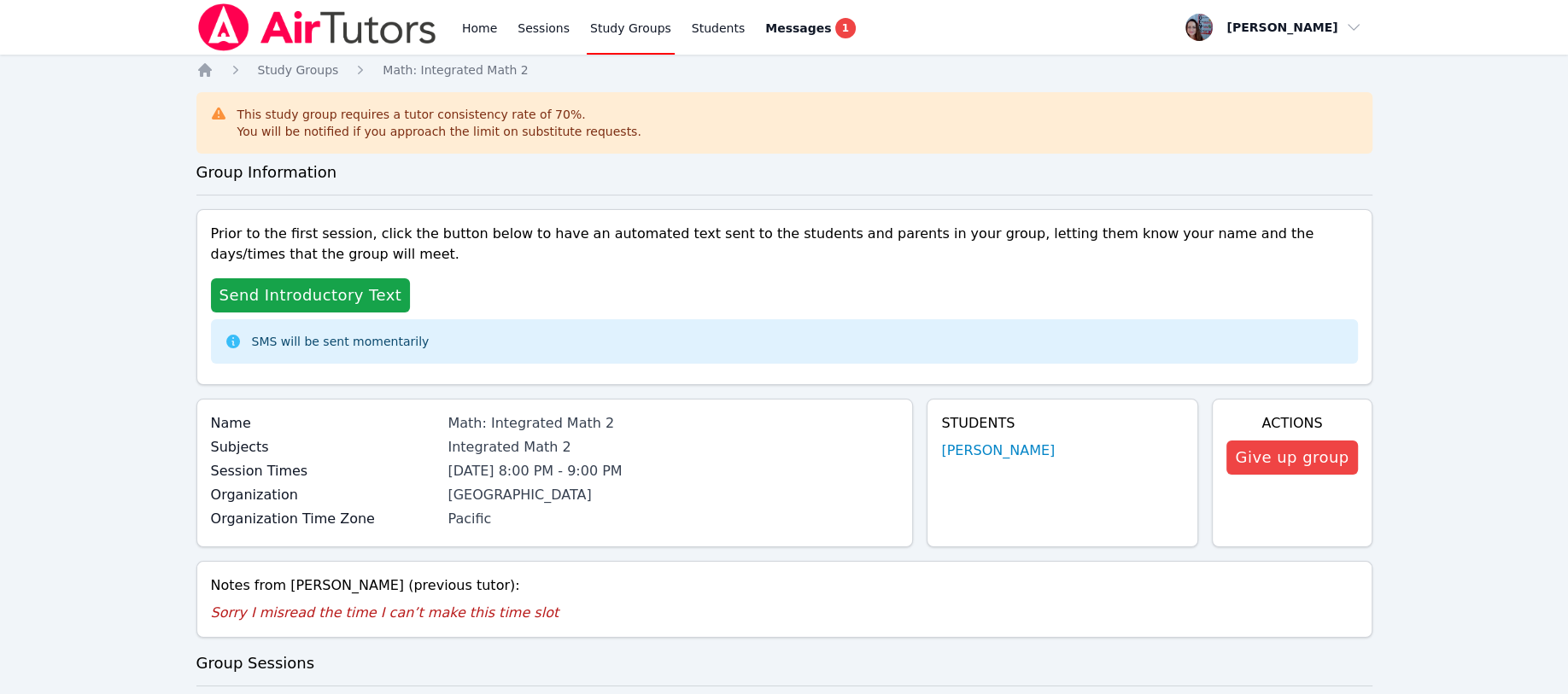
click at [485, 24] on link "Home" at bounding box center [479, 27] width 42 height 55
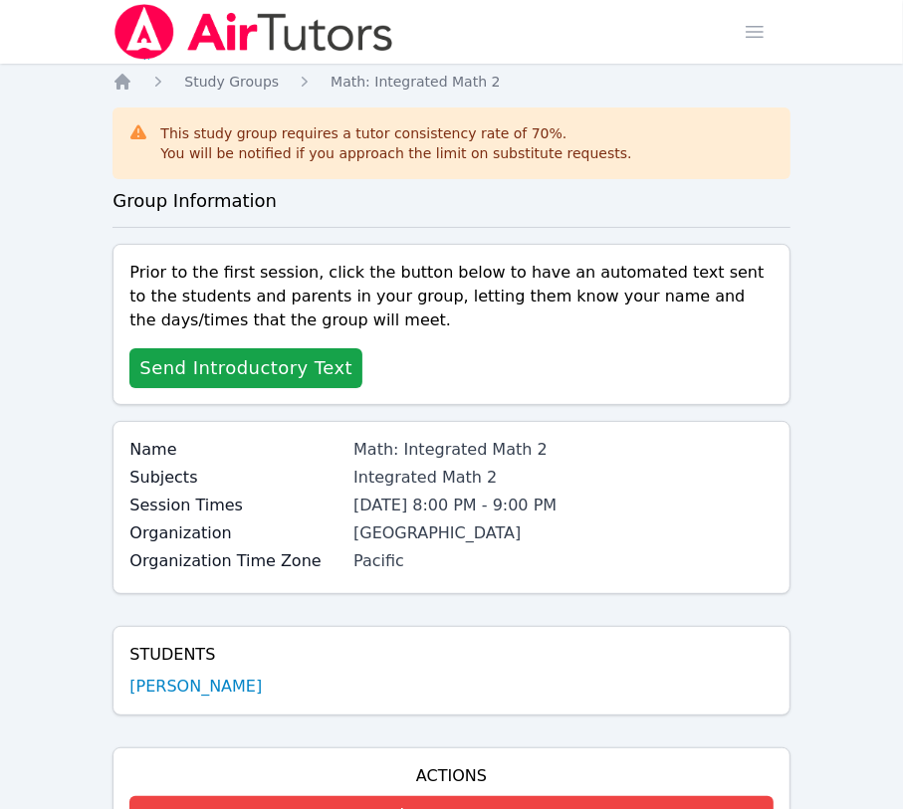
click at [126, 79] on icon "Breadcrumb" at bounding box center [122, 82] width 16 height 16
